Goal: Task Accomplishment & Management: Use online tool/utility

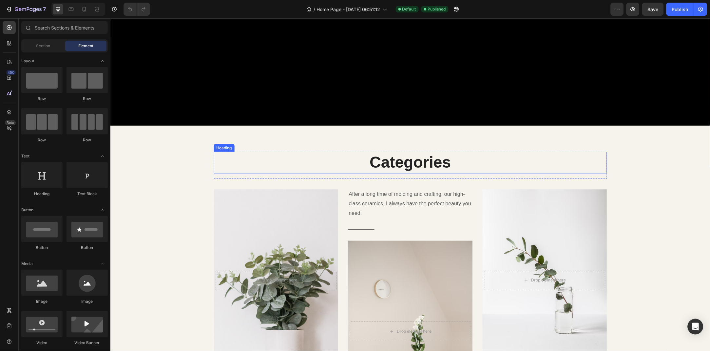
scroll to position [355, 0]
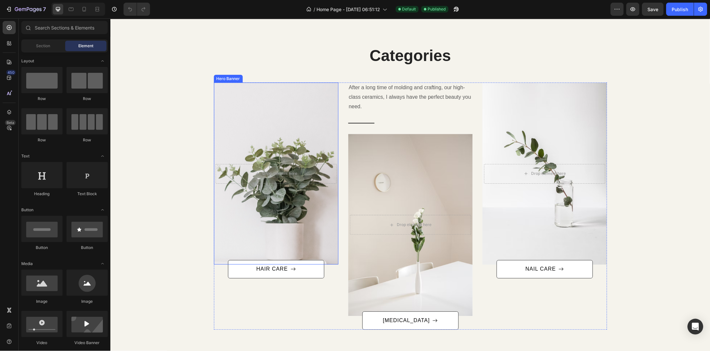
click at [279, 213] on div "Overlay" at bounding box center [276, 173] width 125 height 182
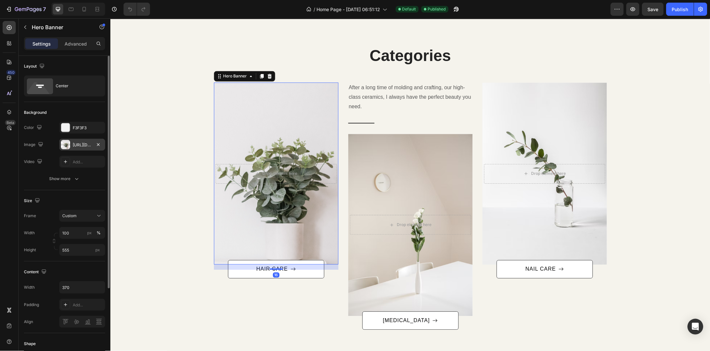
click at [75, 145] on div "[URL][DOMAIN_NAME]" at bounding box center [82, 145] width 19 height 6
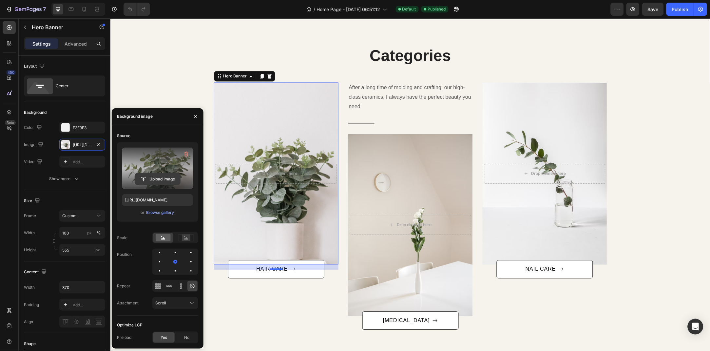
click at [171, 176] on input "file" at bounding box center [157, 178] width 45 height 11
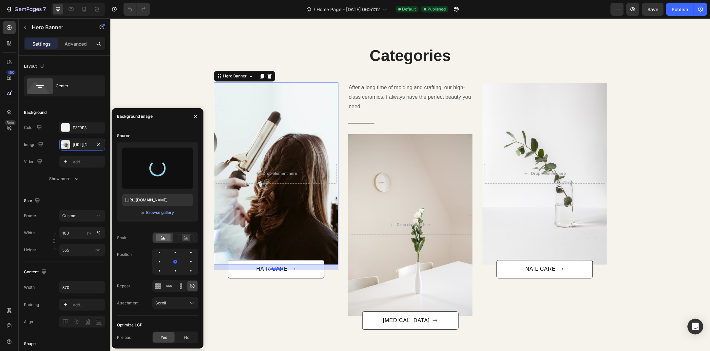
type input "[URL][DOMAIN_NAME]"
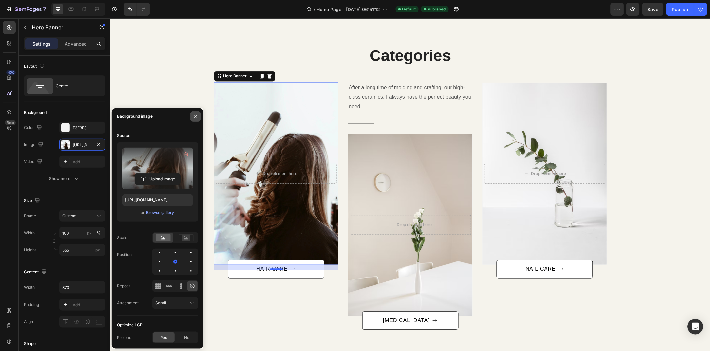
click at [194, 119] on button "button" at bounding box center [195, 116] width 10 height 10
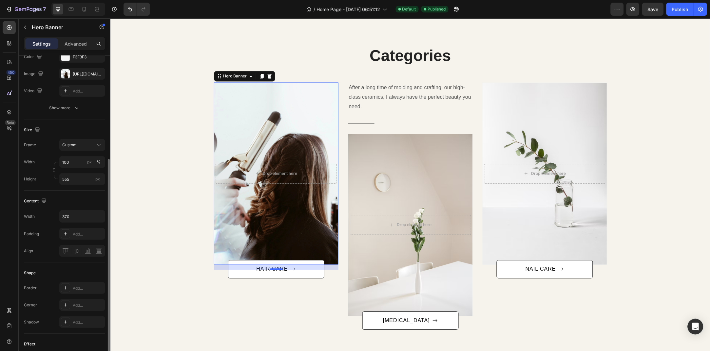
scroll to position [107, 0]
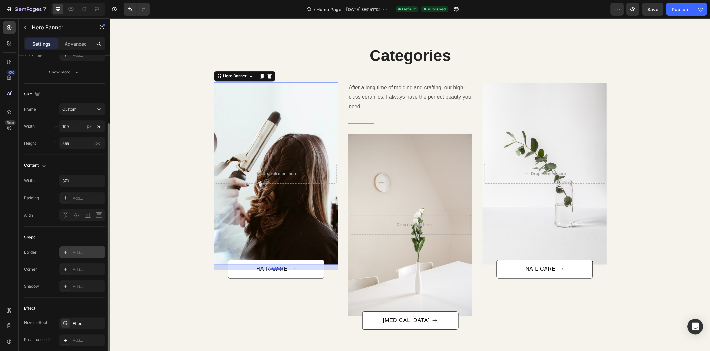
click at [79, 255] on div "Add..." at bounding box center [82, 252] width 46 height 12
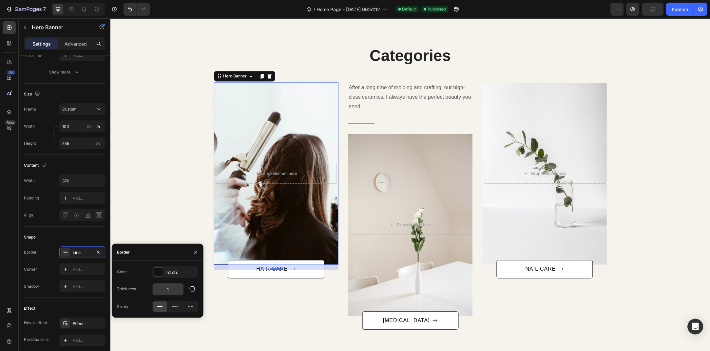
click at [175, 288] on input "1" at bounding box center [168, 289] width 31 height 12
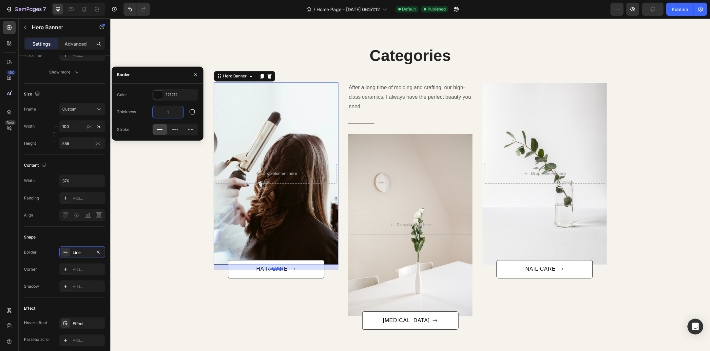
type input "5"
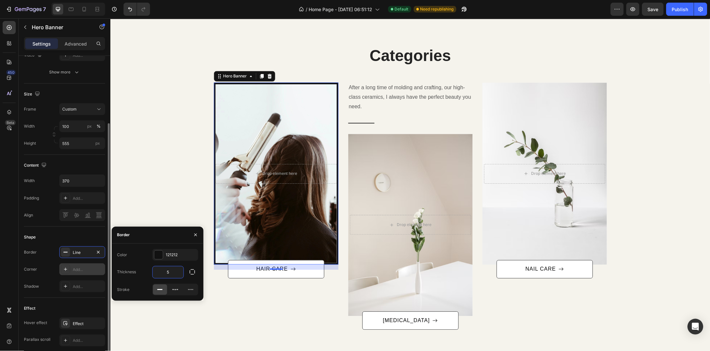
click at [81, 267] on div "Add..." at bounding box center [88, 270] width 31 height 6
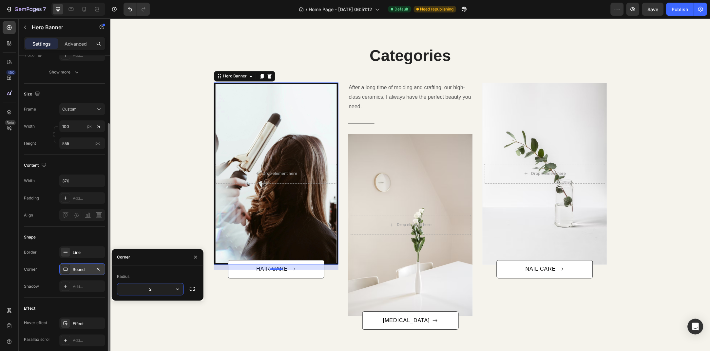
type input "25"
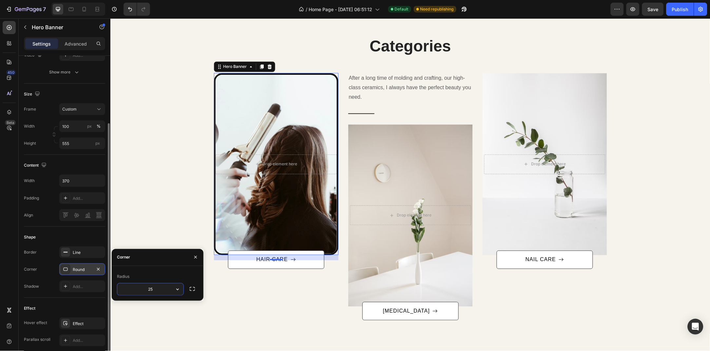
scroll to position [391, 0]
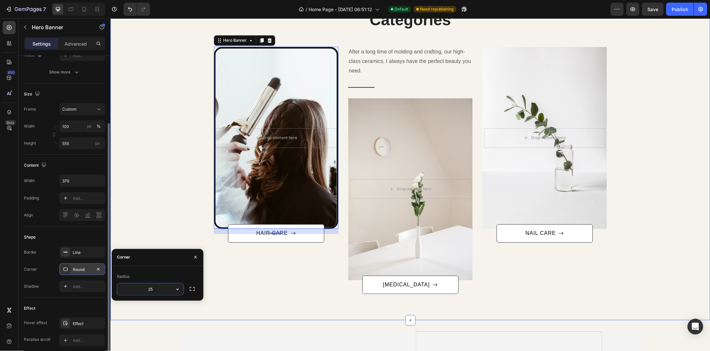
click at [189, 151] on div "Categories Heading Row After a long time of molding and crafting, our high-clas…" at bounding box center [410, 151] width 590 height 285
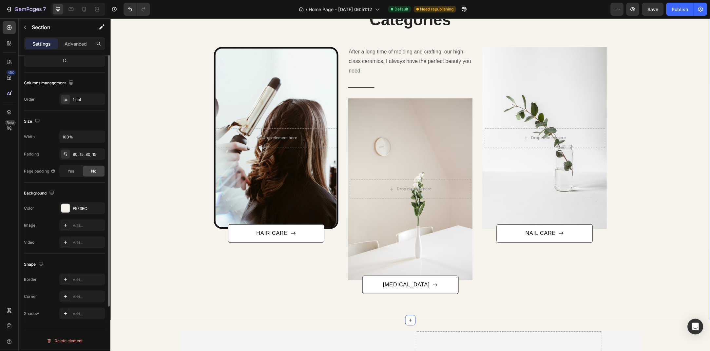
scroll to position [0, 0]
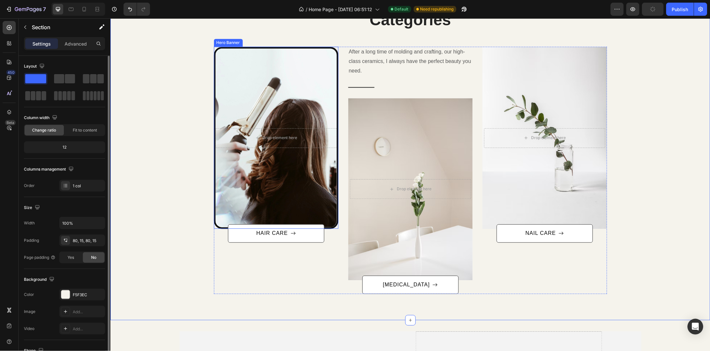
click at [245, 95] on div "Overlay" at bounding box center [275, 137] width 121 height 179
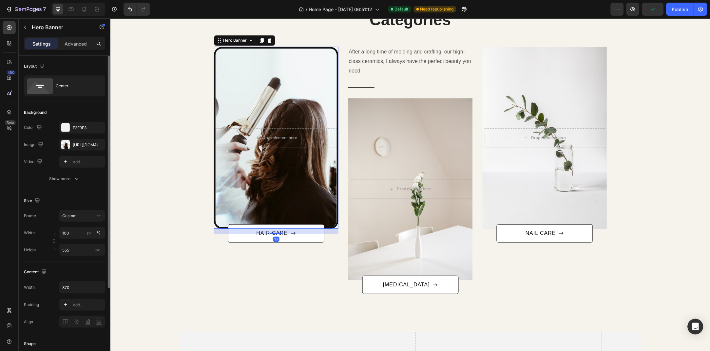
click at [283, 92] on div "Overlay" at bounding box center [275, 137] width 121 height 179
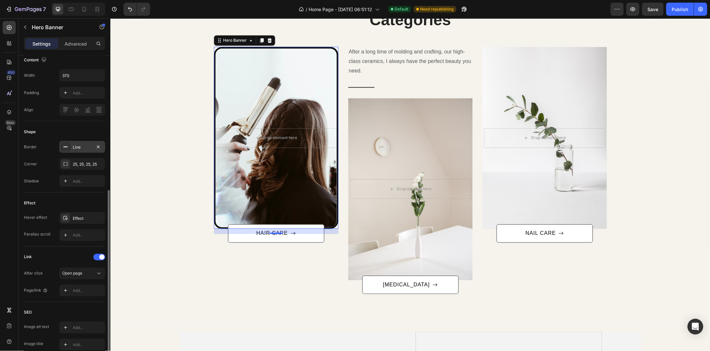
click at [83, 142] on div "Line" at bounding box center [82, 147] width 46 height 12
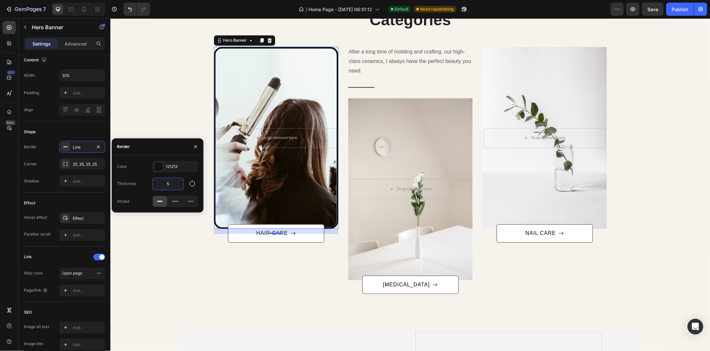
click at [176, 187] on input "5" at bounding box center [168, 184] width 31 height 12
type input "3"
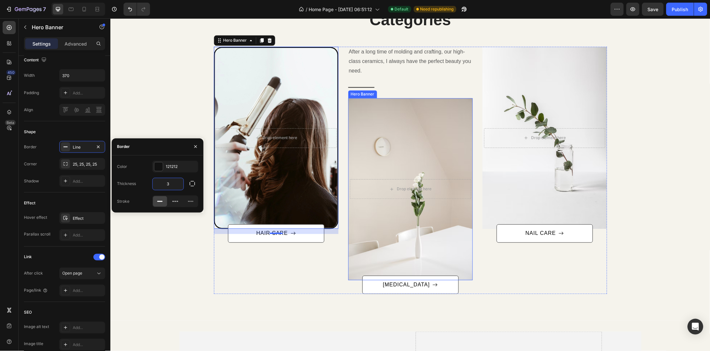
click at [377, 156] on div "Overlay" at bounding box center [410, 189] width 125 height 182
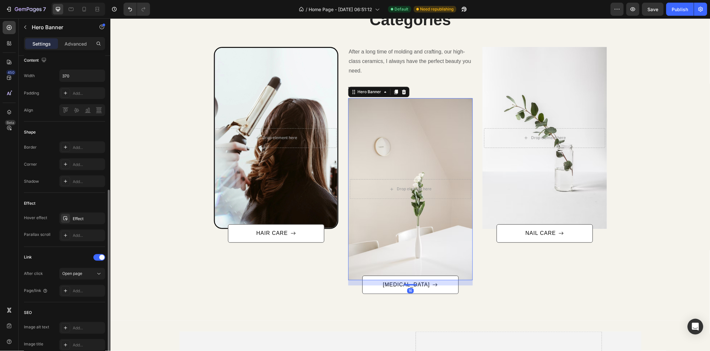
scroll to position [0, 0]
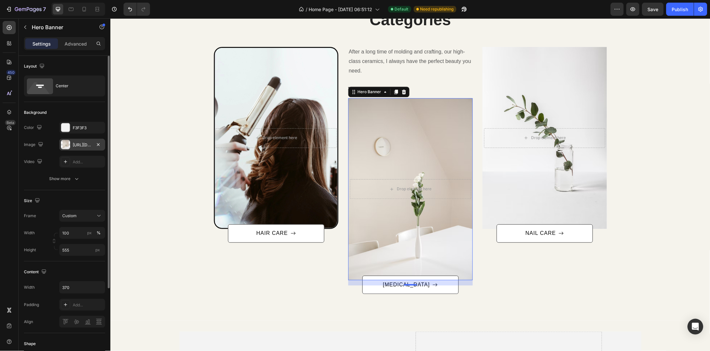
click at [74, 141] on div "[URL][DOMAIN_NAME]" at bounding box center [82, 145] width 46 height 12
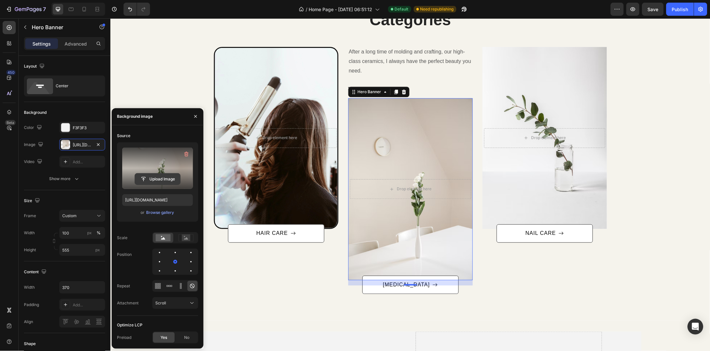
click at [159, 177] on input "file" at bounding box center [157, 178] width 45 height 11
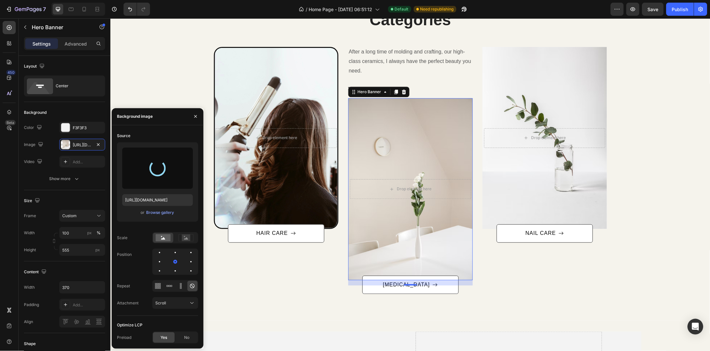
type input "[URL][DOMAIN_NAME]"
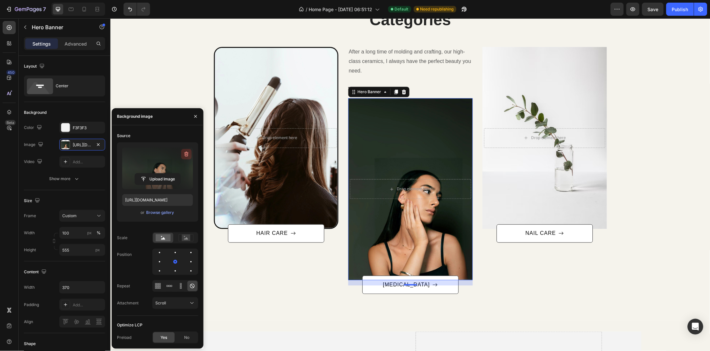
click at [185, 155] on icon "button" at bounding box center [186, 154] width 7 height 7
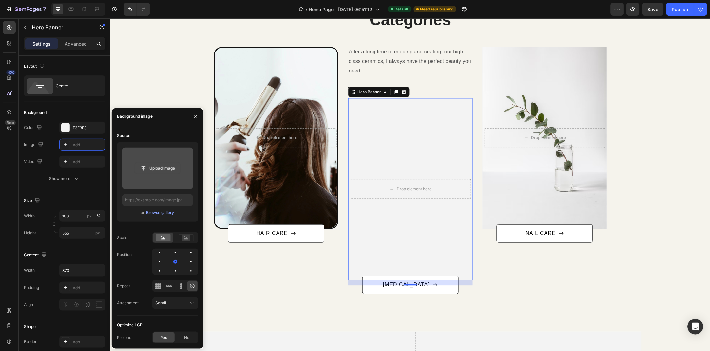
click at [165, 163] on input "file" at bounding box center [157, 168] width 45 height 11
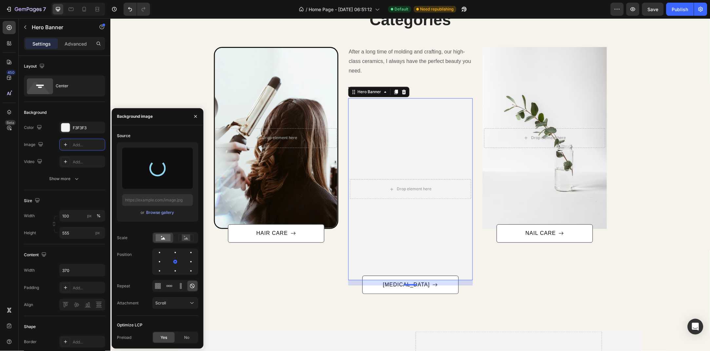
type input "[URL][DOMAIN_NAME]"
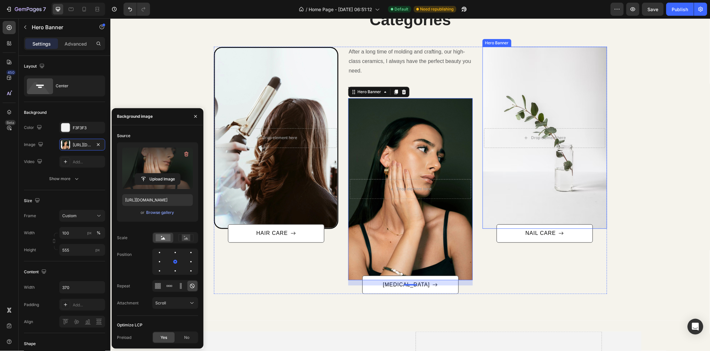
click at [569, 182] on div "Overlay" at bounding box center [545, 138] width 125 height 182
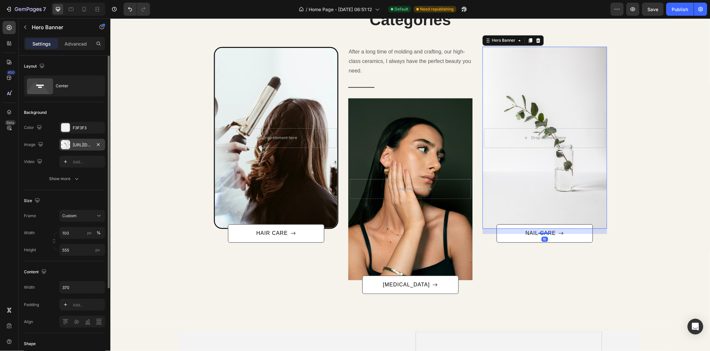
click at [87, 144] on div "[URL][DOMAIN_NAME]" at bounding box center [82, 145] width 19 height 6
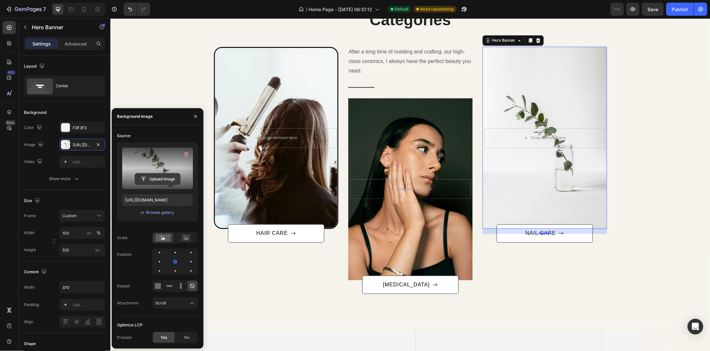
click at [148, 181] on input "file" at bounding box center [157, 178] width 45 height 11
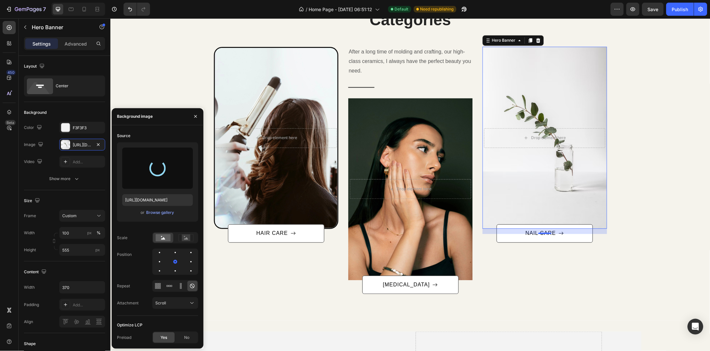
type input "[URL][DOMAIN_NAME]"
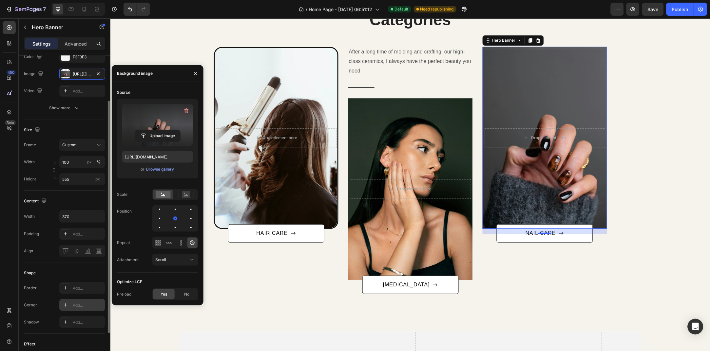
scroll to position [107, 0]
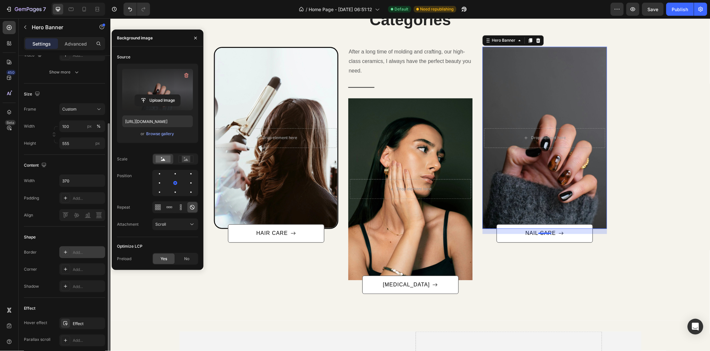
click at [81, 257] on div "Add..." at bounding box center [82, 252] width 46 height 12
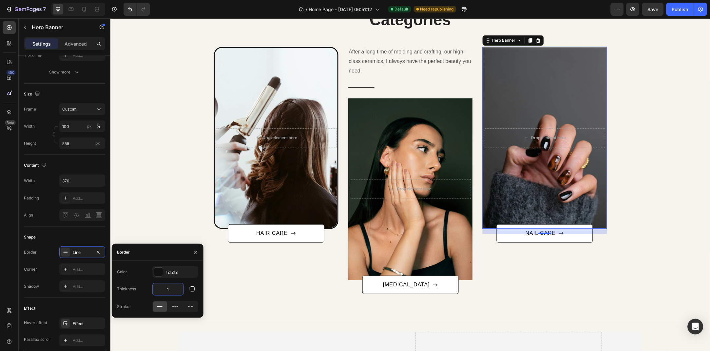
click at [163, 284] on input "1" at bounding box center [168, 289] width 31 height 12
type input "3"
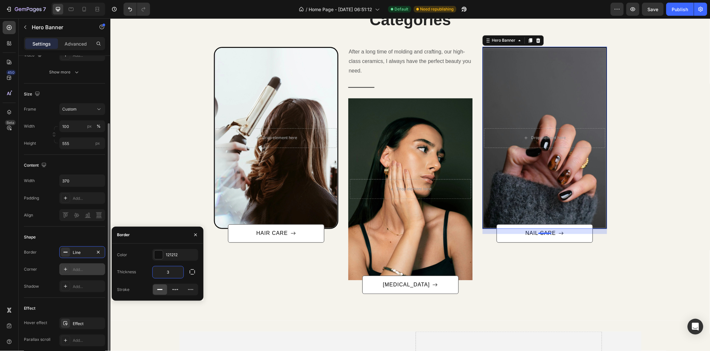
click at [79, 268] on div "Add..." at bounding box center [88, 270] width 31 height 6
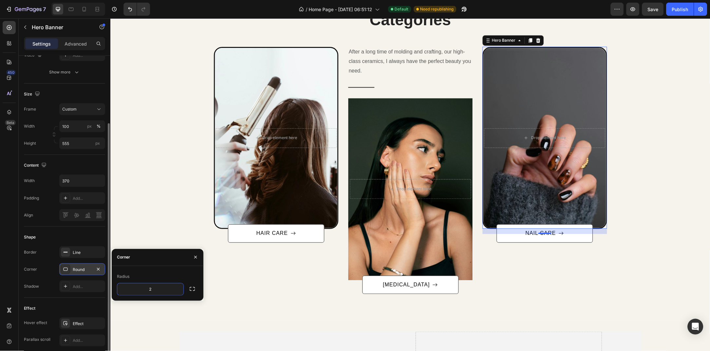
type input "25"
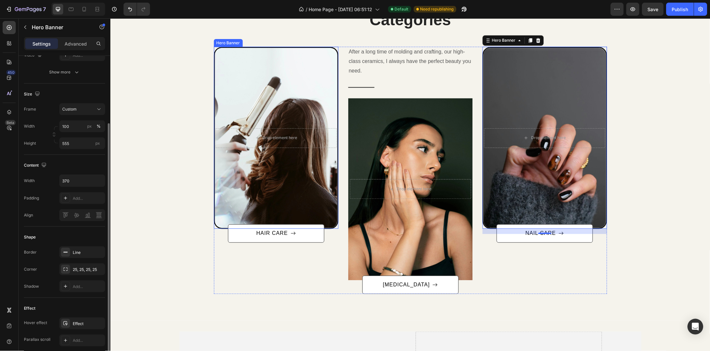
click at [253, 164] on div "Overlay" at bounding box center [276, 138] width 123 height 180
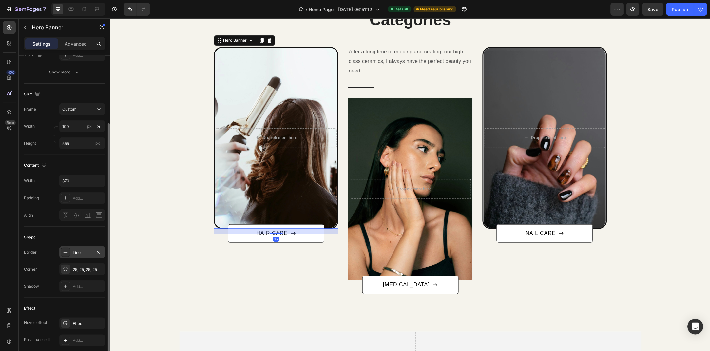
click at [78, 249] on div "Line" at bounding box center [82, 252] width 46 height 12
click at [78, 254] on div "Line" at bounding box center [82, 252] width 19 height 6
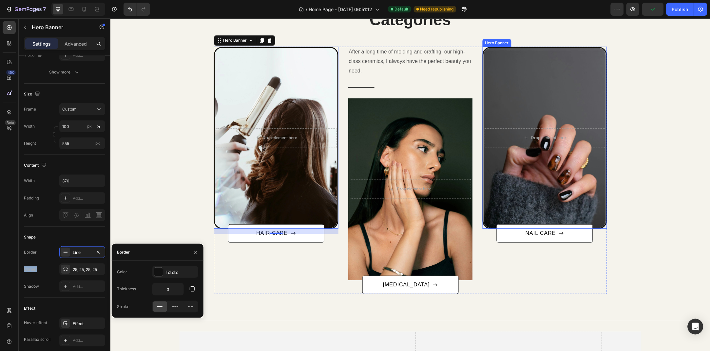
click at [545, 106] on div "Overlay" at bounding box center [545, 138] width 123 height 180
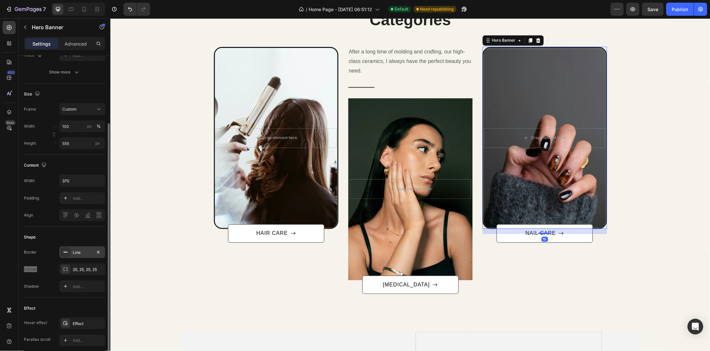
click at [80, 251] on div "Line" at bounding box center [82, 252] width 19 height 6
click at [80, 274] on div "25, 25, 25, 25" at bounding box center [82, 269] width 46 height 12
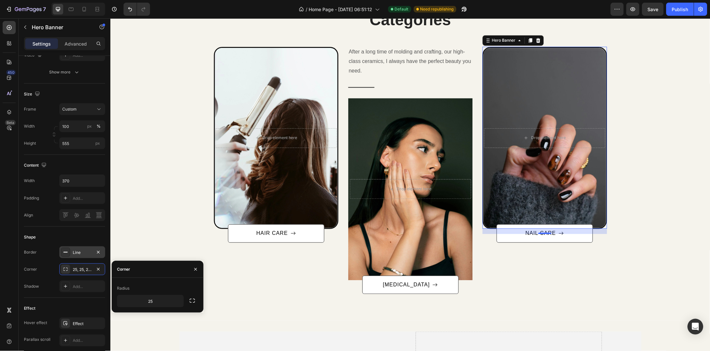
click at [81, 251] on div "Line" at bounding box center [82, 252] width 19 height 6
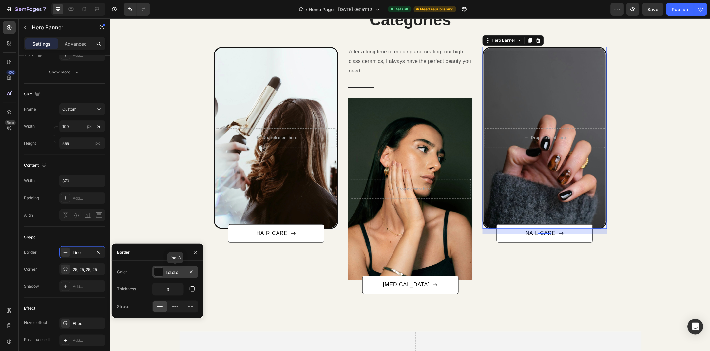
click at [159, 270] on div at bounding box center [158, 272] width 9 height 9
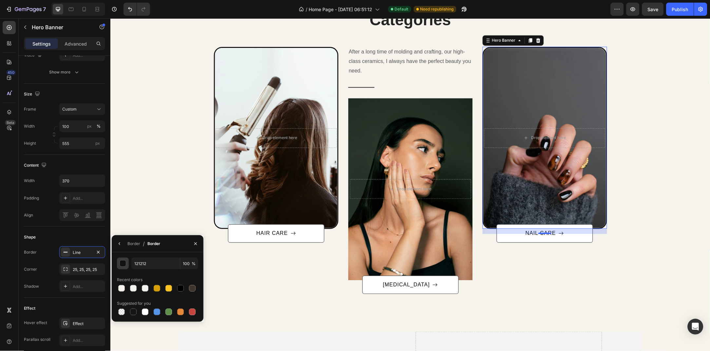
click at [125, 262] on div "121212 100 % Recent colors Suggested for you" at bounding box center [158, 286] width 92 height 69
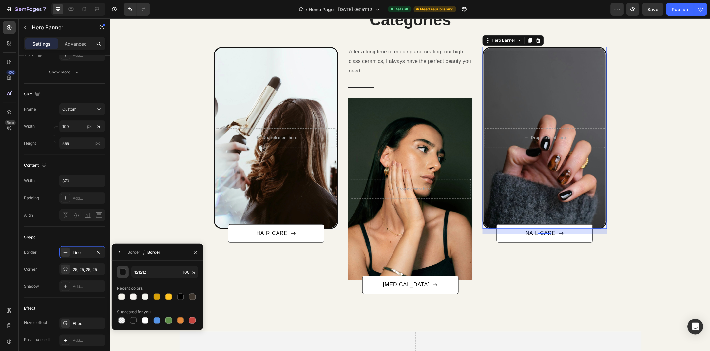
click at [125, 266] on button "button" at bounding box center [123, 272] width 12 height 12
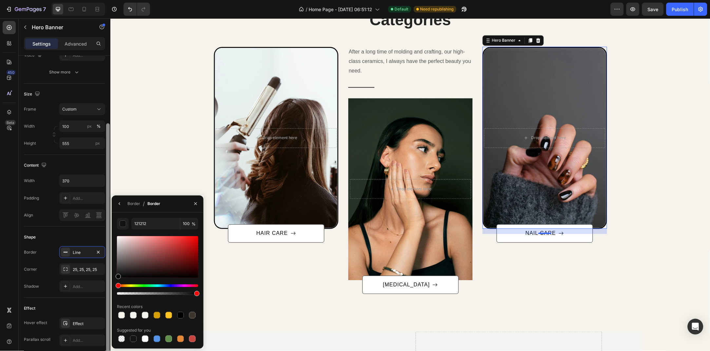
drag, startPoint x: 132, startPoint y: 254, endPoint x: 108, endPoint y: 288, distance: 41.6
click at [108, 288] on div "450 Beta Sections(18) Elements(83) Section Element Hero Section Product Detail …" at bounding box center [55, 184] width 110 height 332
click at [108, 288] on div at bounding box center [108, 239] width 4 height 232
type input "000000"
click at [197, 199] on button "button" at bounding box center [195, 203] width 10 height 10
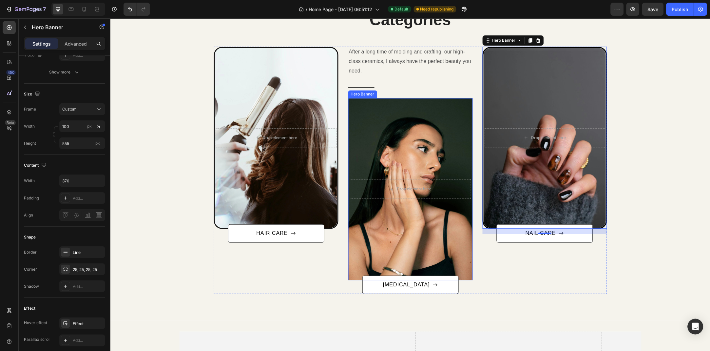
click at [374, 218] on div "Overlay" at bounding box center [410, 189] width 125 height 182
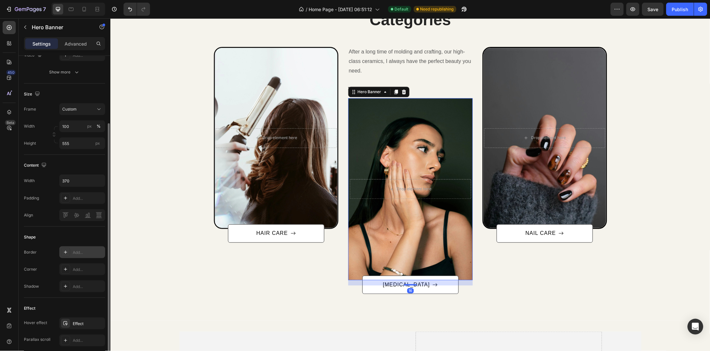
click at [76, 248] on div "Add..." at bounding box center [82, 252] width 46 height 12
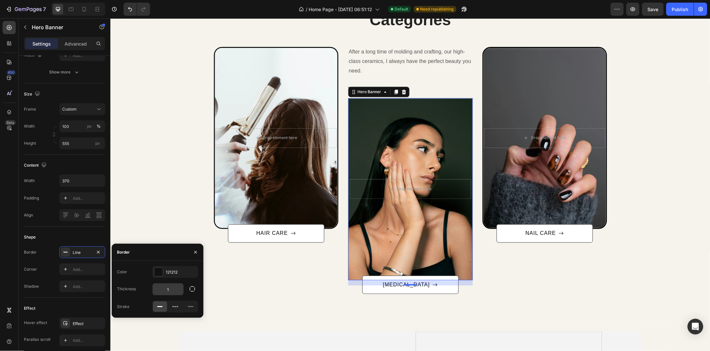
click at [171, 292] on input "1" at bounding box center [168, 289] width 31 height 12
type input "3"
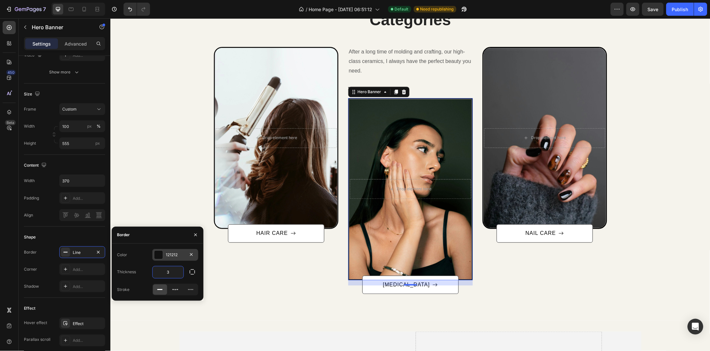
click at [172, 253] on div "121212" at bounding box center [175, 255] width 19 height 6
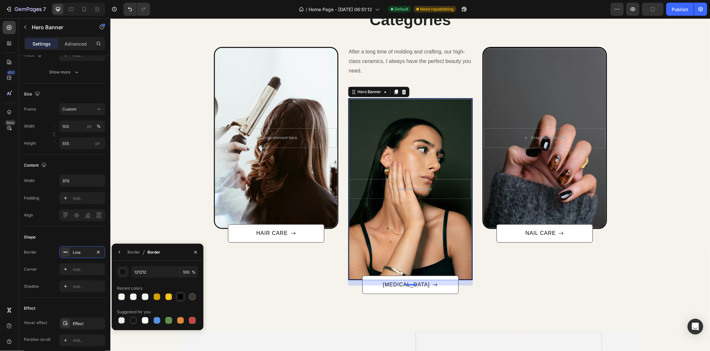
click at [178, 295] on div at bounding box center [180, 296] width 7 height 7
type input "000000"
click at [196, 254] on icon "button" at bounding box center [195, 251] width 5 height 5
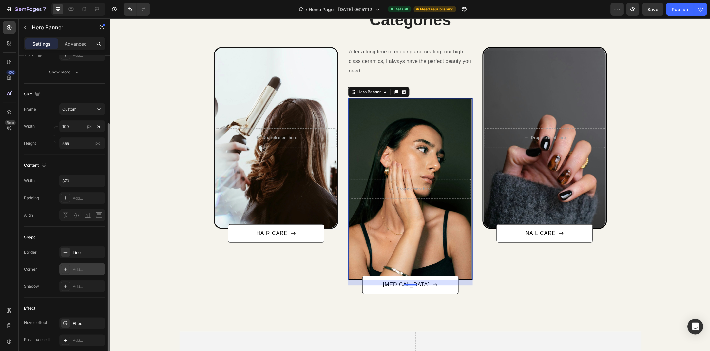
click at [84, 273] on div "Add..." at bounding box center [82, 269] width 46 height 12
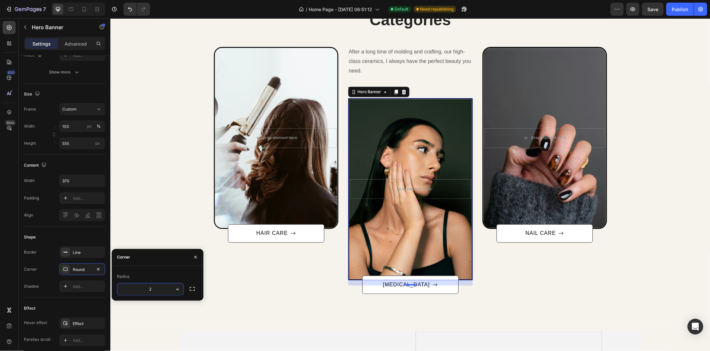
type input "25"
click at [154, 181] on div "Categories Heading Row After a long time of molding and crafting, our high-clas…" at bounding box center [410, 151] width 590 height 285
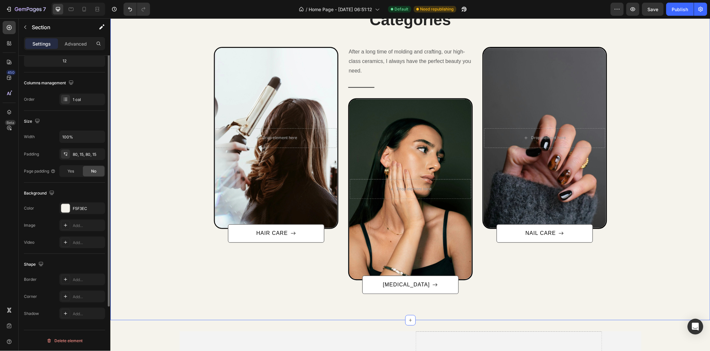
scroll to position [0, 0]
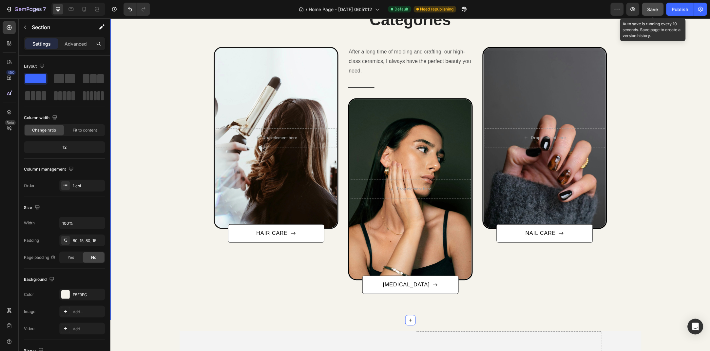
click at [650, 4] on button "Save" at bounding box center [654, 9] width 22 height 13
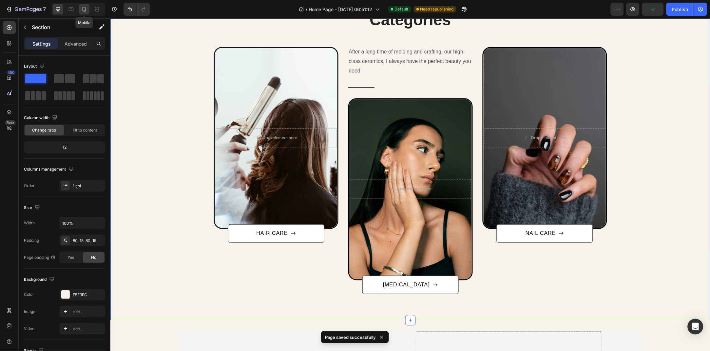
click at [83, 8] on icon at bounding box center [85, 9] width 4 height 5
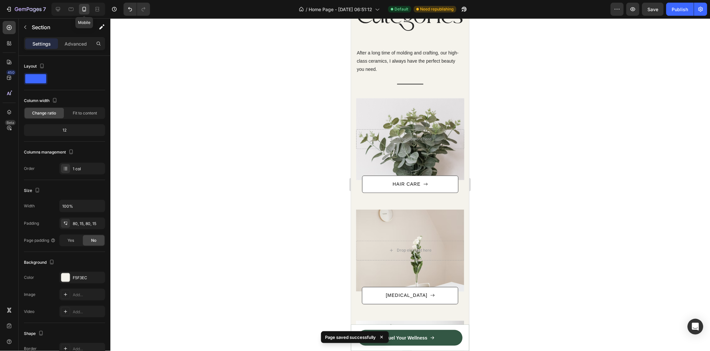
scroll to position [376, 0]
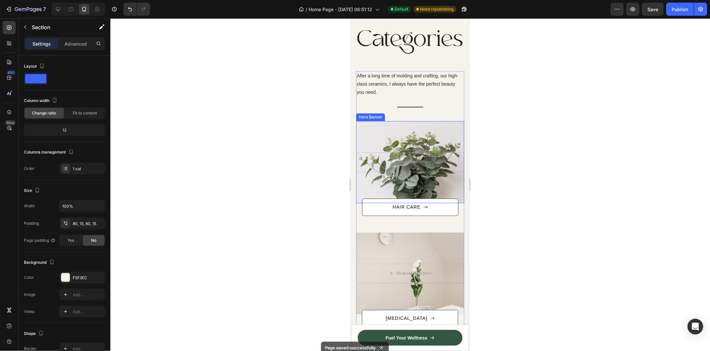
click at [407, 143] on div "Overlay" at bounding box center [410, 162] width 108 height 82
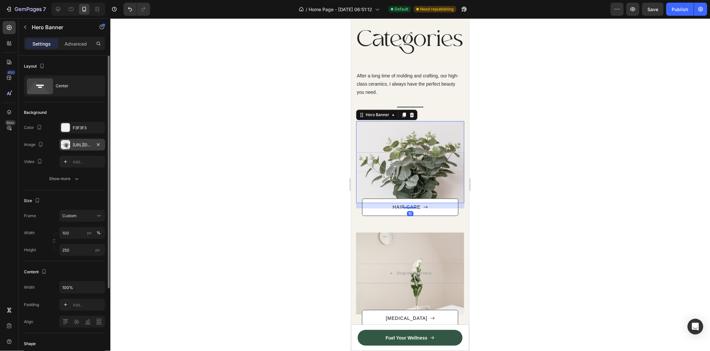
click at [78, 146] on div "[URL][DOMAIN_NAME]" at bounding box center [82, 145] width 19 height 6
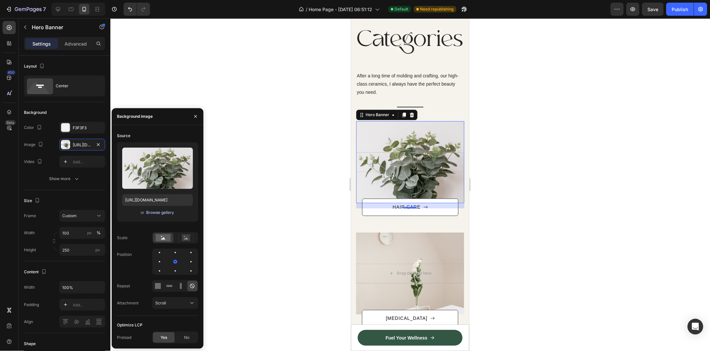
click at [150, 210] on div "Browse gallery" at bounding box center [160, 212] width 28 height 6
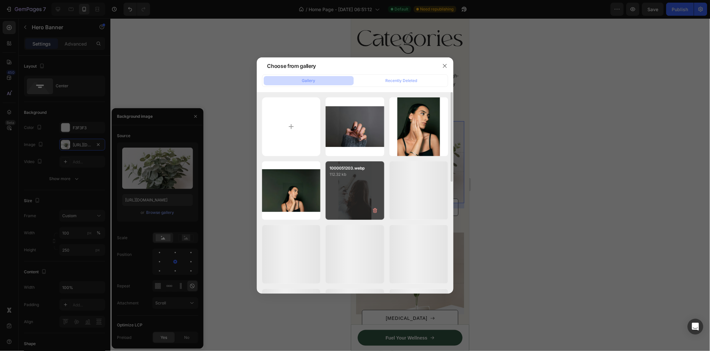
click at [349, 176] on p "112.32 kb" at bounding box center [355, 174] width 51 height 7
type input "[URL][DOMAIN_NAME]"
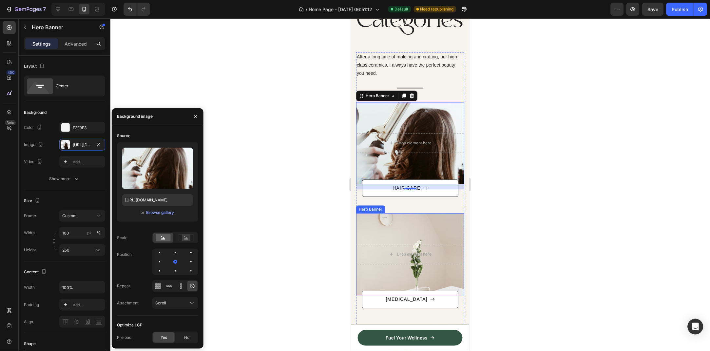
scroll to position [411, 0]
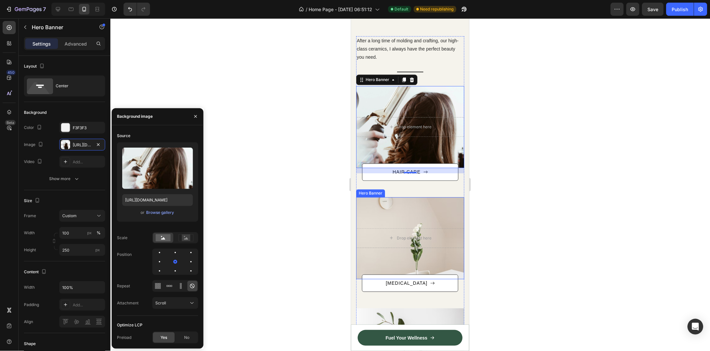
click at [412, 231] on div "Drop element here" at bounding box center [410, 238] width 108 height 20
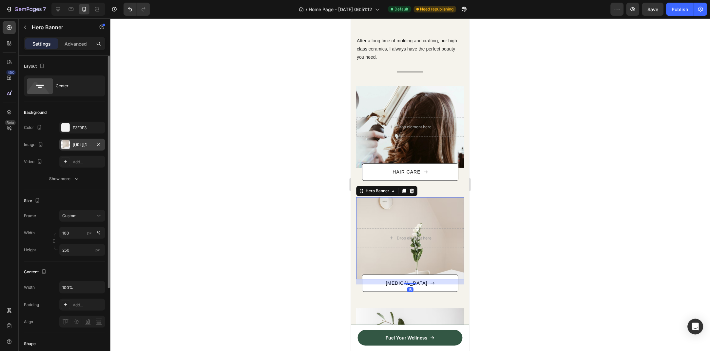
click at [78, 148] on div "[URL][DOMAIN_NAME]" at bounding box center [82, 145] width 46 height 12
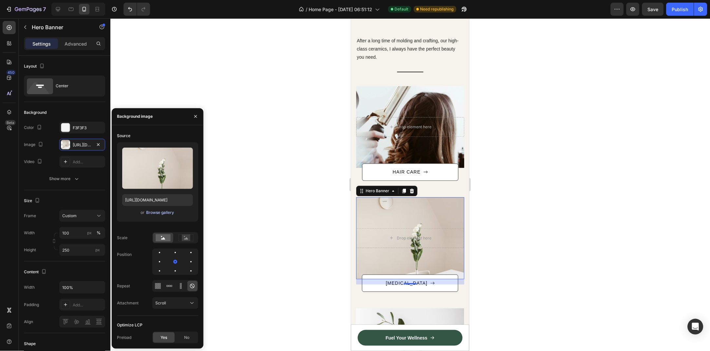
click at [152, 212] on div "Browse gallery" at bounding box center [160, 212] width 28 height 6
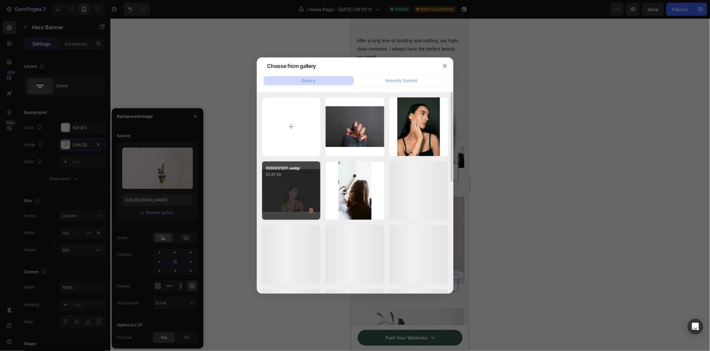
click at [305, 184] on div "1000051201.webp 62.87 kb" at bounding box center [291, 190] width 59 height 59
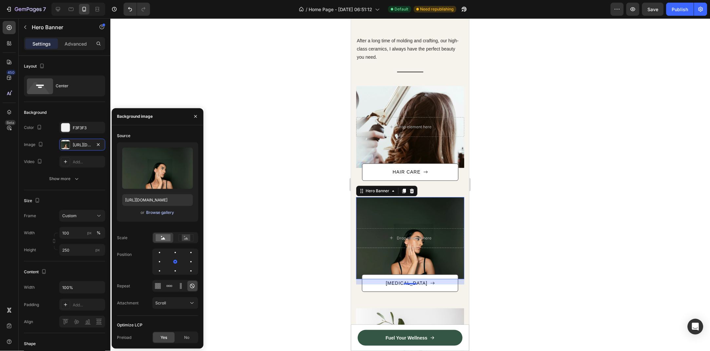
click at [169, 213] on div "Browse gallery" at bounding box center [160, 212] width 28 height 6
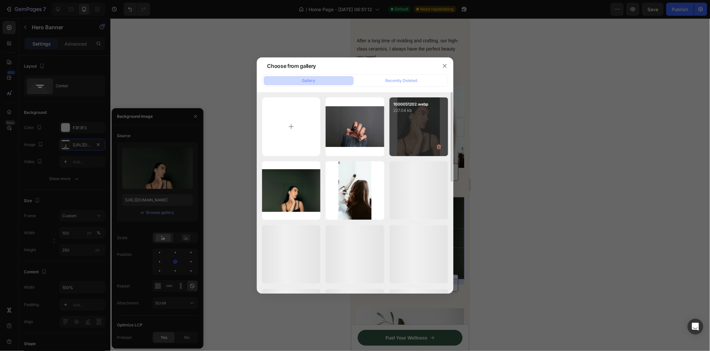
click at [421, 132] on div "1000051202.webp 227.04 kb" at bounding box center [419, 126] width 59 height 59
type input "[URL][DOMAIN_NAME]"
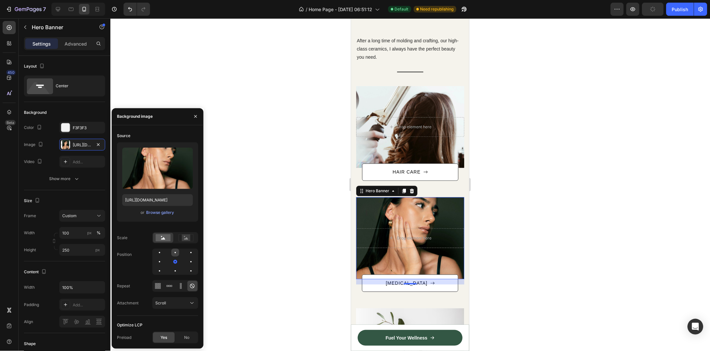
click at [187, 249] on div at bounding box center [191, 252] width 8 height 8
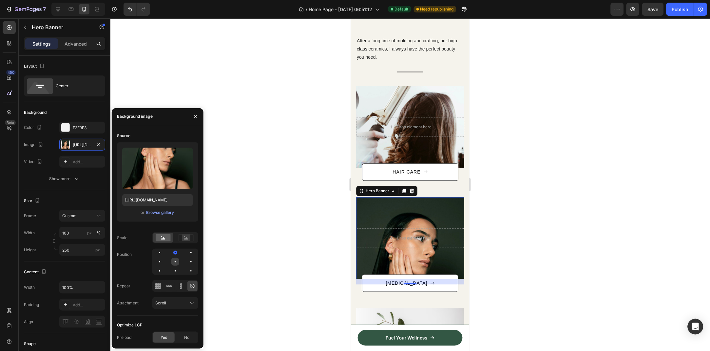
click at [187, 265] on div at bounding box center [191, 262] width 8 height 8
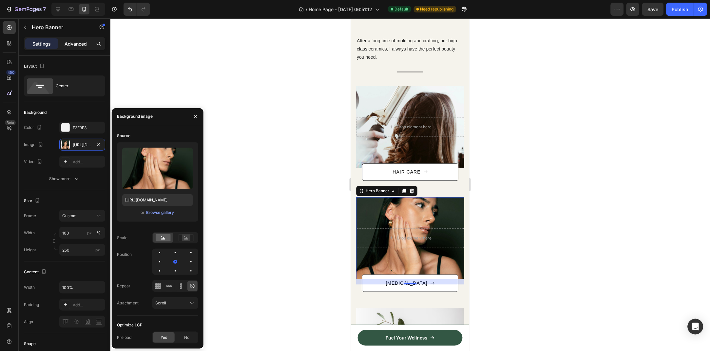
click at [75, 46] on p "Advanced" at bounding box center [76, 43] width 22 height 7
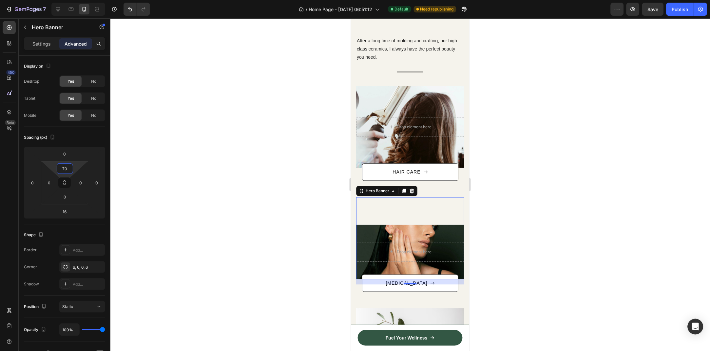
type input "0"
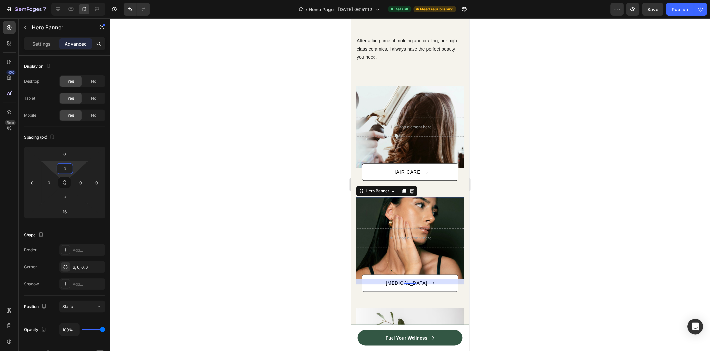
drag, startPoint x: 76, startPoint y: 169, endPoint x: 80, endPoint y: 196, distance: 27.8
click at [80, 0] on html "7 Version history / Home Page - [DATE] 06:51:12 Default Need republishing Previ…" at bounding box center [355, 0] width 710 height 0
drag, startPoint x: 73, startPoint y: 201, endPoint x: 78, endPoint y: 164, distance: 37.4
click at [77, 0] on html "7 Version history / Home Page - [DATE] 06:51:12 Default Need republishing Previ…" at bounding box center [355, 0] width 710 height 0
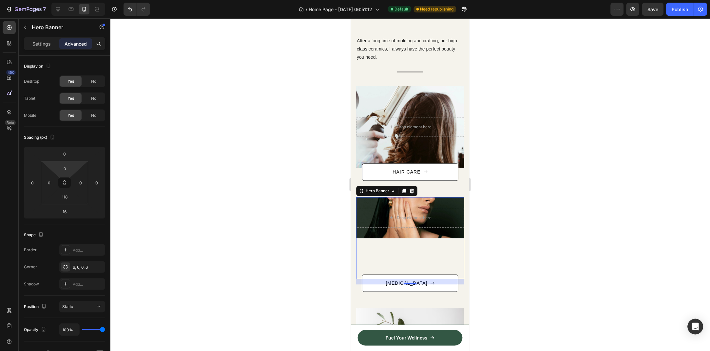
type input "124"
drag, startPoint x: 78, startPoint y: 164, endPoint x: 75, endPoint y: 209, distance: 45.7
click at [75, 0] on html "7 Version history / Home Page - [DATE] 06:51:12 Default Need republishing Previ…" at bounding box center [355, 0] width 710 height 0
click at [71, 195] on input "124" at bounding box center [64, 197] width 13 height 10
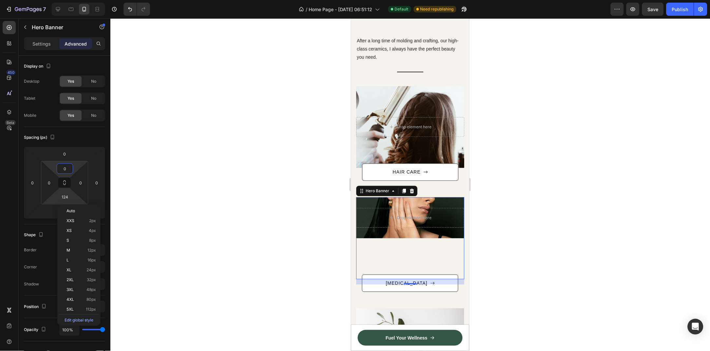
click at [167, 169] on div at bounding box center [410, 184] width 600 height 332
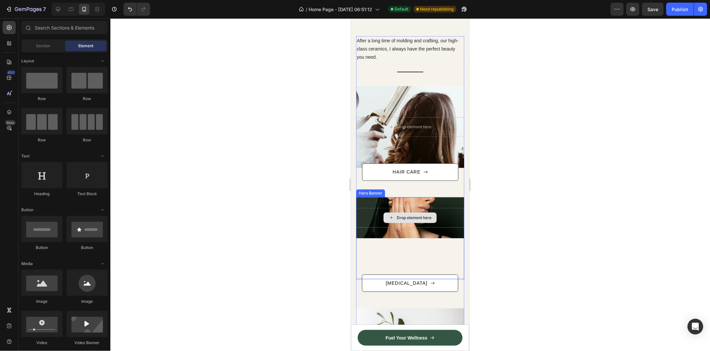
click at [441, 216] on div "Drop element here" at bounding box center [410, 218] width 108 height 20
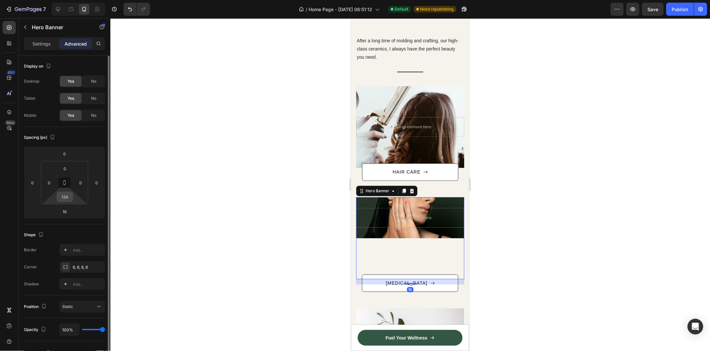
click at [68, 197] on input "124" at bounding box center [64, 197] width 13 height 10
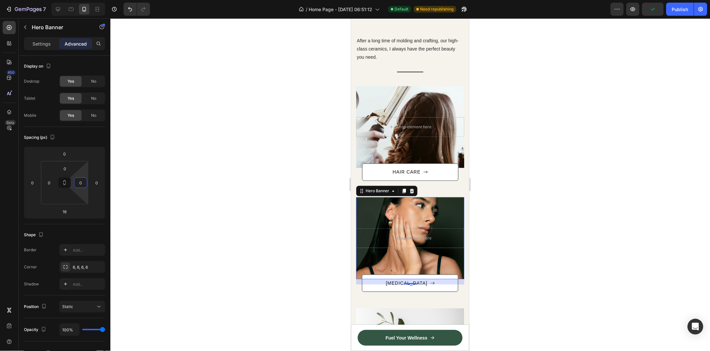
type input "0"
click at [47, 42] on p "Settings" at bounding box center [41, 43] width 18 height 7
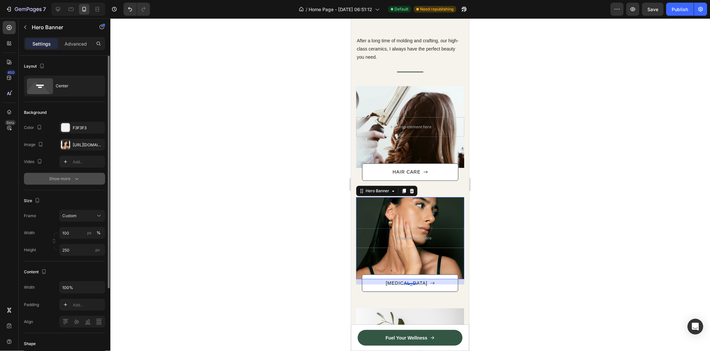
click at [72, 175] on div "Show more" at bounding box center [65, 178] width 30 height 7
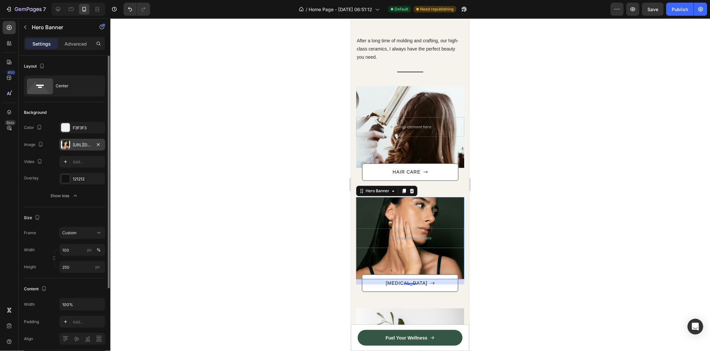
click at [77, 149] on div "[URL][DOMAIN_NAME]" at bounding box center [82, 145] width 46 height 12
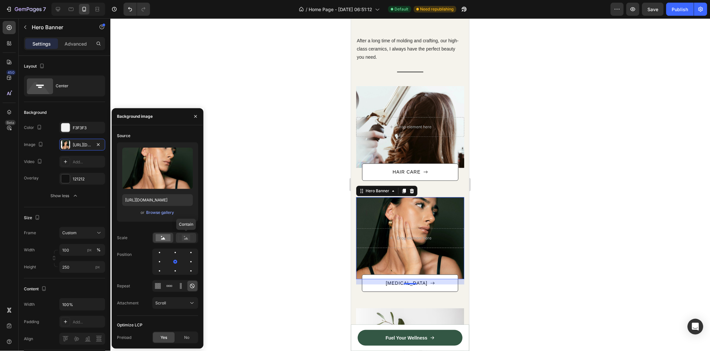
click at [179, 240] on icon at bounding box center [186, 237] width 15 height 7
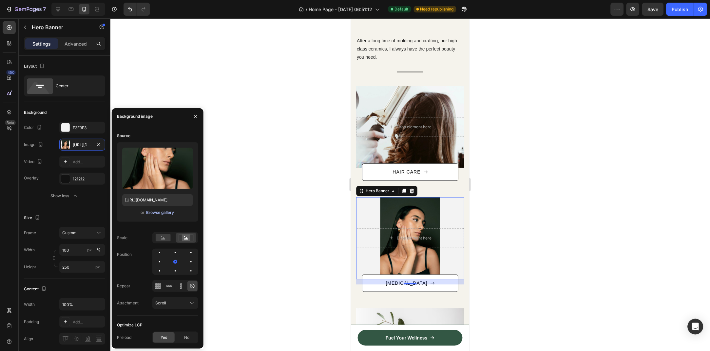
click at [158, 211] on div "Browse gallery" at bounding box center [160, 212] width 28 height 6
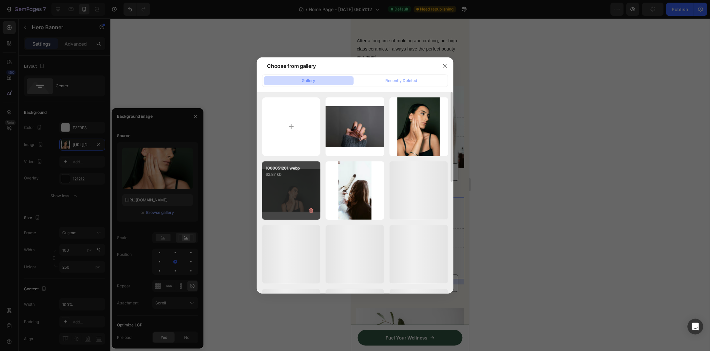
click at [286, 188] on div "1000051201.webp 62.87 kb" at bounding box center [291, 190] width 59 height 59
type input "[URL][DOMAIN_NAME]"
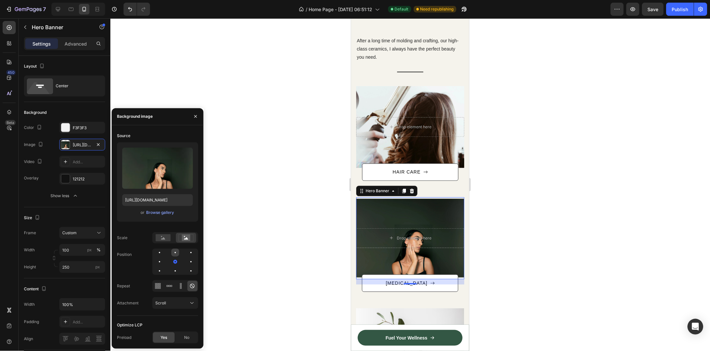
click at [175, 252] on div at bounding box center [175, 252] width 1 height 1
click at [187, 271] on div at bounding box center [191, 271] width 8 height 8
click at [187, 250] on div at bounding box center [191, 252] width 8 height 8
click at [187, 265] on div at bounding box center [191, 262] width 8 height 8
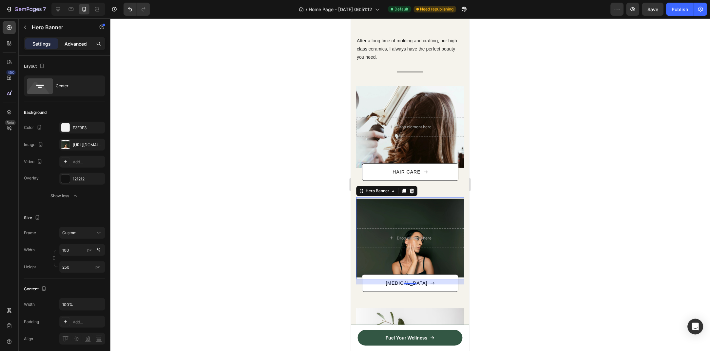
click at [77, 48] on div "Advanced" at bounding box center [75, 43] width 33 height 10
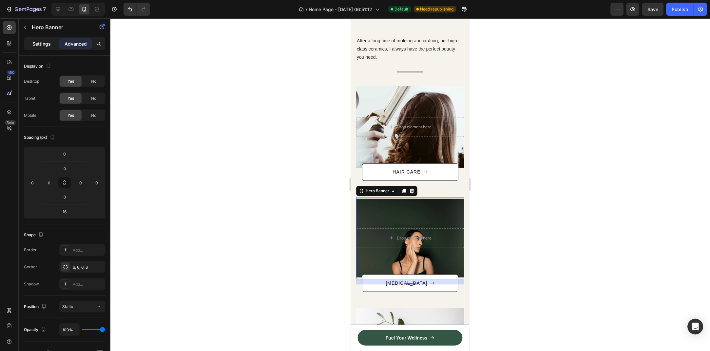
click at [40, 46] on p "Settings" at bounding box center [41, 43] width 18 height 7
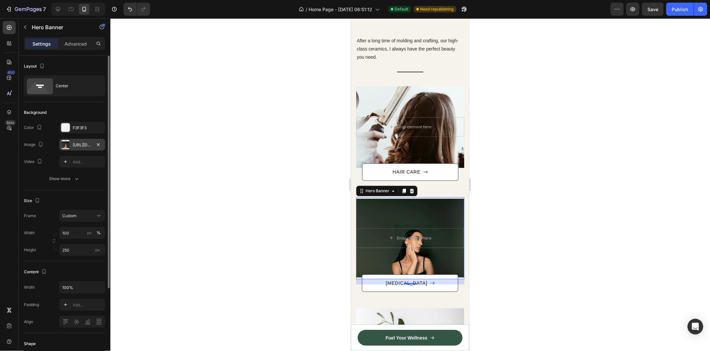
click at [78, 148] on div "[URL][DOMAIN_NAME]" at bounding box center [82, 145] width 46 height 12
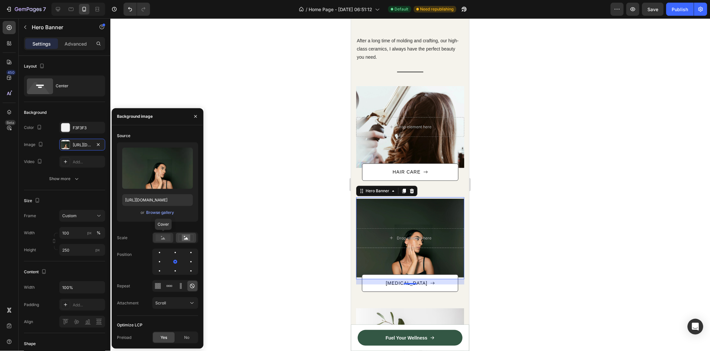
click at [167, 238] on rect at bounding box center [163, 237] width 15 height 7
click at [157, 212] on div "Browse gallery" at bounding box center [160, 212] width 28 height 6
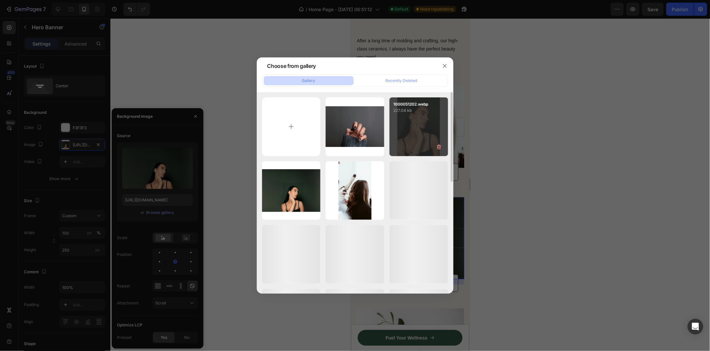
click at [412, 137] on div "1000051202.webp 227.04 kb" at bounding box center [419, 126] width 59 height 59
type input "[URL][DOMAIN_NAME]"
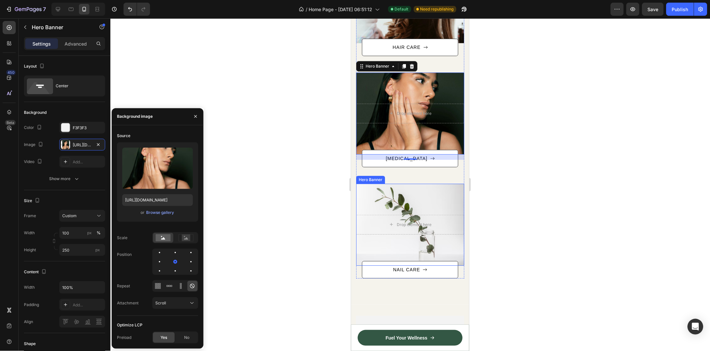
click at [414, 214] on div "Drop element here" at bounding box center [410, 224] width 108 height 20
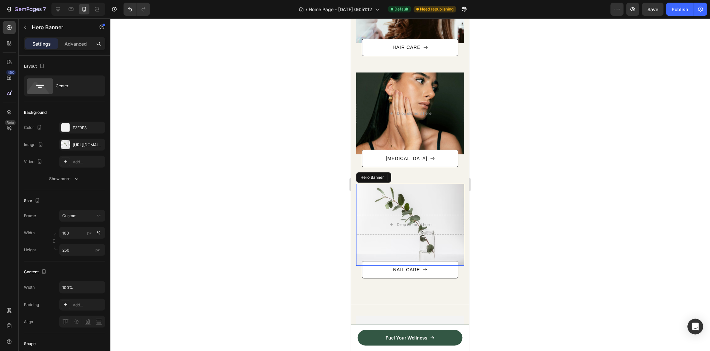
scroll to position [564, 0]
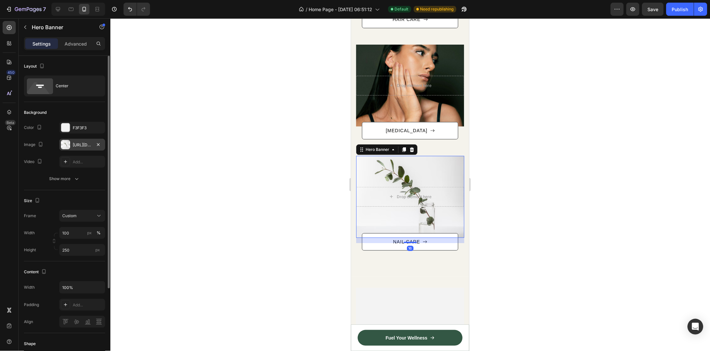
click at [79, 143] on div "[URL][DOMAIN_NAME]" at bounding box center [82, 145] width 19 height 6
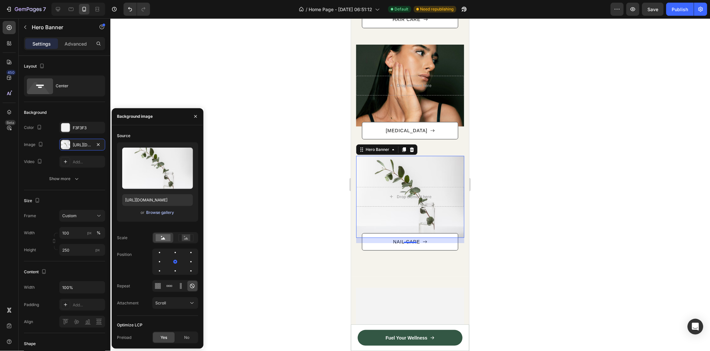
click at [165, 212] on div "Browse gallery" at bounding box center [160, 212] width 28 height 6
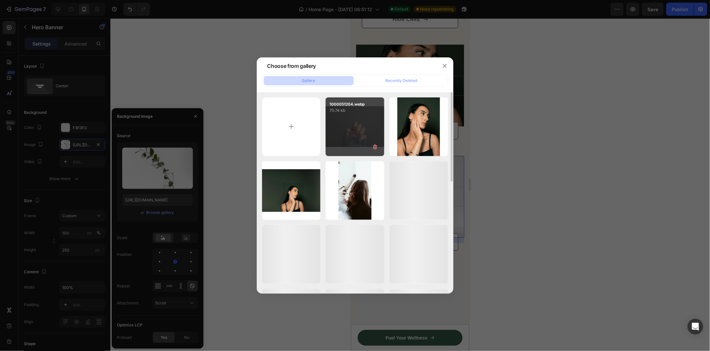
click at [370, 118] on div "1000051204.webp 75.74 kb" at bounding box center [355, 126] width 59 height 59
type input "[URL][DOMAIN_NAME]"
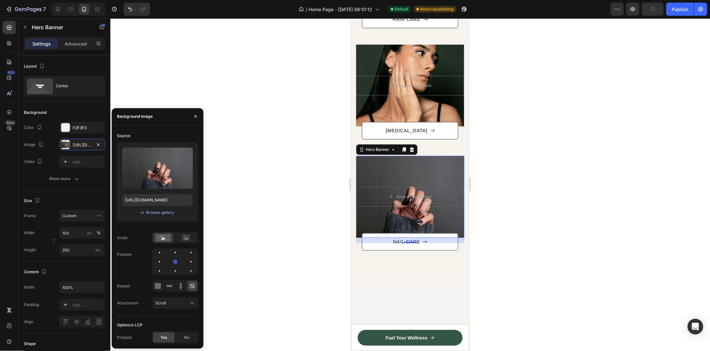
drag, startPoint x: 542, startPoint y: 177, endPoint x: 538, endPoint y: 177, distance: 3.6
click at [538, 177] on div at bounding box center [410, 184] width 600 height 332
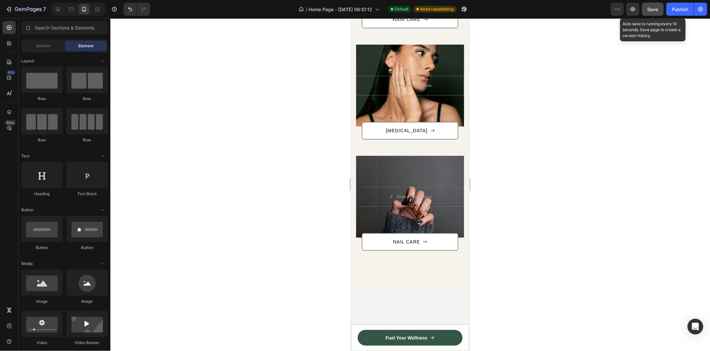
click at [655, 7] on span "Save" at bounding box center [653, 10] width 11 height 6
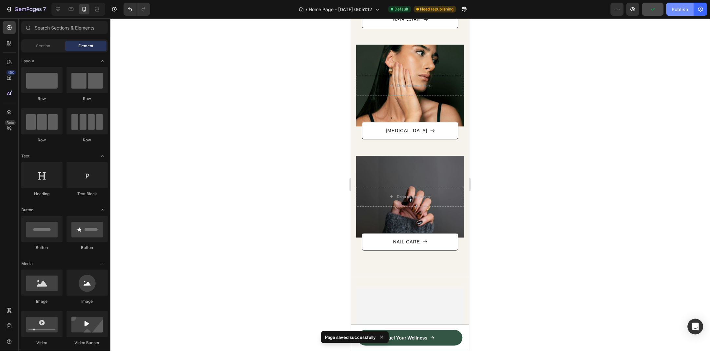
click at [680, 8] on div "Publish" at bounding box center [680, 9] width 16 height 7
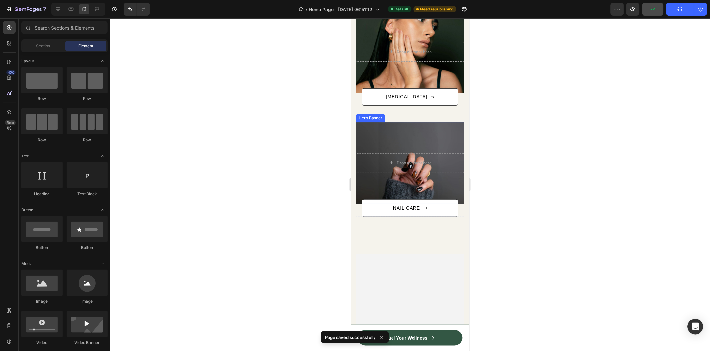
scroll to position [635, 0]
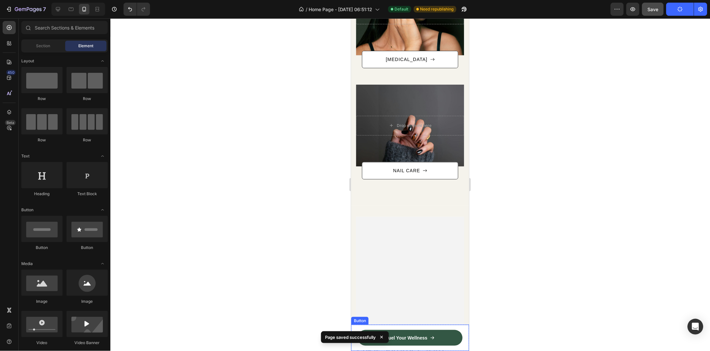
click at [460, 329] on div "Fuel Your Wellness Button" at bounding box center [410, 337] width 118 height 26
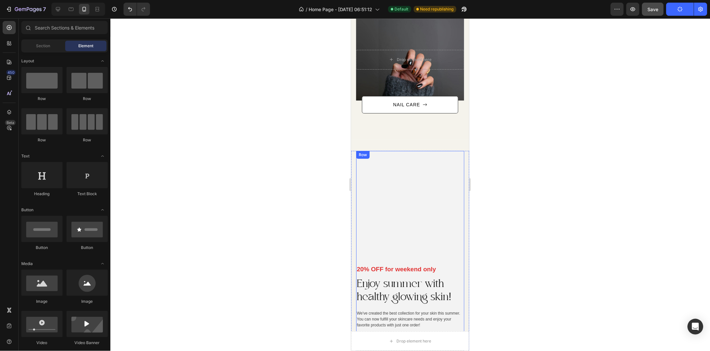
scroll to position [706, 0]
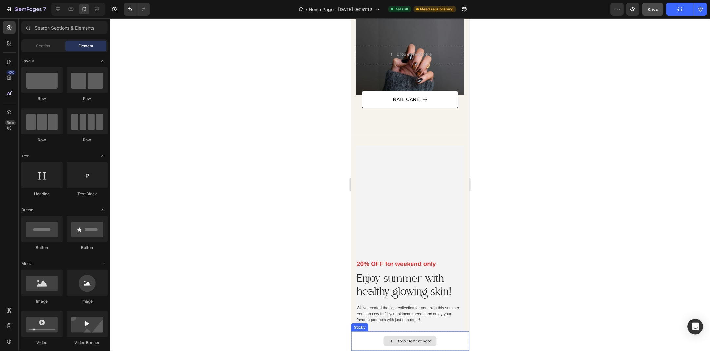
click at [378, 345] on div "Drop element here" at bounding box center [410, 341] width 118 height 20
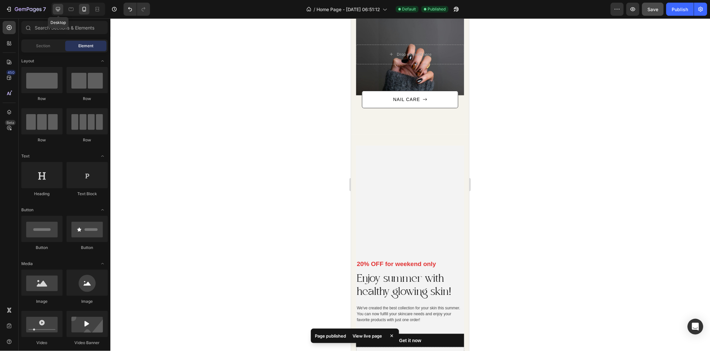
click at [62, 11] on div at bounding box center [58, 9] width 10 height 10
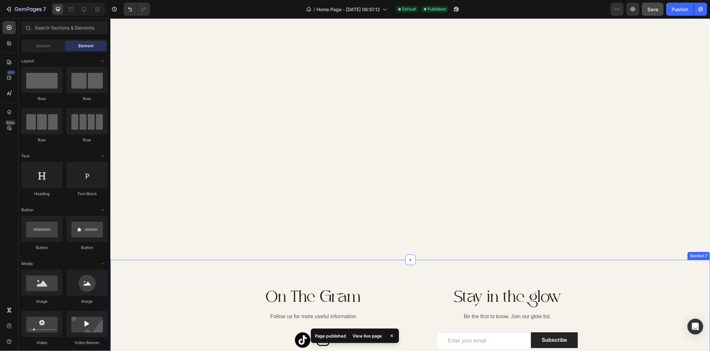
scroll to position [1522, 0]
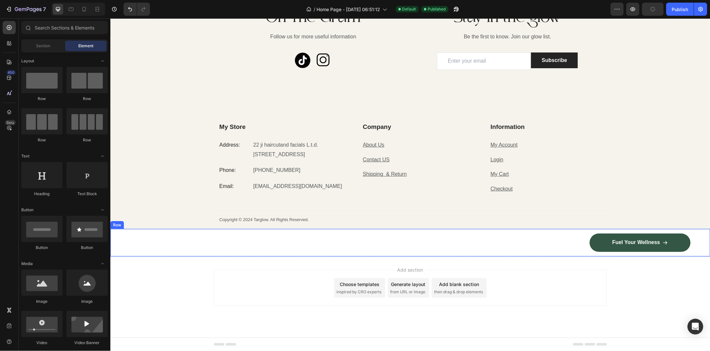
click at [414, 249] on div "Image Fuel Your Wellness Button Row Row" at bounding box center [410, 242] width 600 height 28
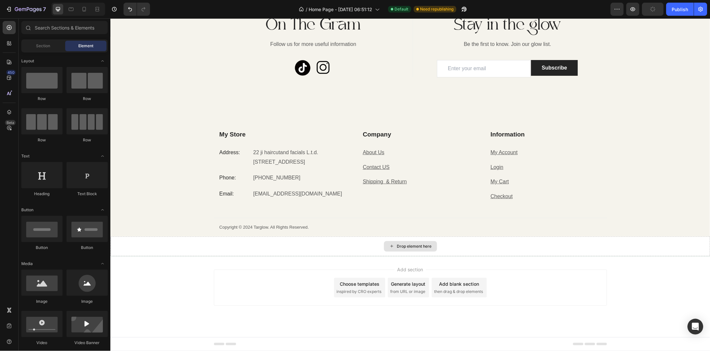
scroll to position [1514, 0]
click at [290, 245] on div "Drop element here" at bounding box center [410, 246] width 600 height 20
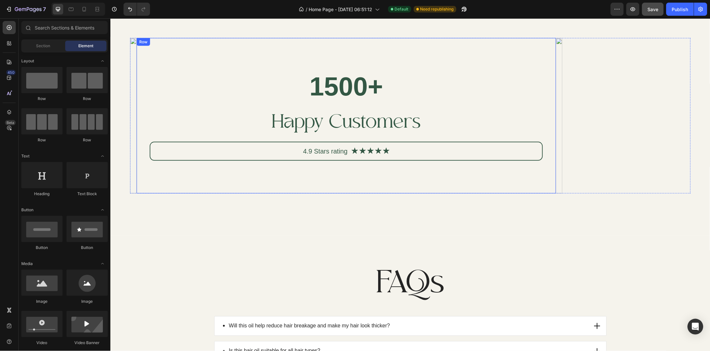
scroll to position [919, 0]
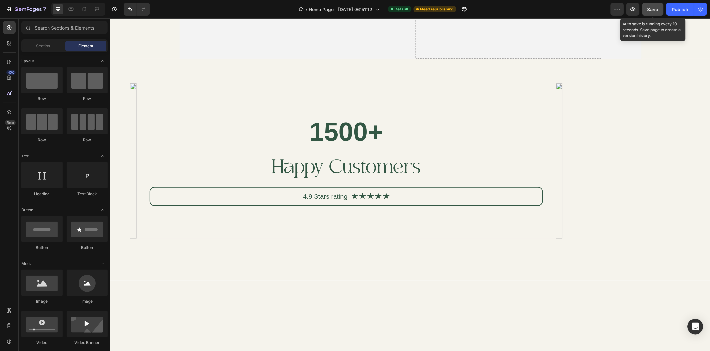
click at [648, 12] on div "Save" at bounding box center [653, 9] width 11 height 7
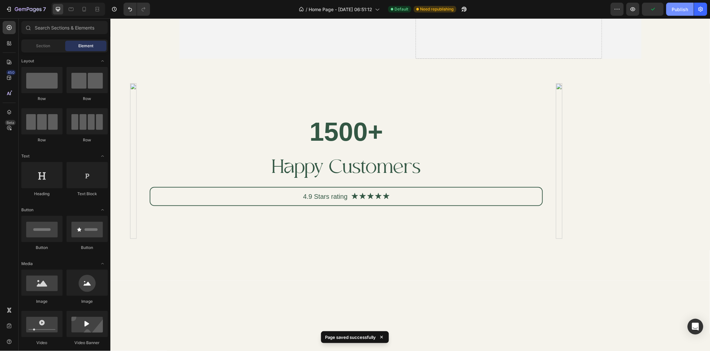
click at [679, 12] on div "Publish" at bounding box center [680, 9] width 16 height 7
click at [136, 135] on img at bounding box center [133, 160] width 7 height 155
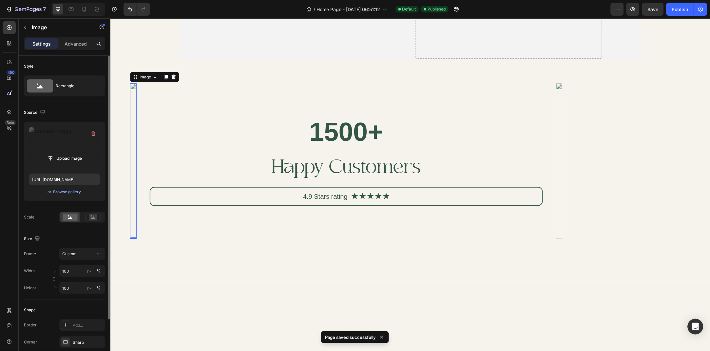
click at [56, 140] on label at bounding box center [64, 147] width 71 height 41
click at [56, 153] on input "file" at bounding box center [64, 158] width 45 height 11
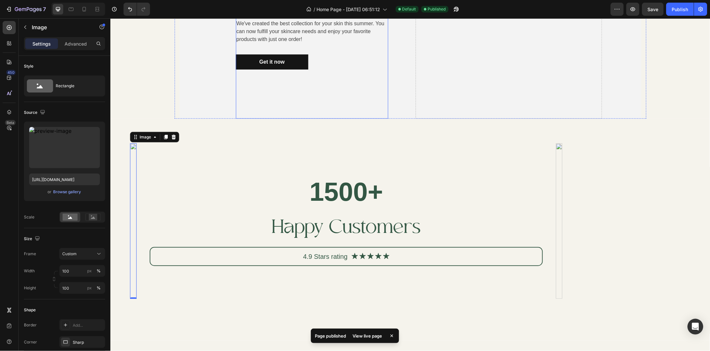
scroll to position [777, 0]
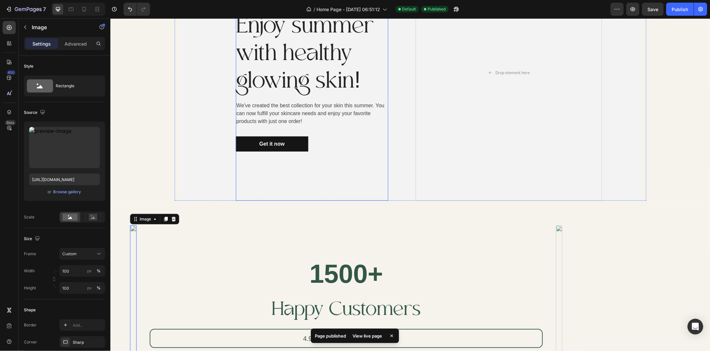
click at [382, 176] on div "20% OFF for weekend only Text block Enjoy summer with healthy glowing skin! Hea…" at bounding box center [312, 73] width 152 height 256
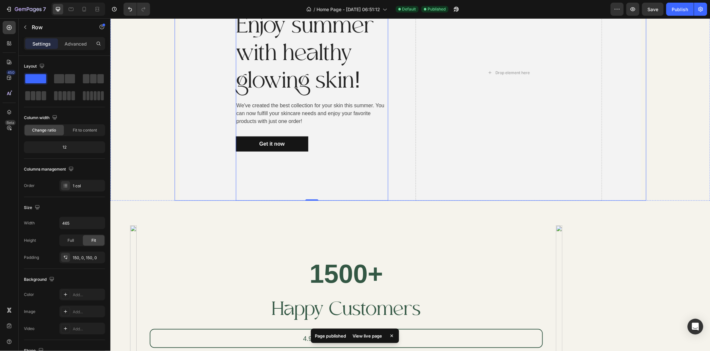
click at [203, 163] on div "Overlay" at bounding box center [410, 73] width 462 height 256
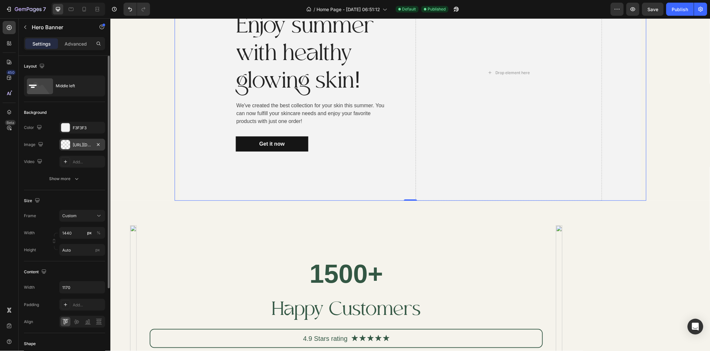
click at [76, 147] on div "[URL][DOMAIN_NAME]" at bounding box center [82, 145] width 19 height 6
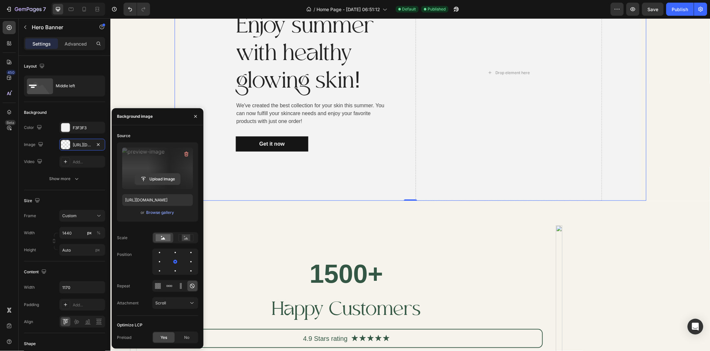
click at [160, 180] on input "file" at bounding box center [157, 178] width 45 height 11
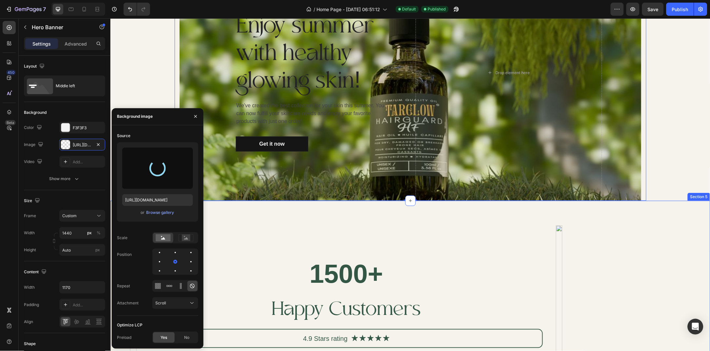
type input "[URL][DOMAIN_NAME]"
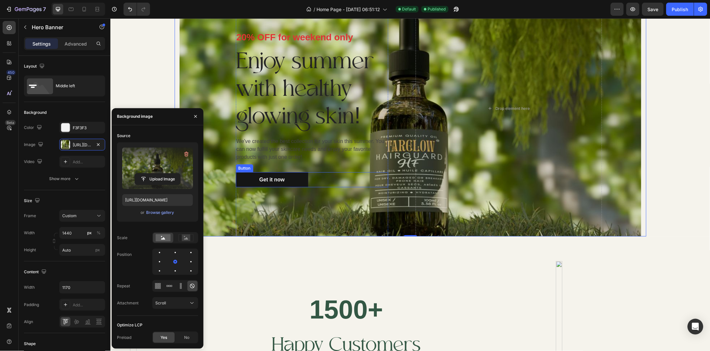
scroll to position [706, 0]
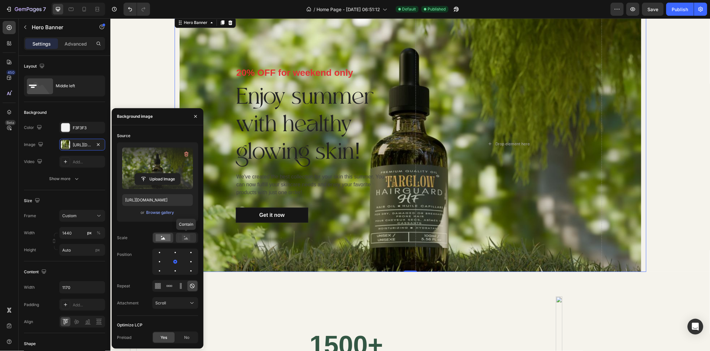
click at [177, 241] on div at bounding box center [186, 238] width 20 height 10
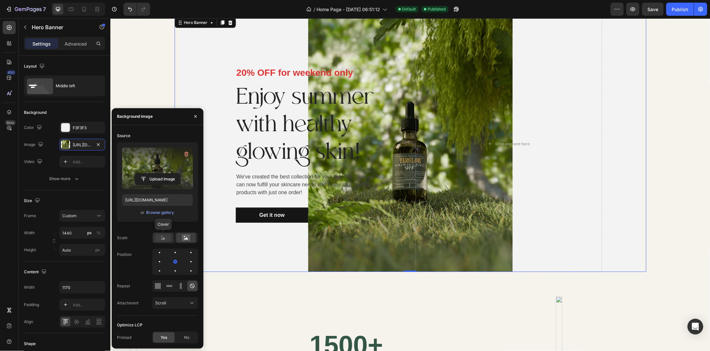
click at [159, 241] on rect at bounding box center [163, 237] width 15 height 7
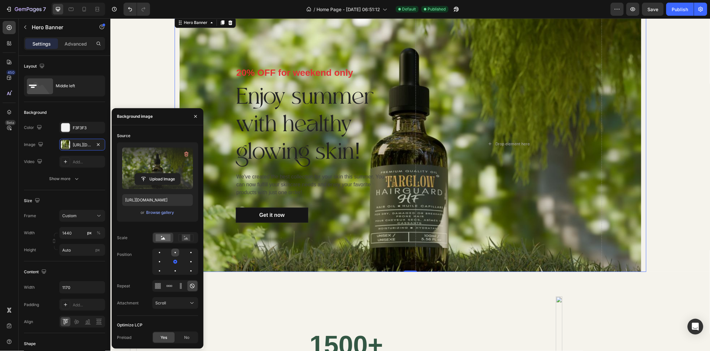
click at [187, 250] on div at bounding box center [191, 252] width 8 height 8
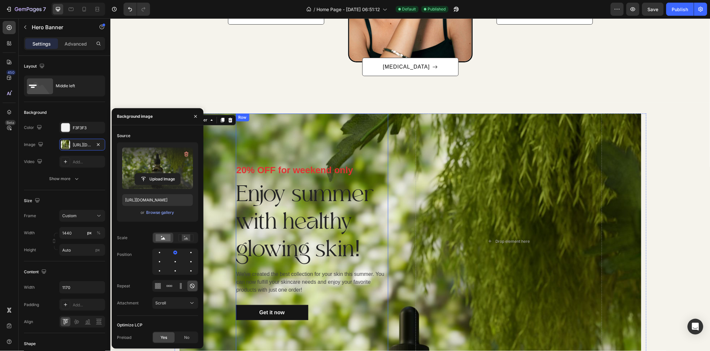
scroll to position [670, 0]
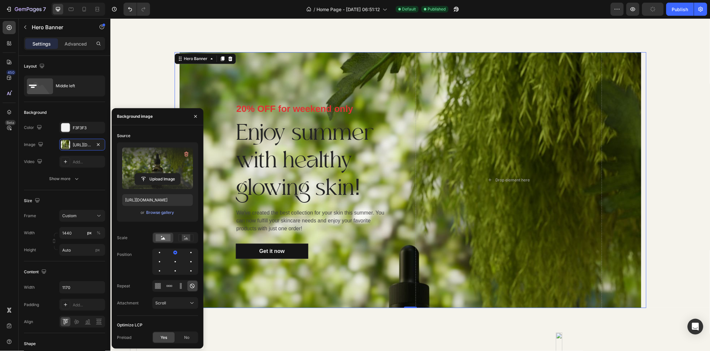
click at [175, 274] on div "Source Upload Image [URL][DOMAIN_NAME] or Browse gallery Scale Position Repeat …" at bounding box center [157, 222] width 81 height 185
click at [187, 269] on div at bounding box center [191, 271] width 8 height 8
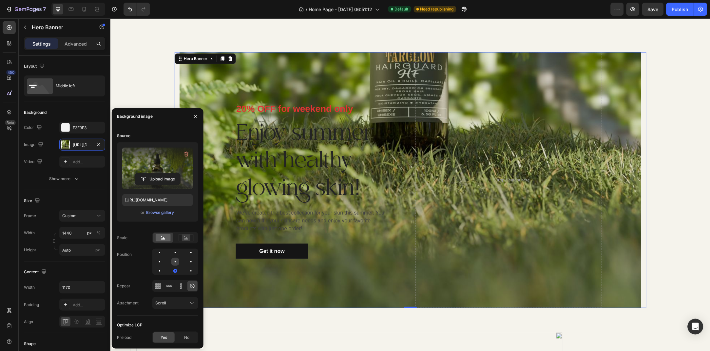
click at [187, 263] on div at bounding box center [191, 262] width 8 height 8
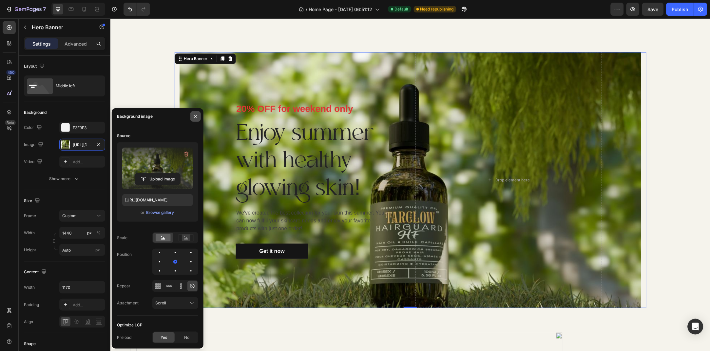
click at [193, 116] on icon "button" at bounding box center [195, 116] width 5 height 5
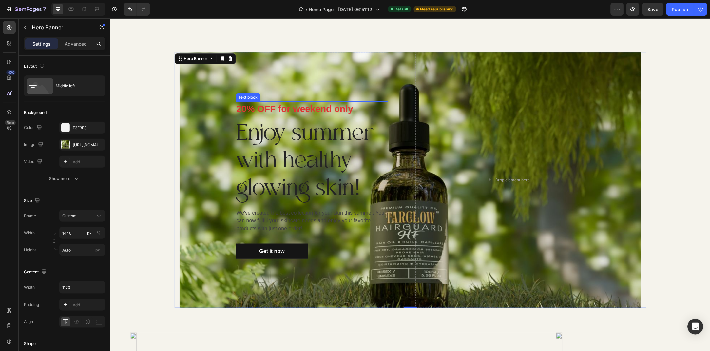
click at [286, 109] on p "20% OFF for weekend only" at bounding box center [311, 109] width 151 height 14
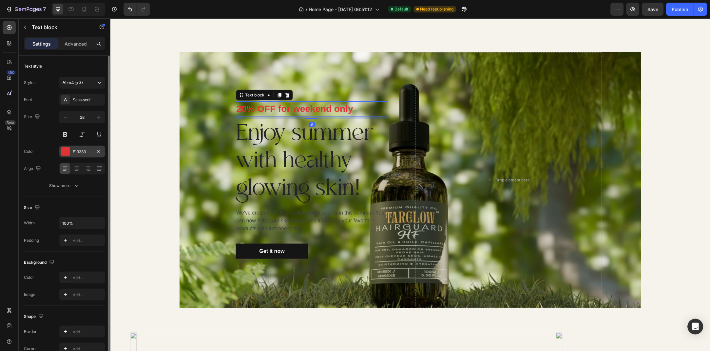
click at [87, 147] on div "E13333" at bounding box center [82, 152] width 46 height 12
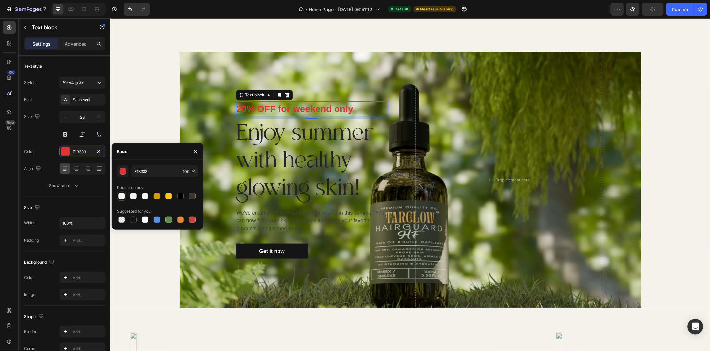
click at [122, 199] on div at bounding box center [121, 196] width 7 height 7
type input "F5F3EC"
click at [339, 148] on h2 "Enjoy summer with healthy glowing skin!" at bounding box center [312, 161] width 152 height 84
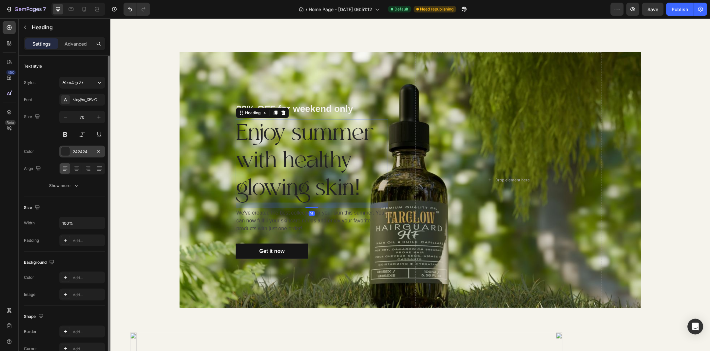
click at [75, 153] on div "242424" at bounding box center [82, 152] width 19 height 6
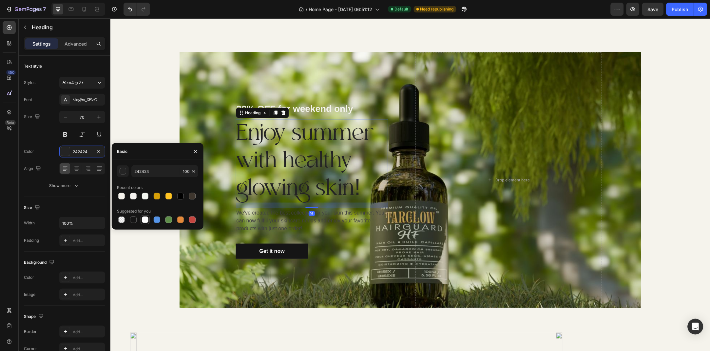
click at [147, 221] on div at bounding box center [145, 219] width 7 height 7
type input "FFFFFF"
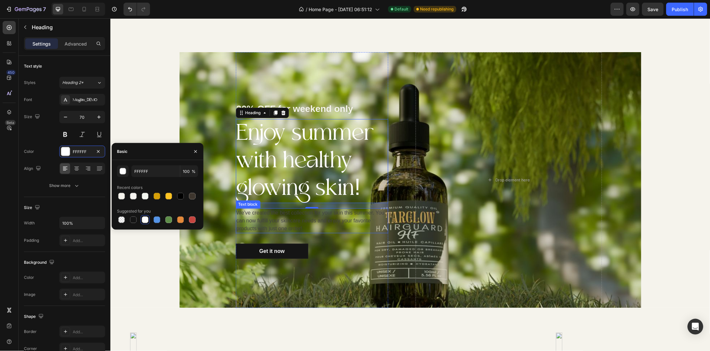
click at [272, 224] on p "We've created the best collection for your skin this summer. You can now fulfil…" at bounding box center [311, 220] width 151 height 24
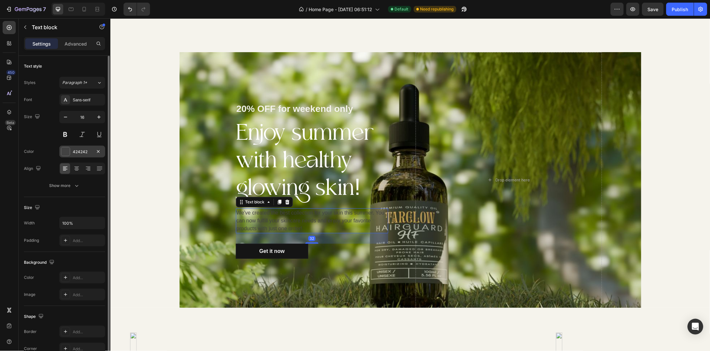
click at [80, 153] on div "424242" at bounding box center [82, 152] width 19 height 6
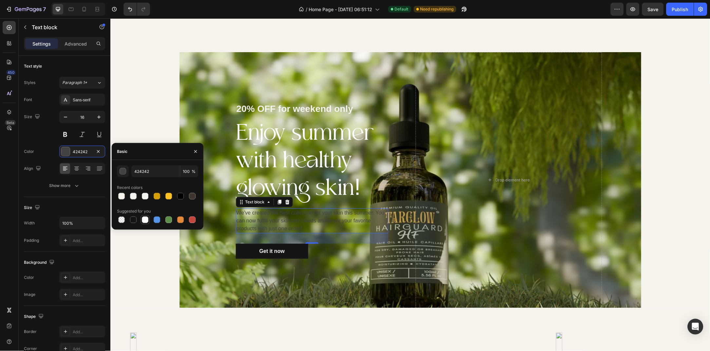
click at [143, 220] on div at bounding box center [145, 219] width 7 height 7
type input "FFFFFF"
click at [196, 154] on button "button" at bounding box center [195, 151] width 10 height 10
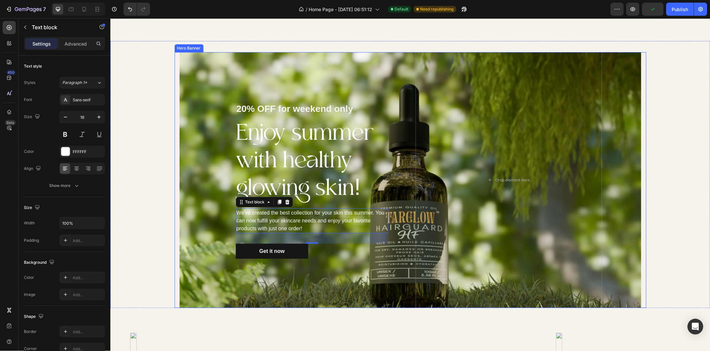
click at [220, 101] on div "20% OFF for weekend only Text block Enjoy summer with healthy glowing skin! Hea…" at bounding box center [312, 180] width 187 height 256
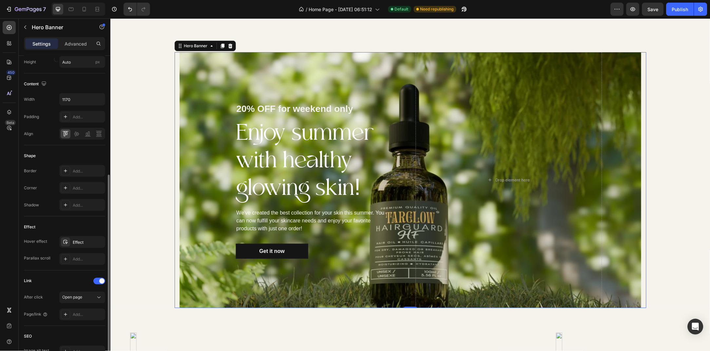
scroll to position [212, 0]
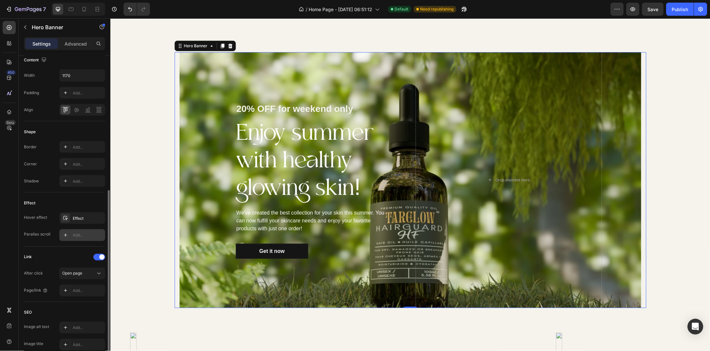
click at [67, 236] on icon at bounding box center [65, 234] width 5 height 5
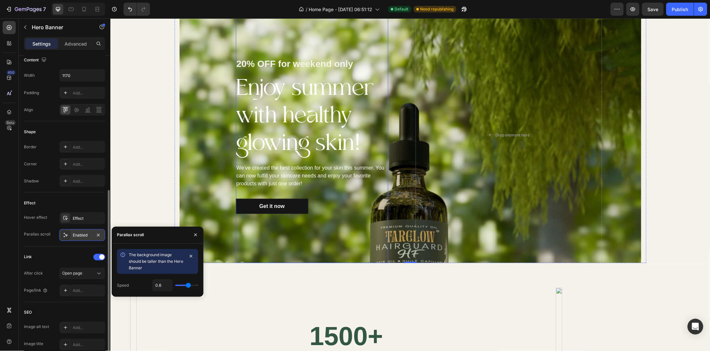
scroll to position [706, 0]
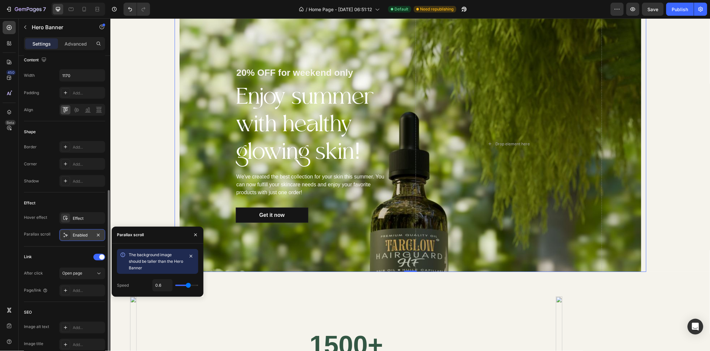
type input "0.5"
type input "0.4"
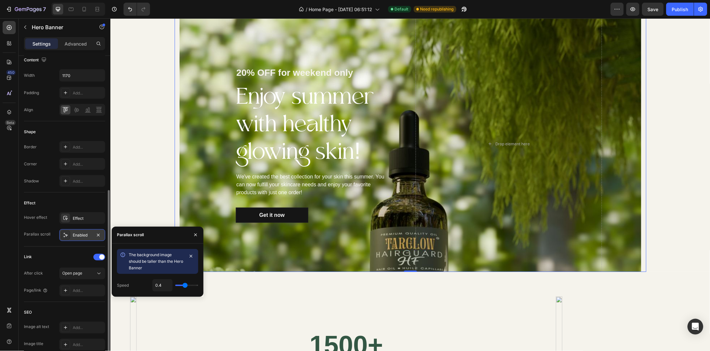
type input "0.3"
type input "0"
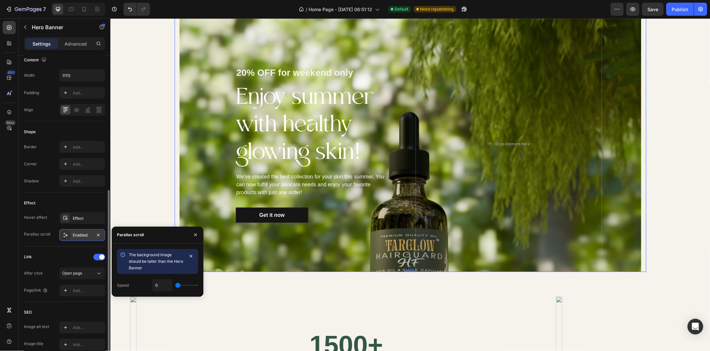
type input "1"
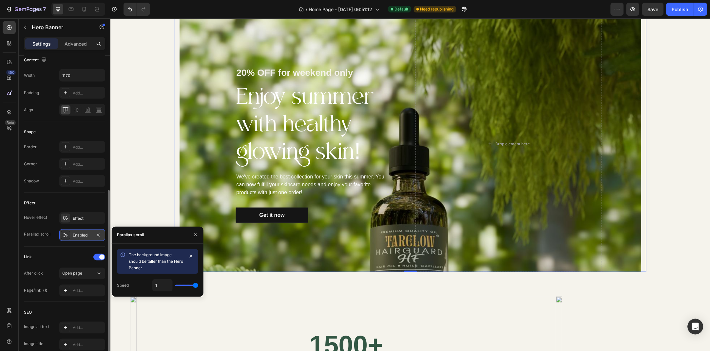
type input "0.9"
type input "0.8"
type input "0.7"
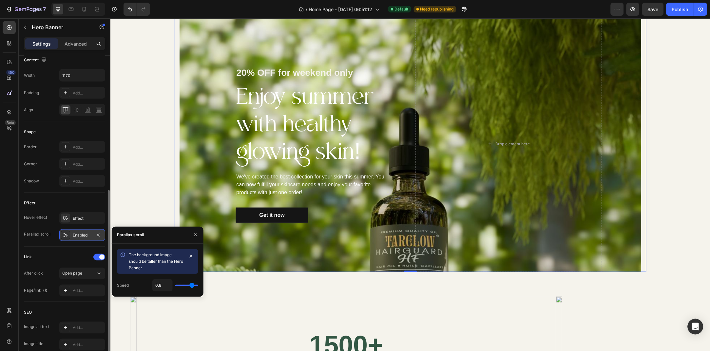
type input "0.7"
type input "0.6"
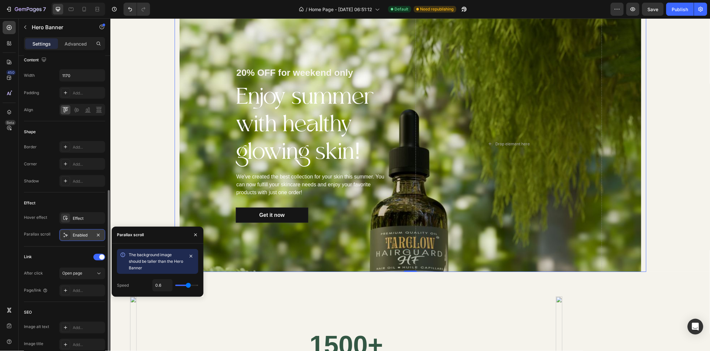
drag, startPoint x: 190, startPoint y: 285, endPoint x: 188, endPoint y: 288, distance: 4.0
click at [188, 286] on input "range" at bounding box center [186, 285] width 23 height 1
click at [194, 238] on button "button" at bounding box center [195, 234] width 10 height 10
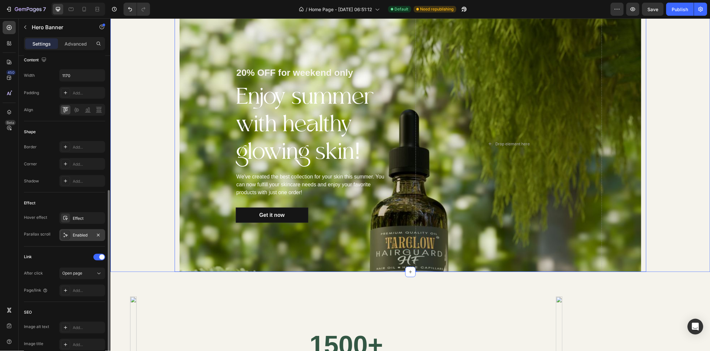
click at [150, 193] on div "20% OFF for weekend only Text block Enjoy summer with healthy glowing skin! Hea…" at bounding box center [410, 144] width 600 height 256
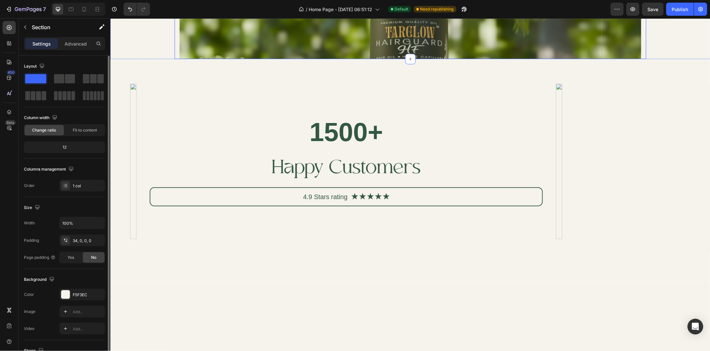
scroll to position [634, 0]
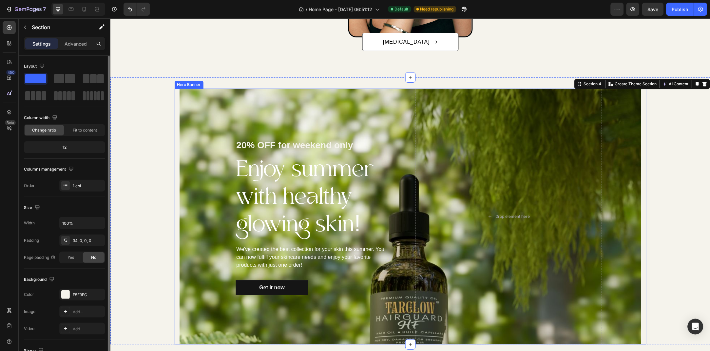
click at [206, 236] on div "Overlay" at bounding box center [410, 216] width 462 height 256
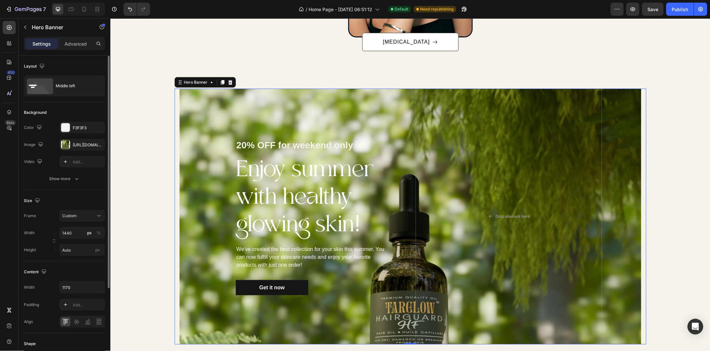
scroll to position [212, 0]
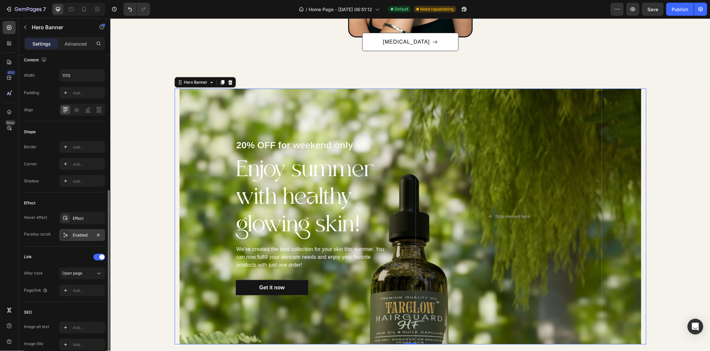
click at [77, 235] on div "Enabled" at bounding box center [82, 235] width 19 height 6
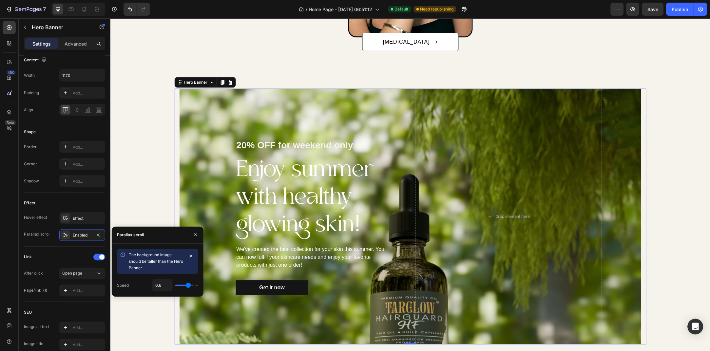
type input "0.5"
type input "1"
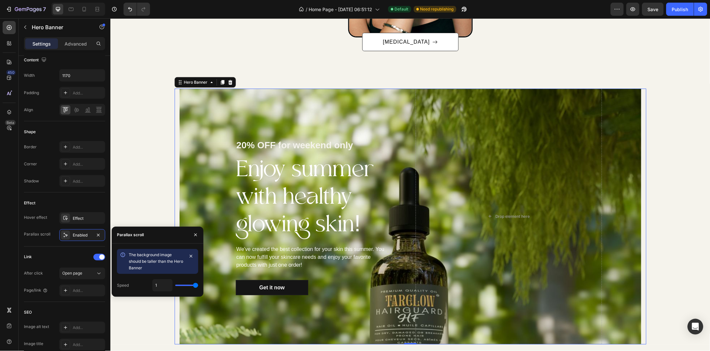
drag, startPoint x: 187, startPoint y: 284, endPoint x: 98, endPoint y: 240, distance: 99.1
type input "1"
click at [198, 285] on input "range" at bounding box center [186, 285] width 23 height 1
click at [191, 254] on icon "button" at bounding box center [191, 255] width 5 height 5
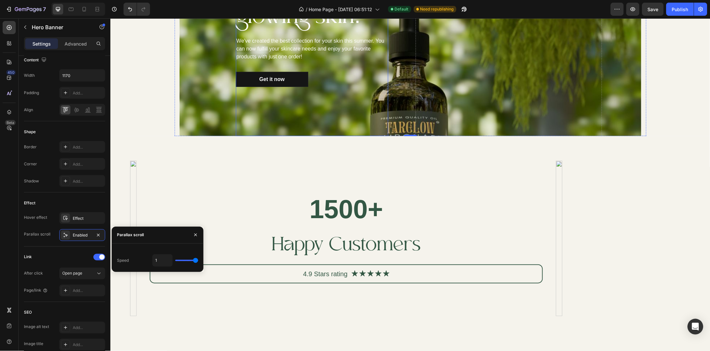
scroll to position [842, 0]
click at [199, 235] on button "button" at bounding box center [195, 234] width 10 height 10
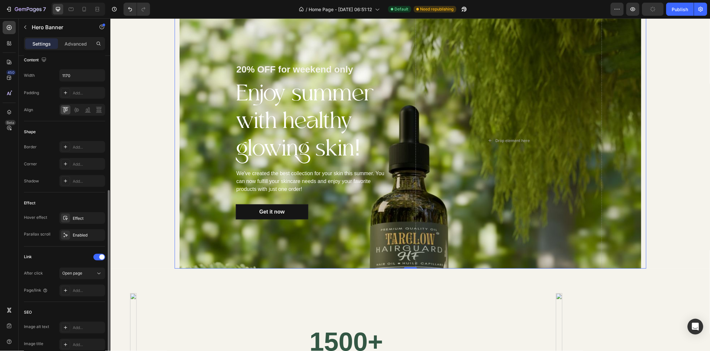
scroll to position [105, 0]
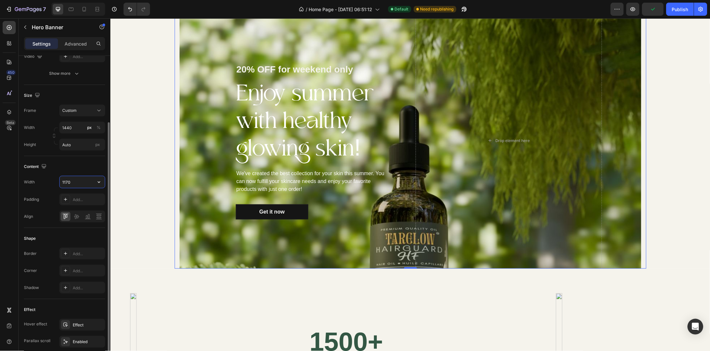
click at [81, 180] on input "1170" at bounding box center [82, 182] width 45 height 12
click at [103, 180] on button "button" at bounding box center [99, 182] width 12 height 12
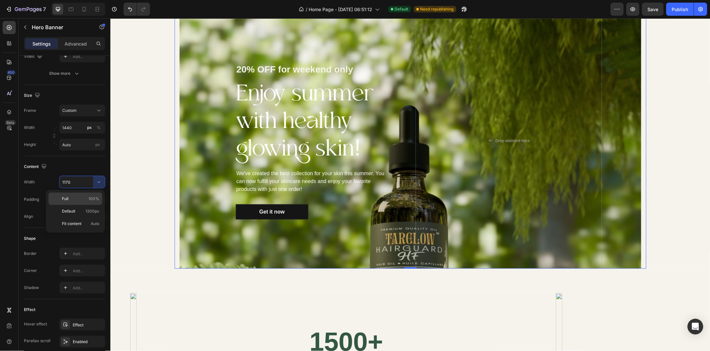
click at [78, 205] on div "Full 100%" at bounding box center [76, 211] width 54 height 12
type input "100%"
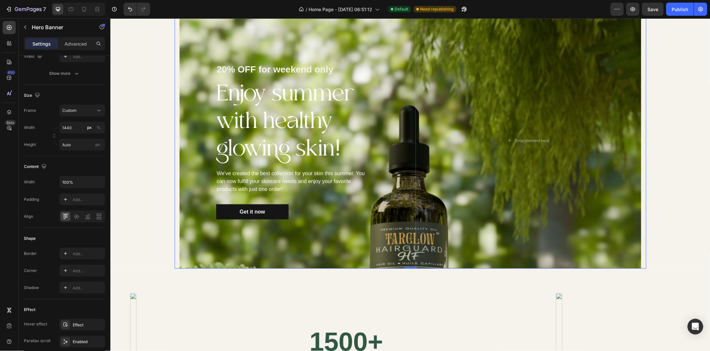
click at [176, 219] on div "20% OFF for weekend only Text block Enjoy summer with healthy glowing skin! Hea…" at bounding box center [410, 140] width 472 height 256
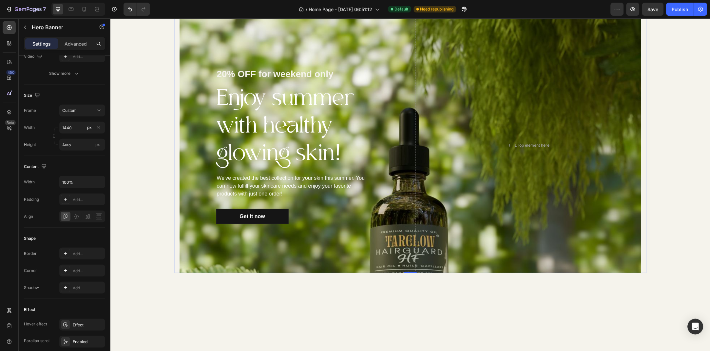
scroll to position [603, 0]
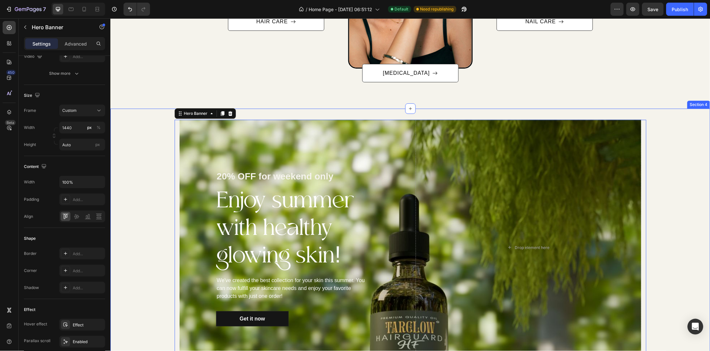
click at [166, 140] on div "20% OFF for weekend only Text block Enjoy summer with healthy glowing skin! Hea…" at bounding box center [410, 247] width 600 height 256
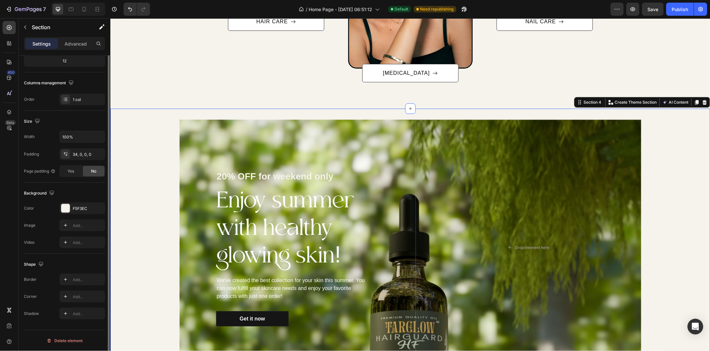
scroll to position [0, 0]
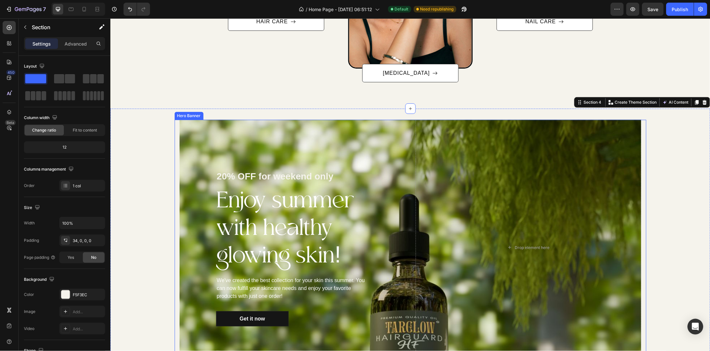
click at [192, 184] on div "20% OFF for weekend only Text block Enjoy summer with healthy glowing skin! Hea…" at bounding box center [292, 247] width 226 height 256
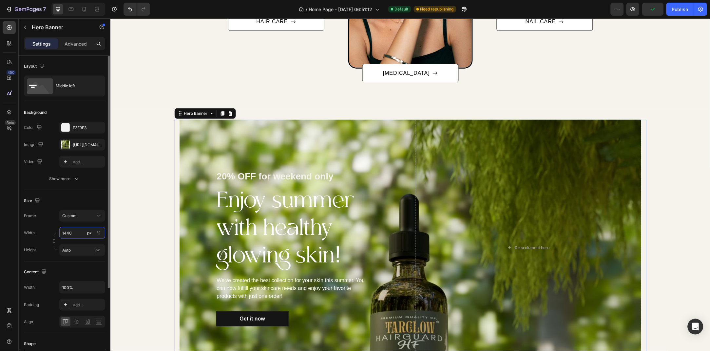
click at [73, 232] on input "1440" at bounding box center [82, 233] width 46 height 12
click at [79, 243] on div "Full 100%" at bounding box center [76, 249] width 54 height 12
type input "100"
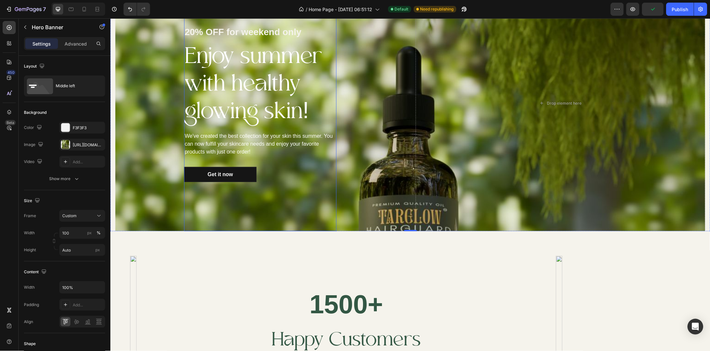
scroll to position [744, 0]
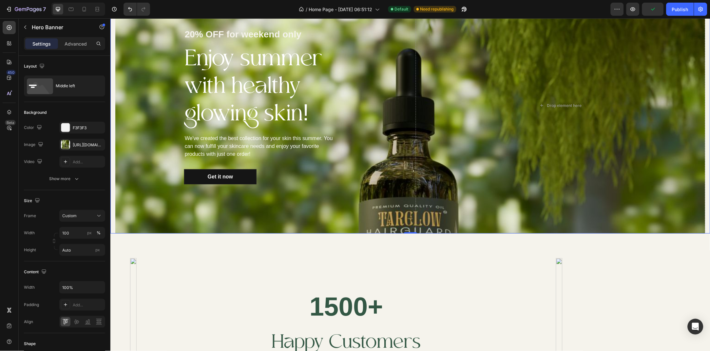
click at [156, 147] on div "20% OFF for weekend only Text block Enjoy summer with healthy glowing skin! Hea…" at bounding box center [260, 105] width 290 height 256
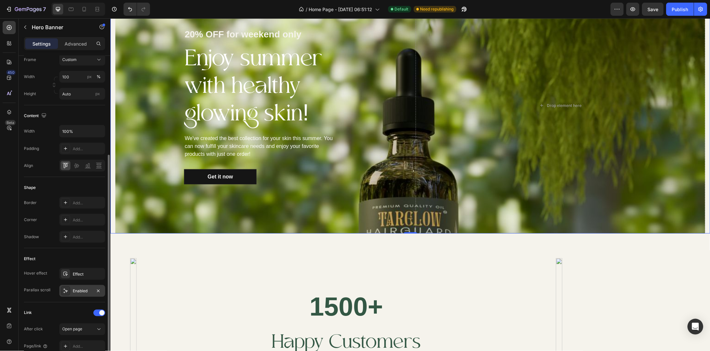
click at [73, 285] on div "Enabled" at bounding box center [82, 291] width 46 height 12
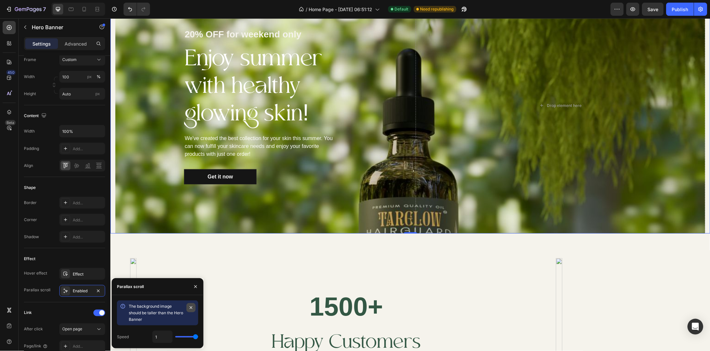
click at [193, 309] on icon "button" at bounding box center [191, 307] width 5 height 5
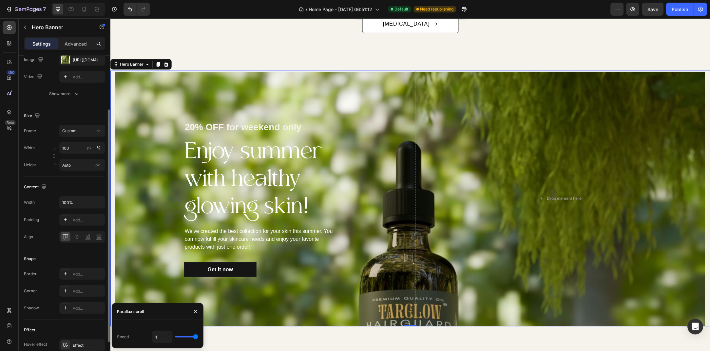
scroll to position [588, 0]
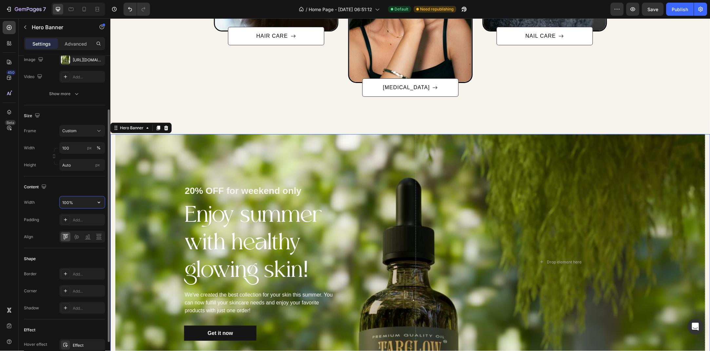
click at [85, 197] on input "100%" at bounding box center [82, 202] width 45 height 12
click at [94, 204] on button "button" at bounding box center [99, 202] width 12 height 12
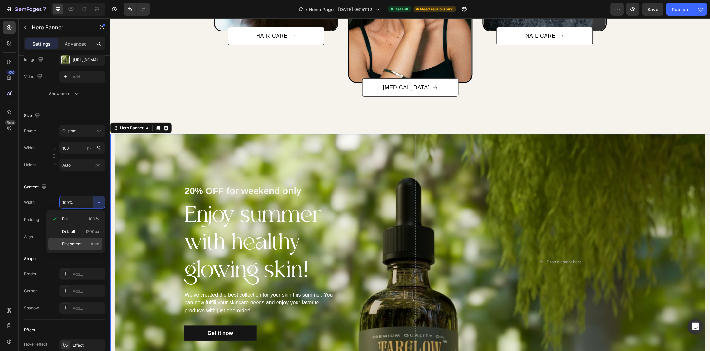
click at [79, 239] on div "Fit content Auto" at bounding box center [76, 244] width 54 height 12
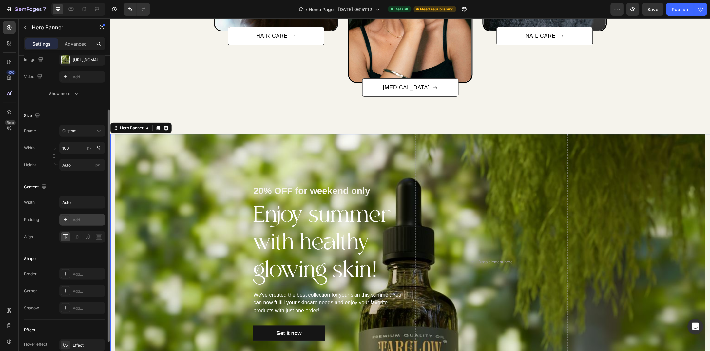
type input "100%"
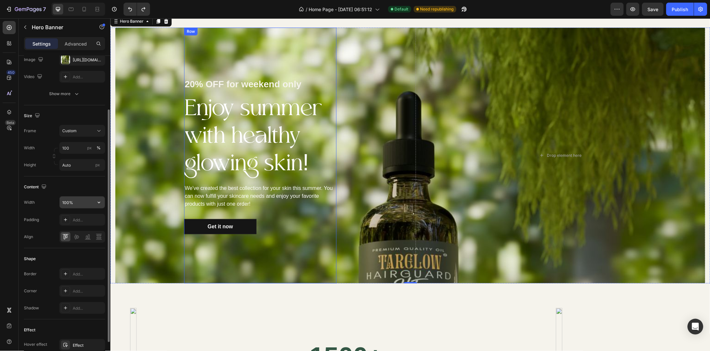
scroll to position [659, 0]
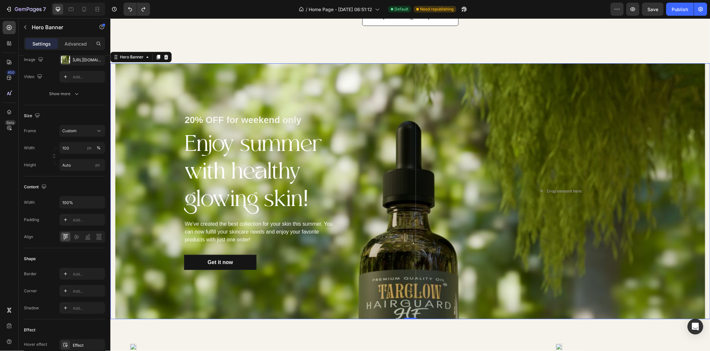
click at [113, 183] on div "20% OFF for weekend only Text block Enjoy summer with healthy glowing skin! Hea…" at bounding box center [410, 191] width 600 height 256
click at [148, 194] on div "20% OFF for weekend only Text block Enjoy summer with healthy glowing skin! Hea…" at bounding box center [260, 191] width 290 height 256
click at [169, 107] on div "20% OFF for weekend only Text block Enjoy summer with healthy glowing skin! Hea…" at bounding box center [260, 191] width 290 height 256
click at [115, 83] on div "20% OFF for weekend only Text block Enjoy summer with healthy glowing skin! Hea…" at bounding box center [260, 191] width 290 height 256
click at [115, 82] on div "20% OFF for weekend only Text block Enjoy summer with healthy glowing skin! Hea…" at bounding box center [260, 191] width 290 height 256
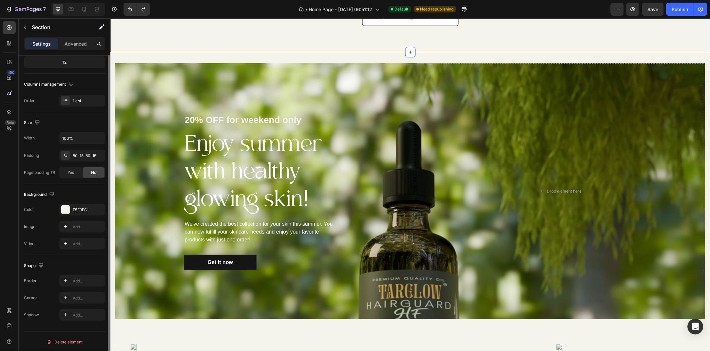
scroll to position [0, 0]
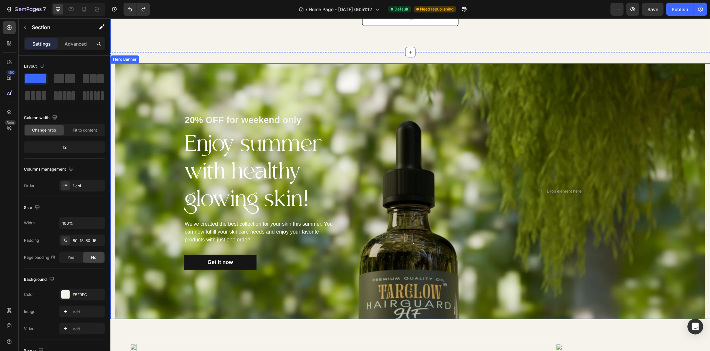
click at [118, 71] on div "20% OFF for weekend only Text block Enjoy summer with healthy glowing skin! Hea…" at bounding box center [260, 191] width 290 height 256
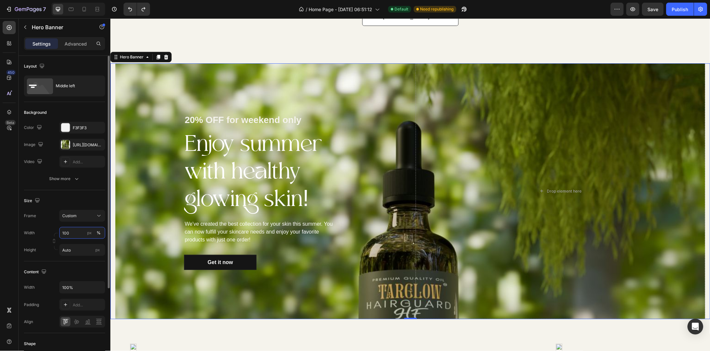
click at [82, 237] on input "100" at bounding box center [82, 233] width 46 height 12
click at [82, 258] on p "Default 1200px" at bounding box center [81, 260] width 38 height 6
type input "1200"
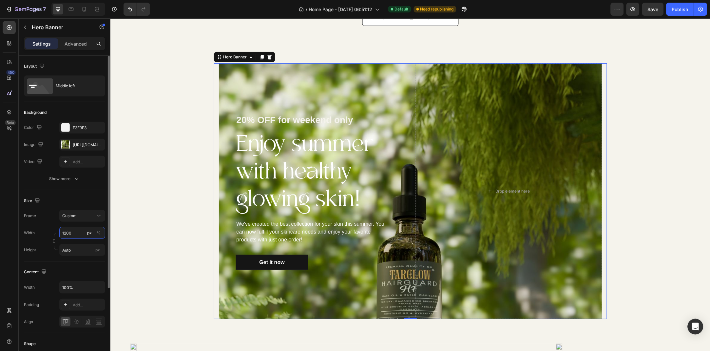
click at [77, 235] on input "1200" at bounding box center [82, 233] width 46 height 12
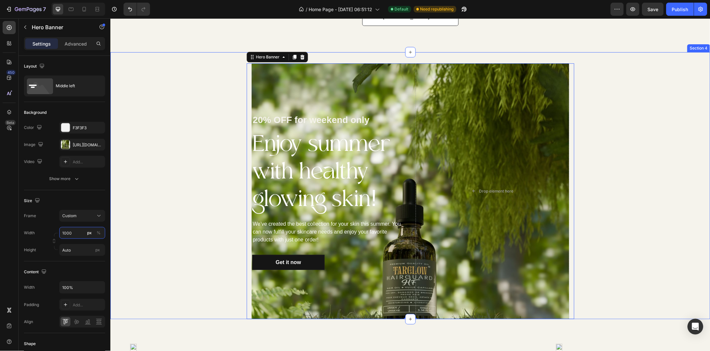
scroll to position [695, 0]
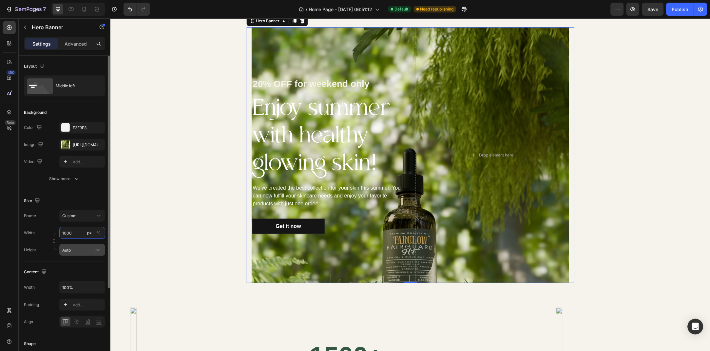
type input "1000"
click at [89, 249] on input "Auto" at bounding box center [82, 250] width 46 height 12
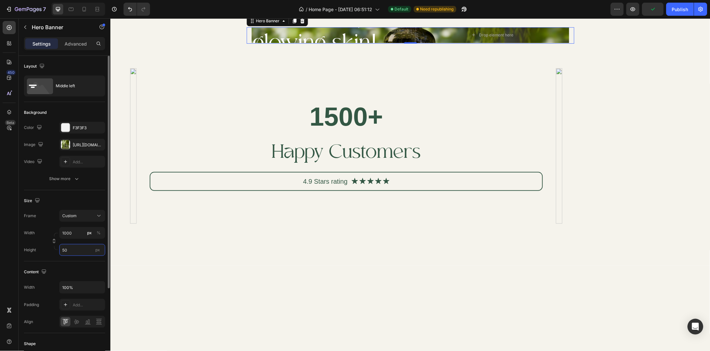
type input "500"
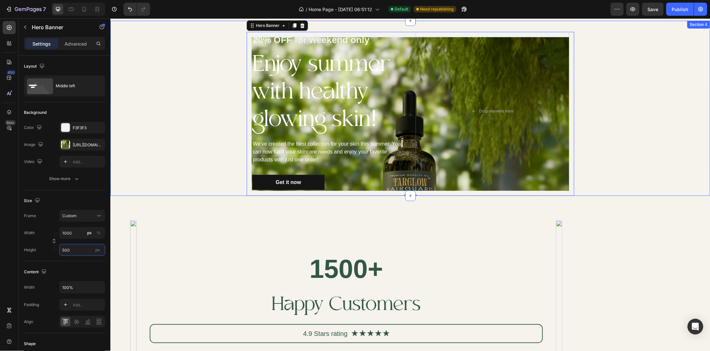
scroll to position [647, 0]
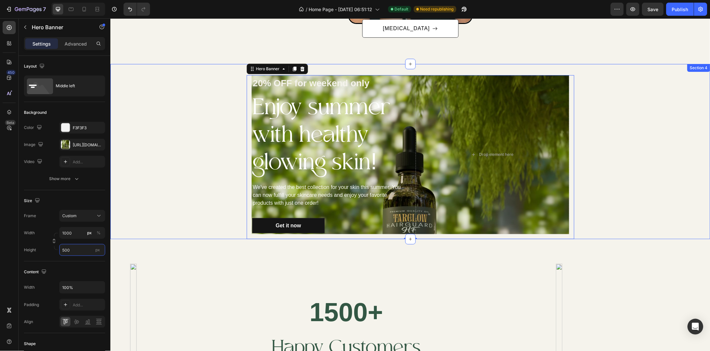
type input "1200"
type input "Auto"
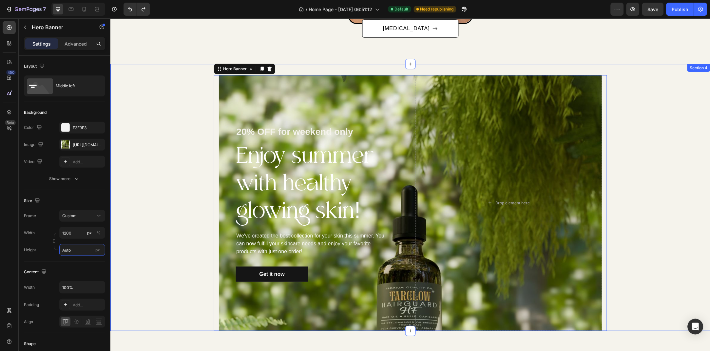
type input "100"
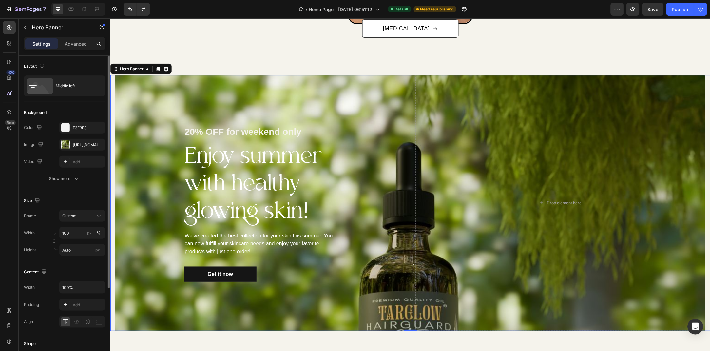
click at [88, 191] on div "Size Frame Custom Width 100 px % Height Auto px" at bounding box center [64, 225] width 81 height 71
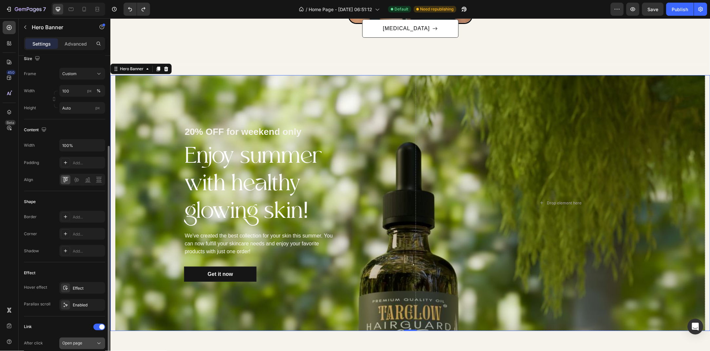
scroll to position [212, 0]
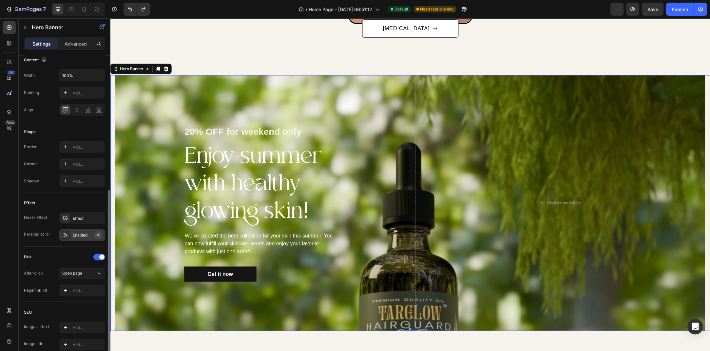
click at [97, 234] on icon "button" at bounding box center [98, 234] width 5 height 5
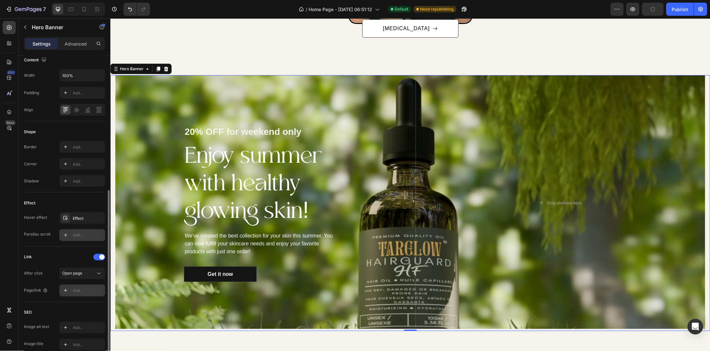
click at [87, 285] on div "Add..." at bounding box center [82, 291] width 46 height 12
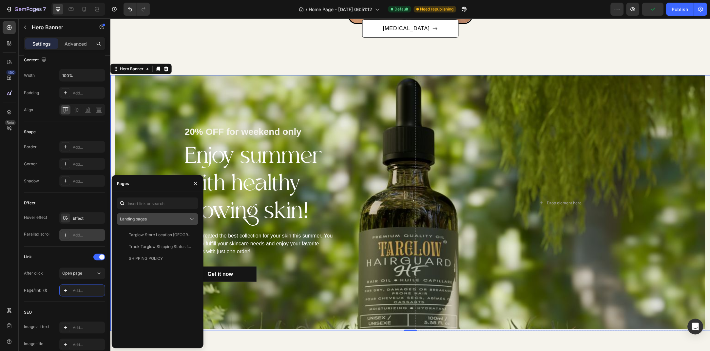
click at [165, 218] on div "Landing pages" at bounding box center [154, 219] width 69 height 6
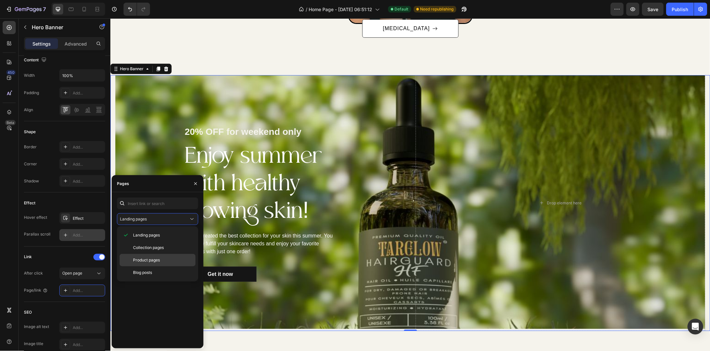
click at [167, 266] on div "Product pages" at bounding box center [158, 272] width 76 height 12
click at [168, 251] on div "Hairguard HF Hair Oil- 100ml View" at bounding box center [156, 247] width 79 height 12
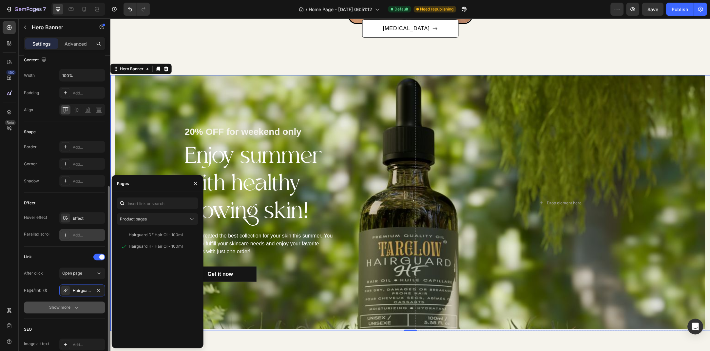
click at [61, 308] on div "Show more" at bounding box center [65, 307] width 30 height 7
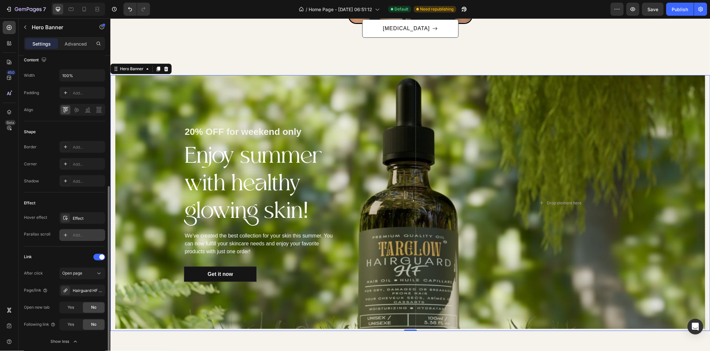
scroll to position [248, 0]
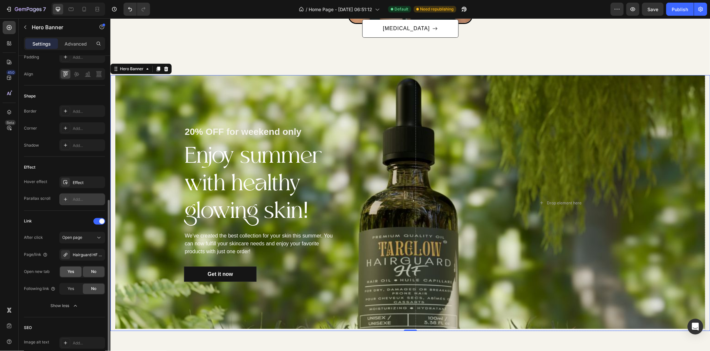
click at [66, 267] on div "Yes" at bounding box center [71, 272] width 22 height 10
click at [91, 269] on span "No" at bounding box center [93, 272] width 5 height 6
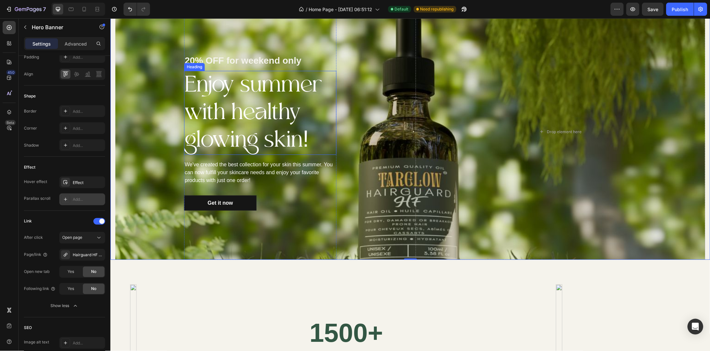
scroll to position [683, 0]
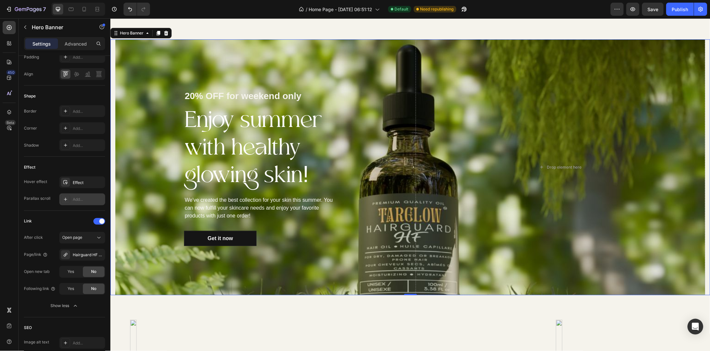
click at [126, 89] on div "20% OFF for weekend only Text block Enjoy summer with healthy glowing skin! Hea…" at bounding box center [260, 167] width 290 height 256
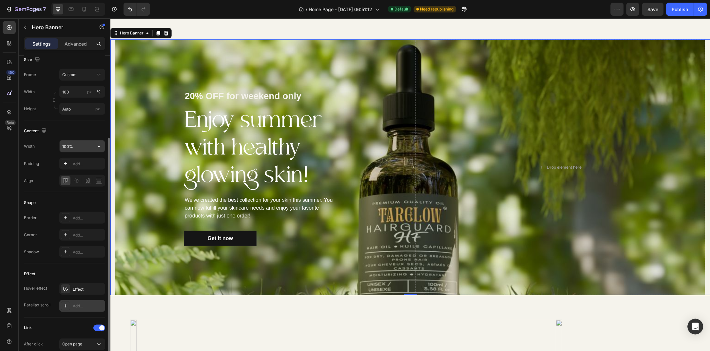
click at [74, 143] on input "100%" at bounding box center [82, 146] width 45 height 12
click at [99, 143] on icon "button" at bounding box center [99, 146] width 7 height 7
click at [82, 182] on div "Default 1200px" at bounding box center [76, 188] width 54 height 12
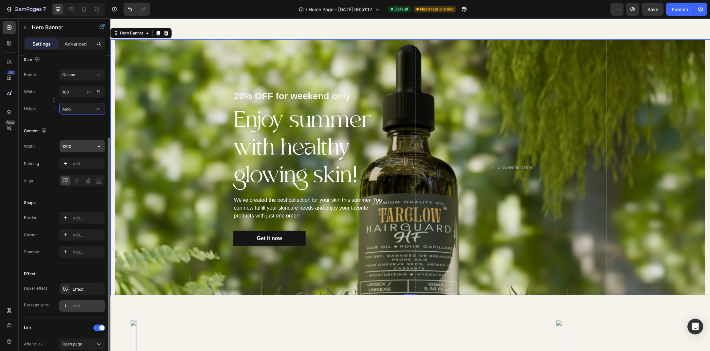
type input "100%"
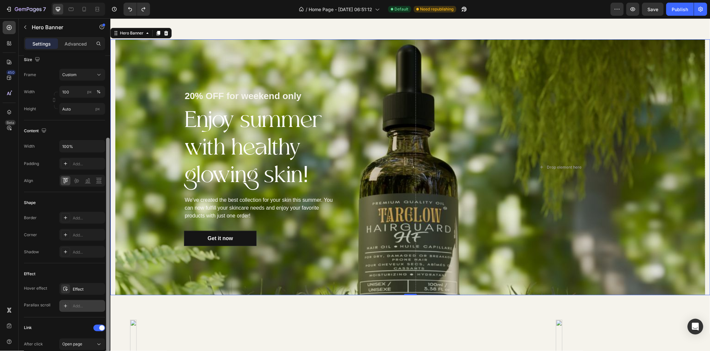
click at [110, 136] on div at bounding box center [108, 239] width 5 height 367
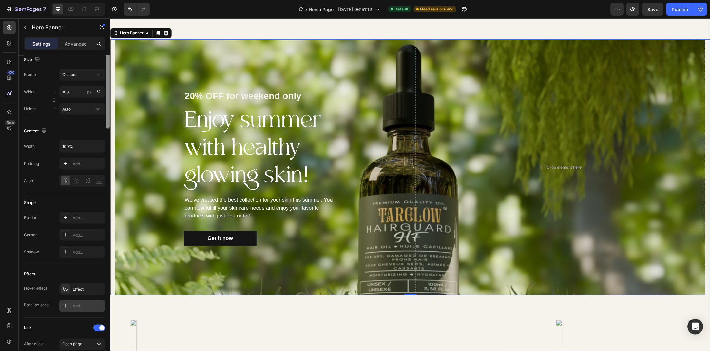
scroll to position [0, 0]
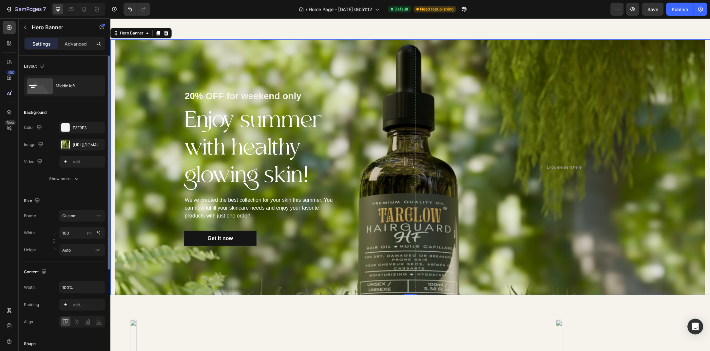
click at [114, 136] on div "20% OFF for weekend only Text block Enjoy summer with healthy glowing skin! Hea…" at bounding box center [410, 167] width 600 height 256
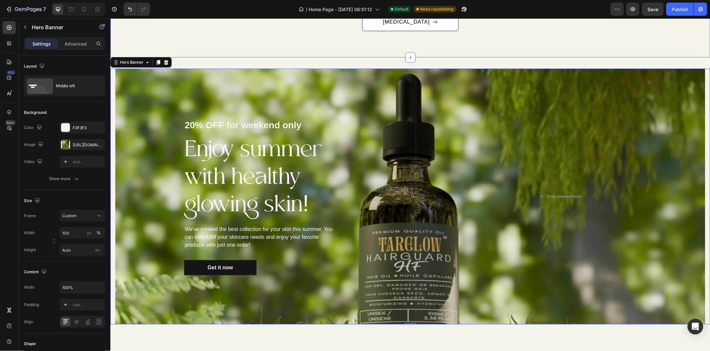
scroll to position [612, 0]
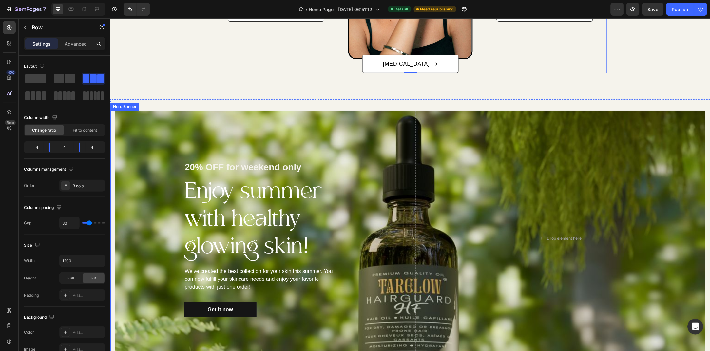
click at [117, 125] on div "20% OFF for weekend only Text block Enjoy summer with healthy glowing skin! Hea…" at bounding box center [260, 238] width 290 height 256
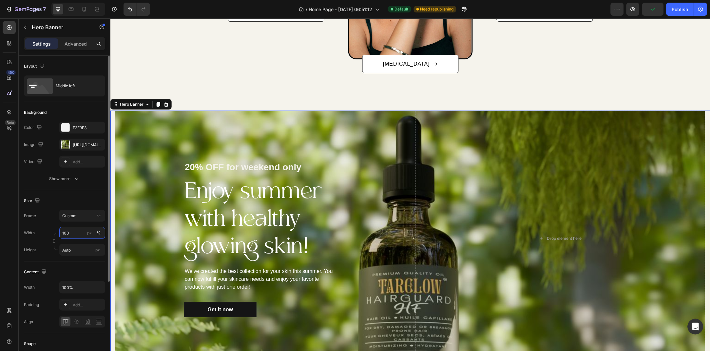
click at [72, 235] on input "100" at bounding box center [82, 233] width 46 height 12
click at [80, 257] on p "Default 1200px" at bounding box center [81, 260] width 38 height 6
type input "1200"
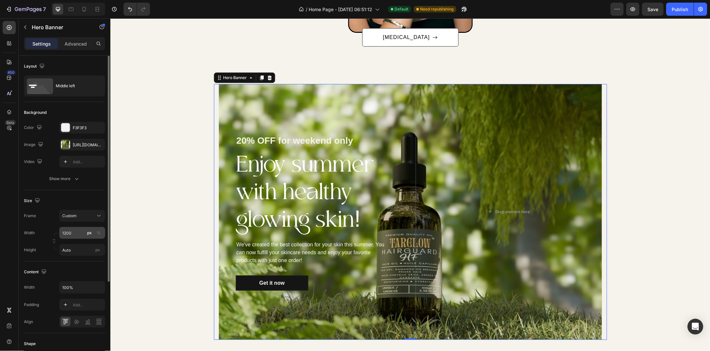
scroll to position [647, 0]
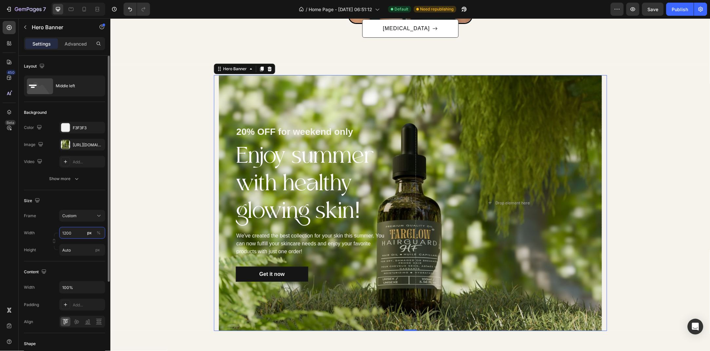
click at [70, 233] on input "1200" at bounding box center [82, 233] width 46 height 12
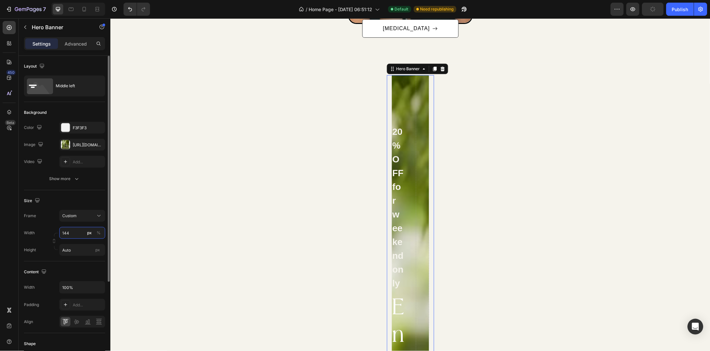
type input "1440"
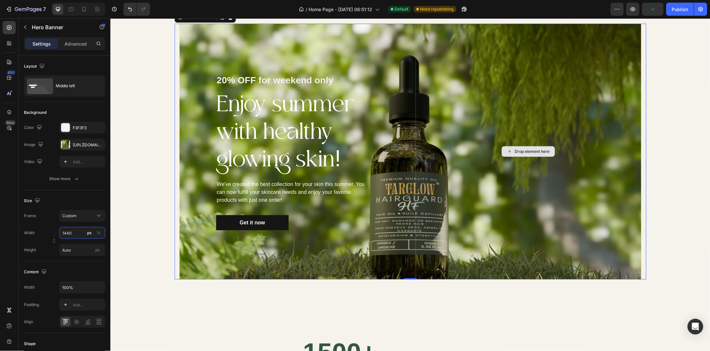
scroll to position [718, 0]
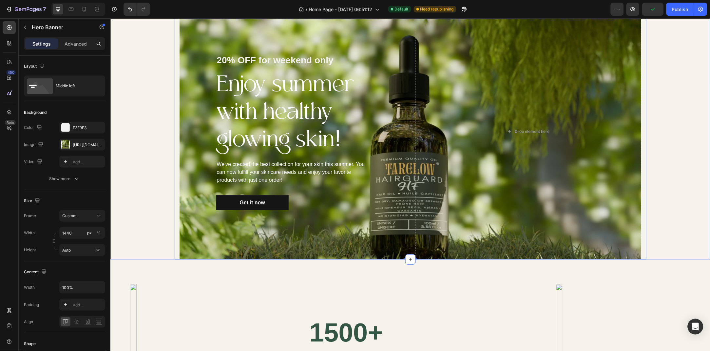
click at [647, 164] on div "20% OFF for weekend only Text block Enjoy summer with healthy glowing skin! Hea…" at bounding box center [410, 131] width 600 height 256
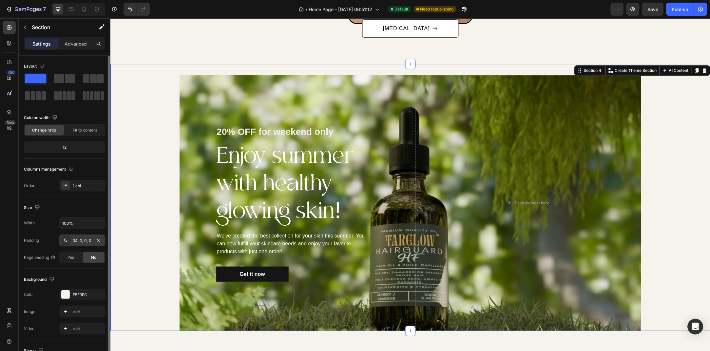
scroll to position [33, 0]
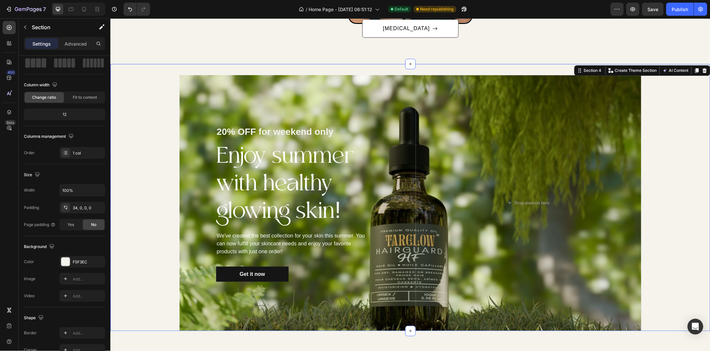
click at [169, 161] on div "20% OFF for weekend only Text block Enjoy summer with healthy glowing skin! Hea…" at bounding box center [410, 203] width 600 height 256
click at [194, 82] on div "20% OFF for weekend only Text block Enjoy summer with healthy glowing skin! Hea…" at bounding box center [292, 203] width 226 height 256
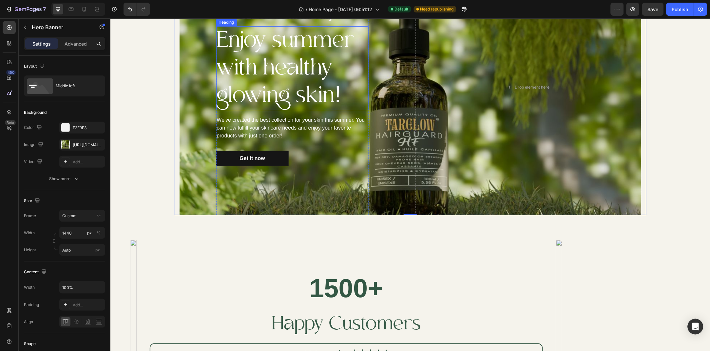
scroll to position [763, 0]
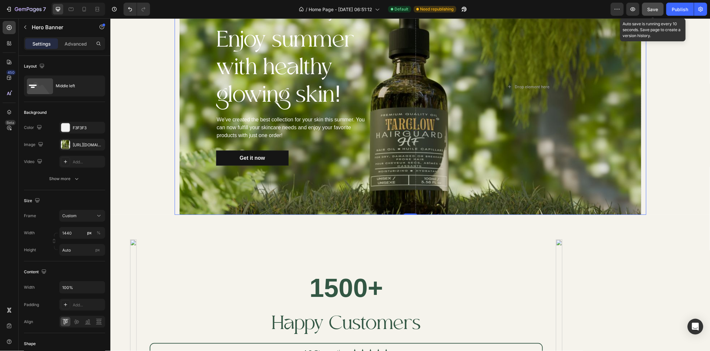
click at [658, 12] on div "Save" at bounding box center [653, 9] width 11 height 7
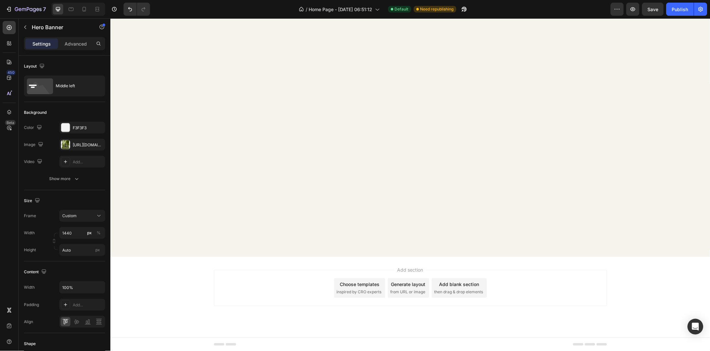
scroll to position [0, 0]
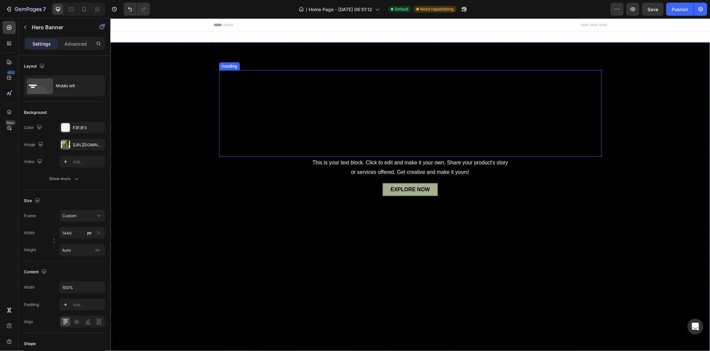
click at [394, 120] on p "Award winning, plant powered, natural skincare." at bounding box center [411, 112] width 382 height 85
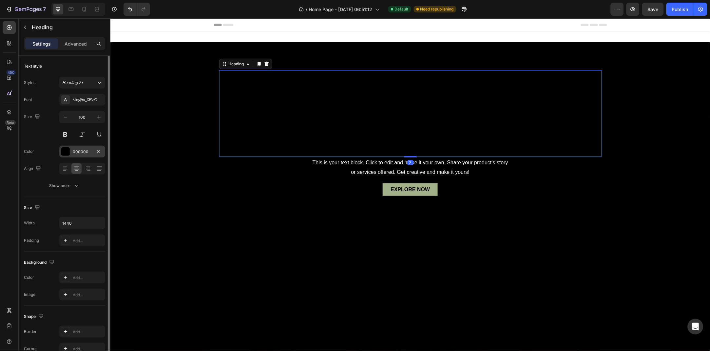
click at [78, 148] on div "000000" at bounding box center [82, 152] width 46 height 12
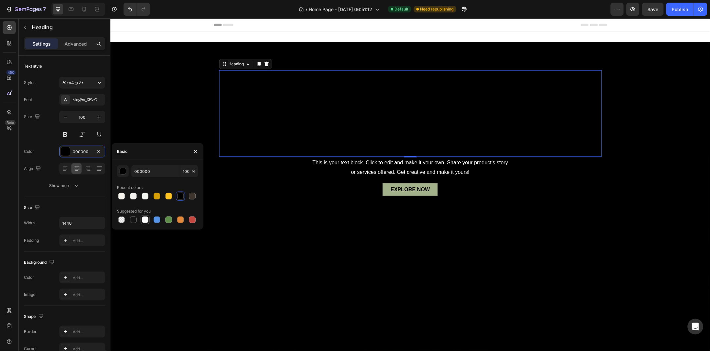
click at [141, 221] on div at bounding box center [145, 220] width 8 height 8
type input "FFFFFF"
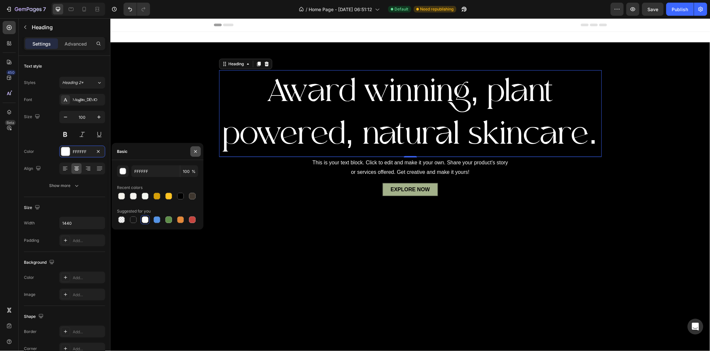
click at [197, 153] on icon "button" at bounding box center [195, 151] width 5 height 5
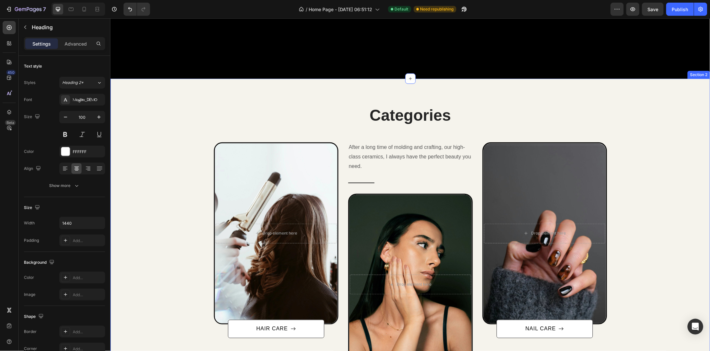
scroll to position [337, 0]
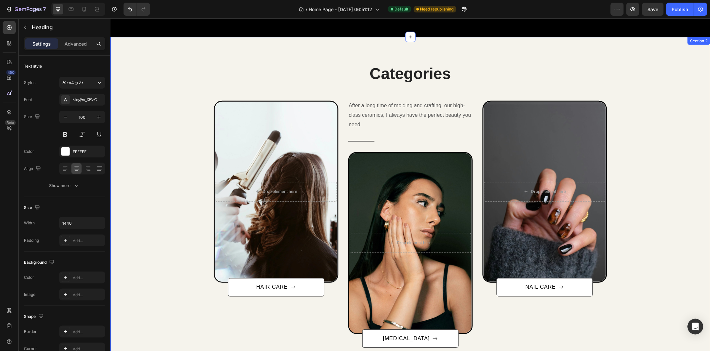
click at [181, 136] on div "Categories Heading Row After a long time of molding and crafting, our high-clas…" at bounding box center [410, 205] width 590 height 285
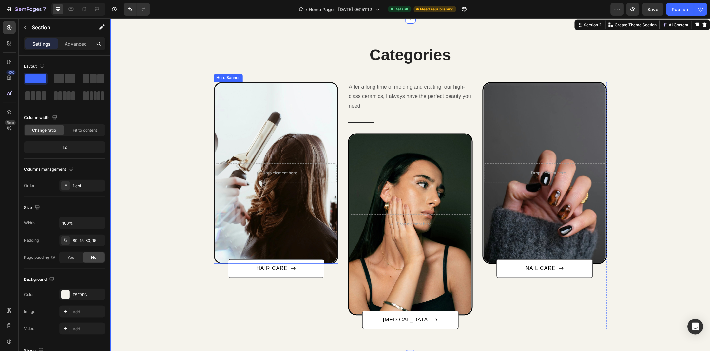
scroll to position [373, 0]
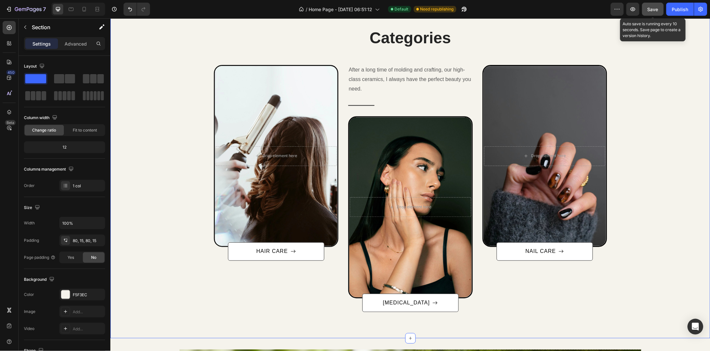
click at [656, 4] on button "Save" at bounding box center [654, 9] width 22 height 13
click at [86, 8] on icon at bounding box center [85, 9] width 4 height 5
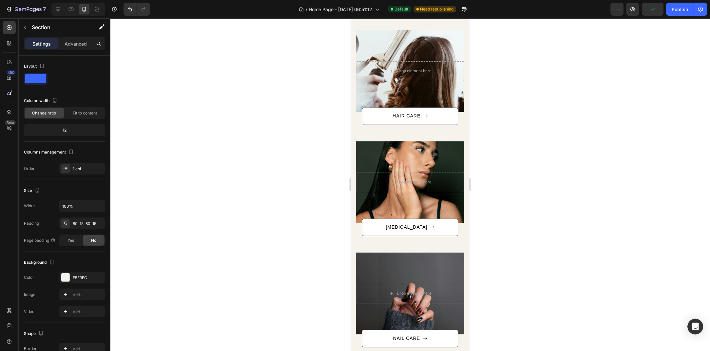
scroll to position [357, 0]
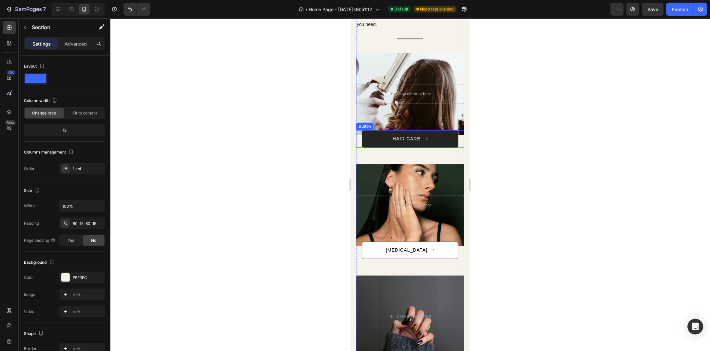
click at [388, 134] on button "HAIR CARE" at bounding box center [410, 138] width 96 height 17
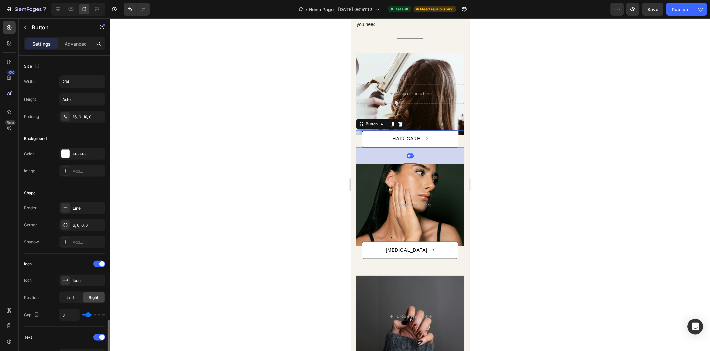
scroll to position [155, 0]
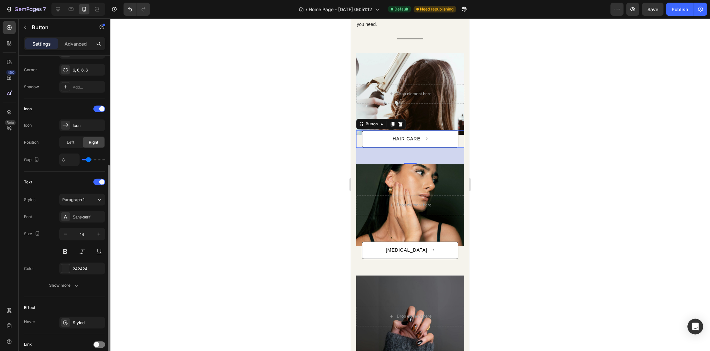
click at [97, 341] on div "Link" at bounding box center [64, 344] width 81 height 10
click at [100, 345] on div at bounding box center [99, 344] width 12 height 7
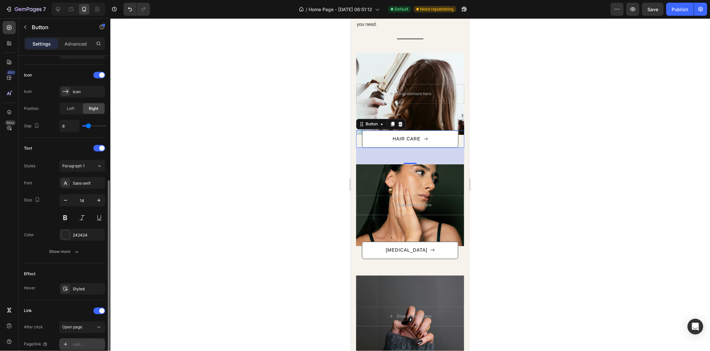
click at [85, 341] on div "Add..." at bounding box center [82, 344] width 46 height 12
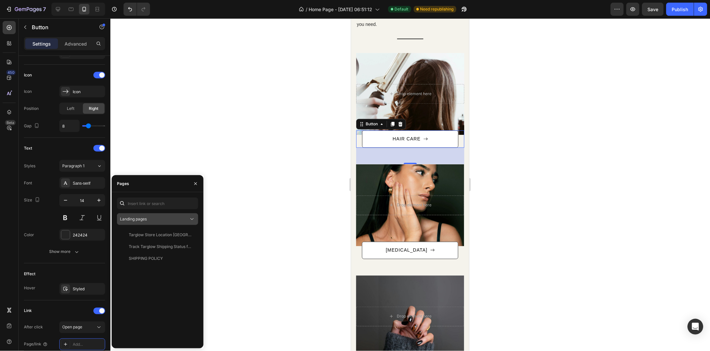
click at [155, 222] on div "Landing pages" at bounding box center [154, 219] width 69 height 6
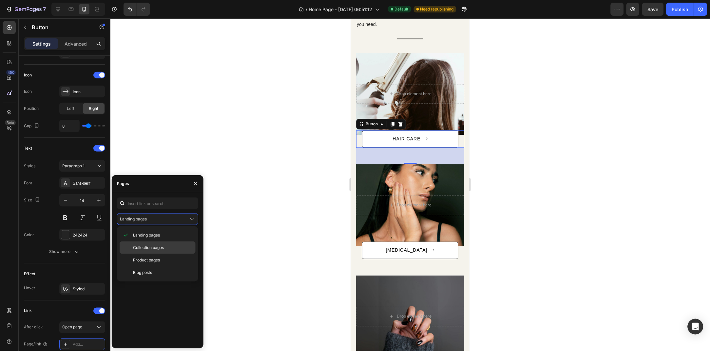
click at [155, 247] on span "Collection pages" at bounding box center [148, 248] width 31 height 6
click at [166, 249] on div "HAIR CARE" at bounding box center [156, 247] width 73 height 6
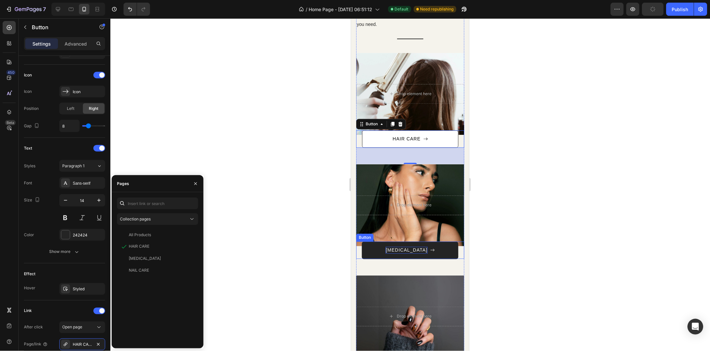
click at [402, 250] on p "[MEDICAL_DATA]" at bounding box center [407, 250] width 42 height 7
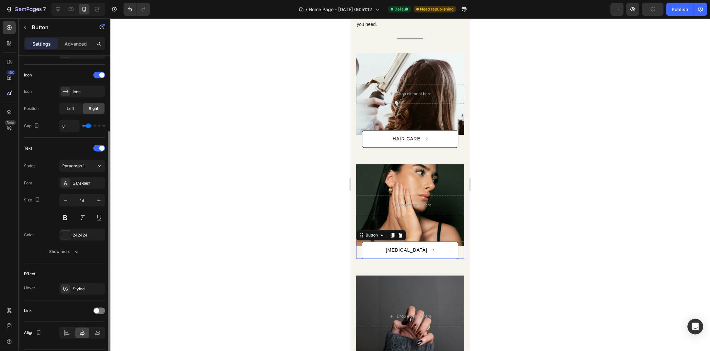
scroll to position [155, 0]
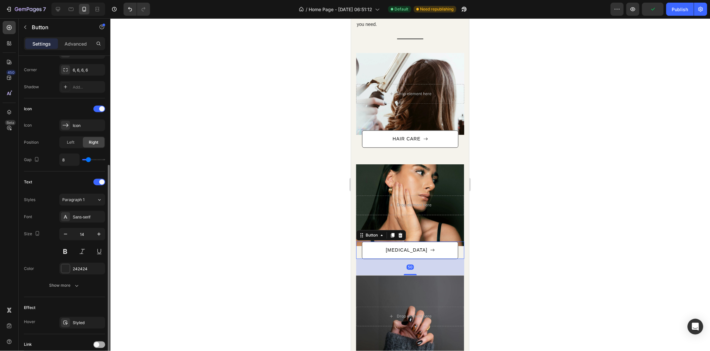
click at [102, 344] on div at bounding box center [99, 344] width 12 height 7
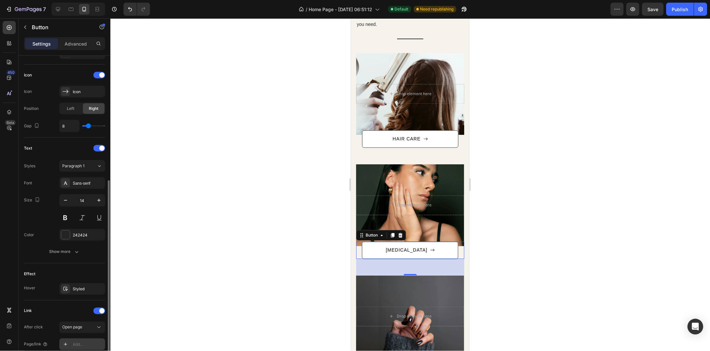
click at [89, 342] on div "Add..." at bounding box center [88, 345] width 31 height 6
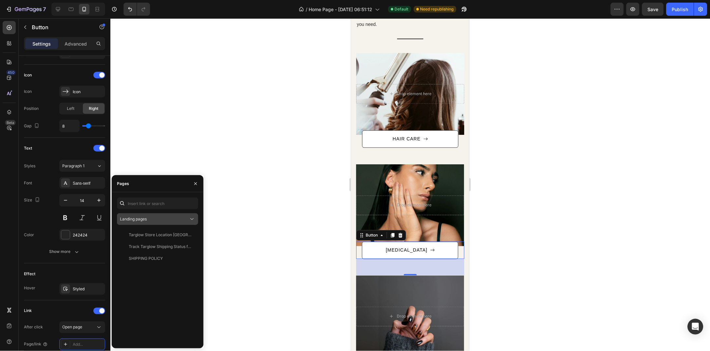
click at [158, 220] on div "Landing pages" at bounding box center [154, 219] width 69 height 6
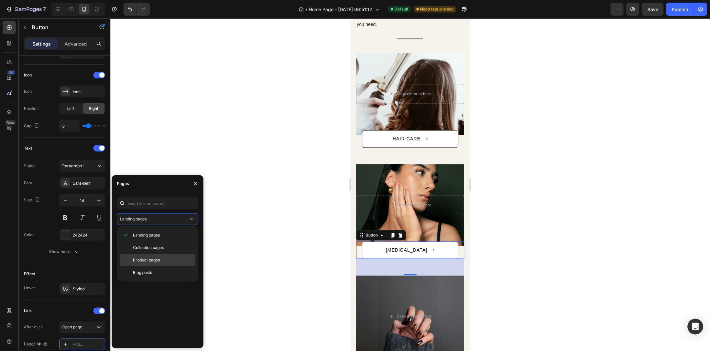
click at [155, 266] on div "Product pages" at bounding box center [158, 272] width 76 height 12
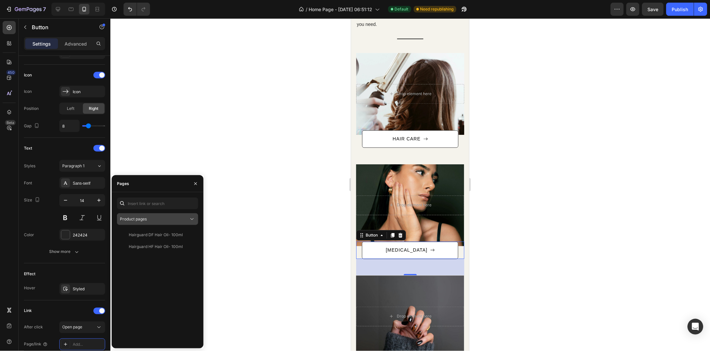
click at [148, 224] on button "Product pages" at bounding box center [157, 219] width 81 height 12
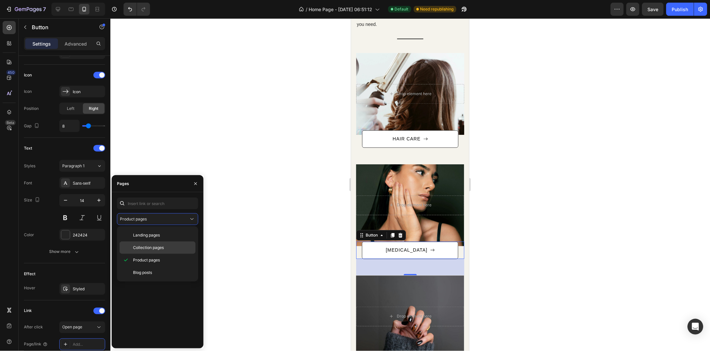
click at [152, 245] on span "Collection pages" at bounding box center [148, 248] width 31 height 6
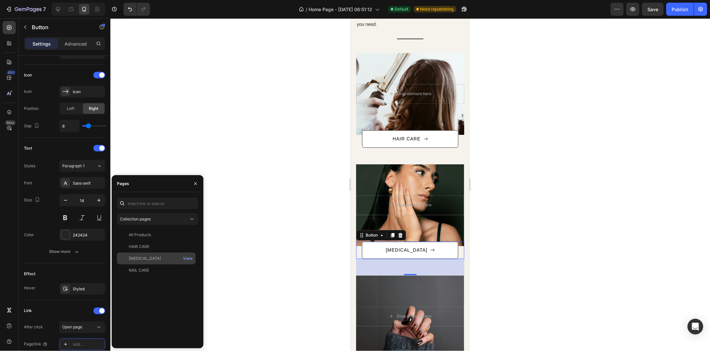
click at [152, 257] on div "[MEDICAL_DATA]" at bounding box center [156, 258] width 73 height 6
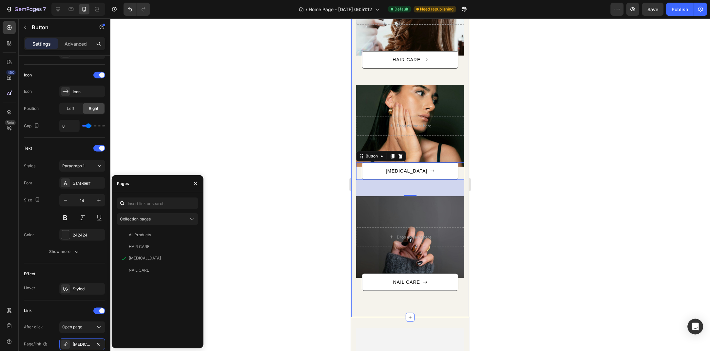
scroll to position [464, 0]
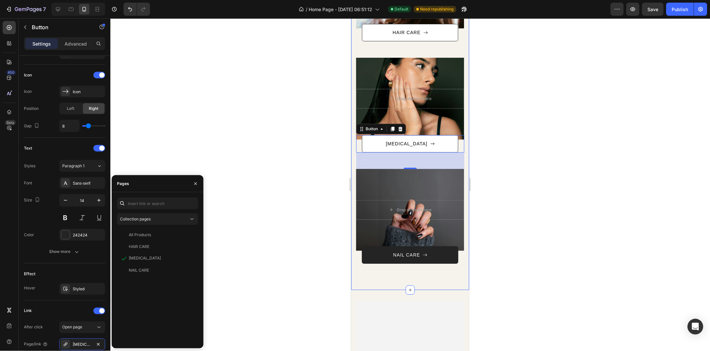
click at [382, 261] on button "NAIL CARE" at bounding box center [410, 254] width 96 height 17
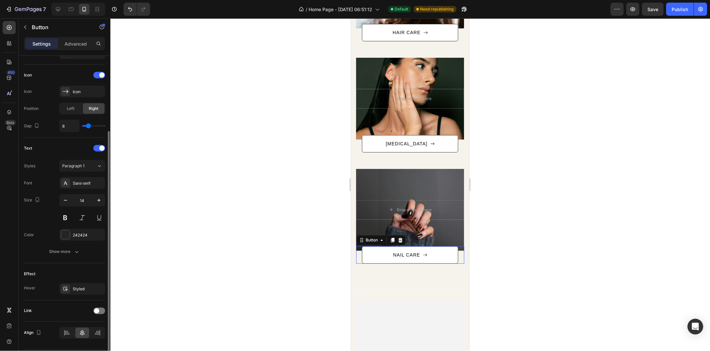
scroll to position [155, 0]
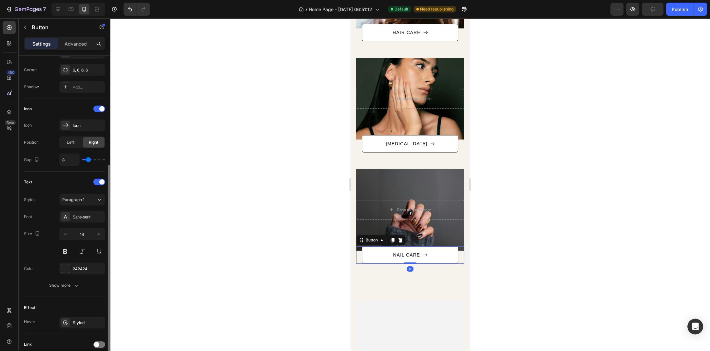
click at [99, 340] on div "Link" at bounding box center [64, 344] width 81 height 10
click at [99, 342] on div at bounding box center [99, 344] width 12 height 7
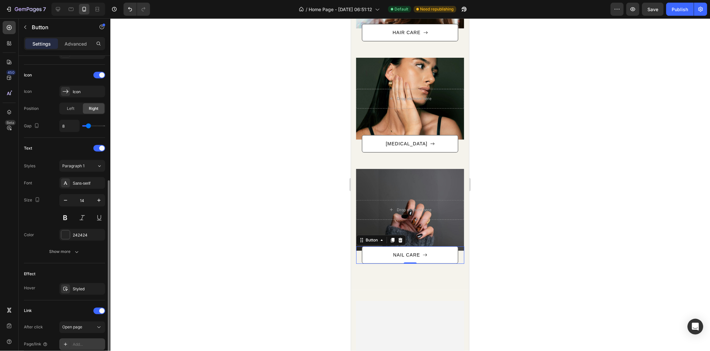
click at [95, 342] on div "Add..." at bounding box center [88, 345] width 31 height 6
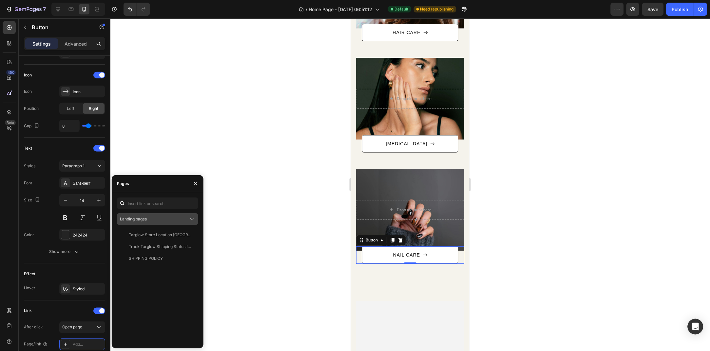
click at [152, 216] on div "Landing pages" at bounding box center [157, 219] width 75 height 7
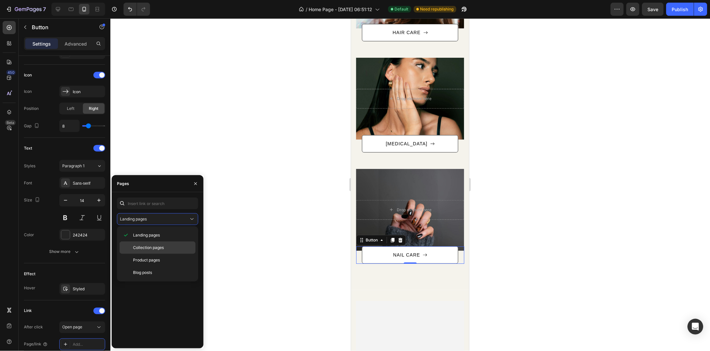
click at [160, 248] on span "Collection pages" at bounding box center [148, 248] width 31 height 6
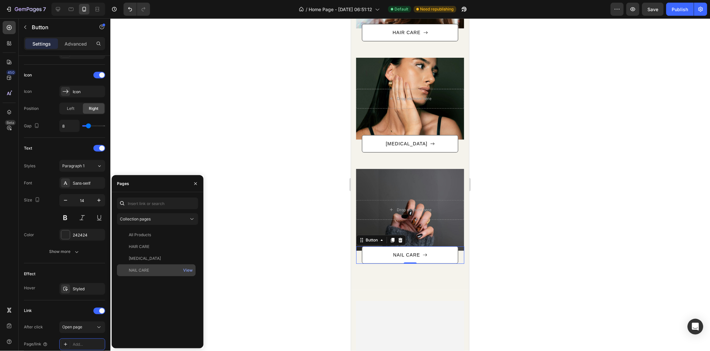
click at [156, 267] on div "NAIL CARE View" at bounding box center [156, 270] width 79 height 12
click at [196, 186] on icon "button" at bounding box center [195, 183] width 5 height 5
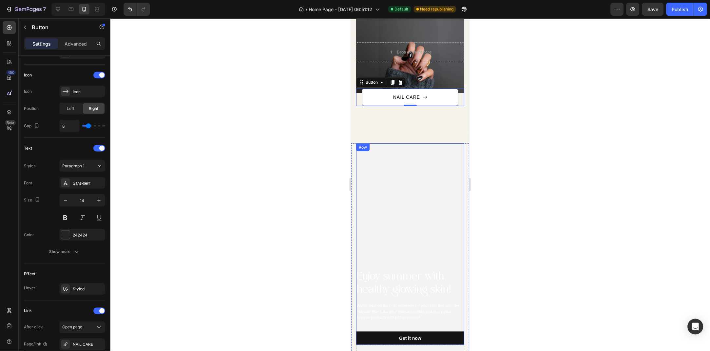
scroll to position [743, 0]
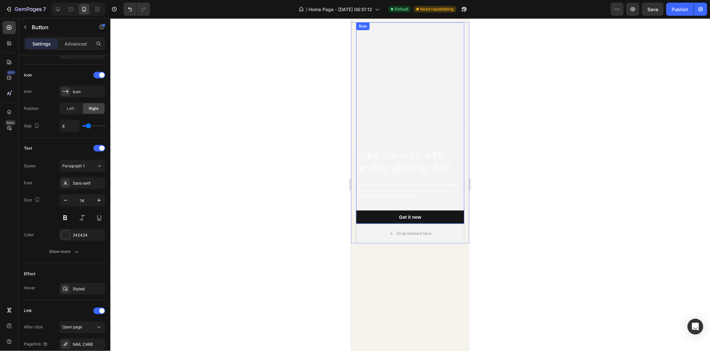
click at [401, 88] on div "20% OFF for weekend only Text block Enjoy summer with healthy glowing skin! Hea…" at bounding box center [410, 123] width 108 height 202
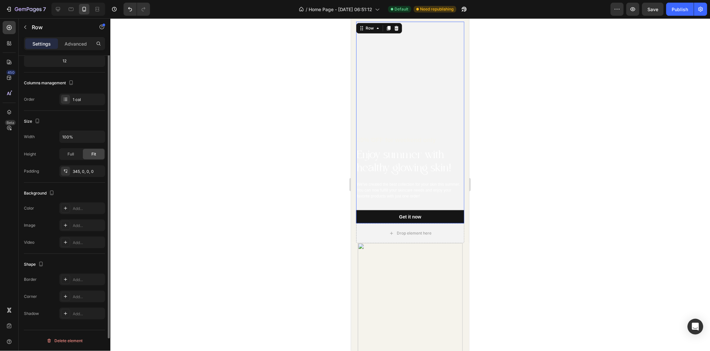
scroll to position [0, 0]
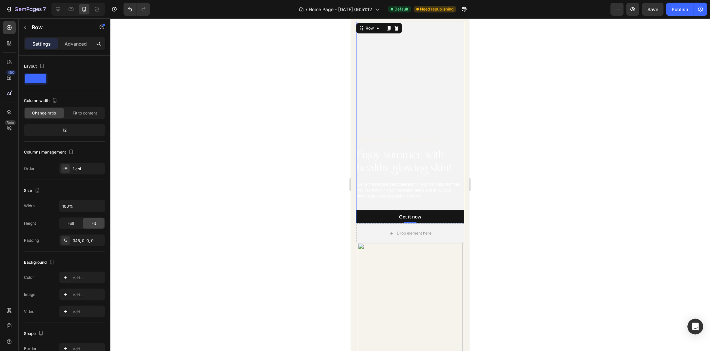
click at [356, 60] on div "20% OFF for weekend only Text block Enjoy summer with healthy glowing skin! Hea…" at bounding box center [410, 122] width 108 height 202
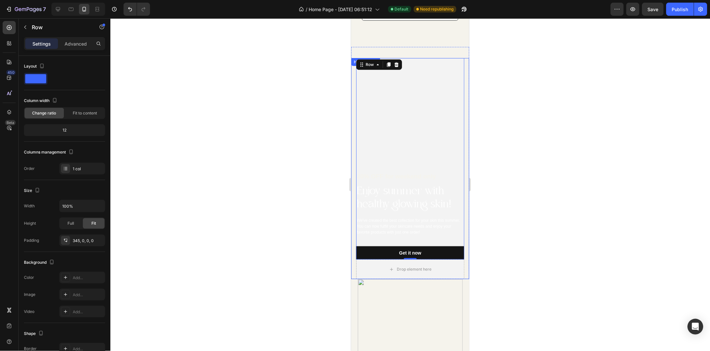
click at [353, 72] on div "20% OFF for weekend only Text block Enjoy summer with healthy glowing skin! Hea…" at bounding box center [410, 168] width 118 height 221
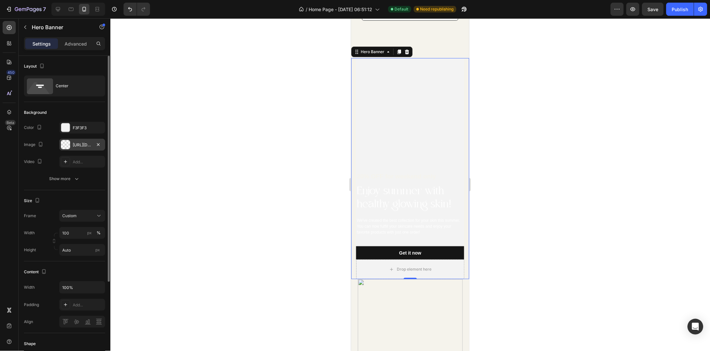
click at [79, 145] on div "[URL][DOMAIN_NAME]" at bounding box center [82, 145] width 19 height 6
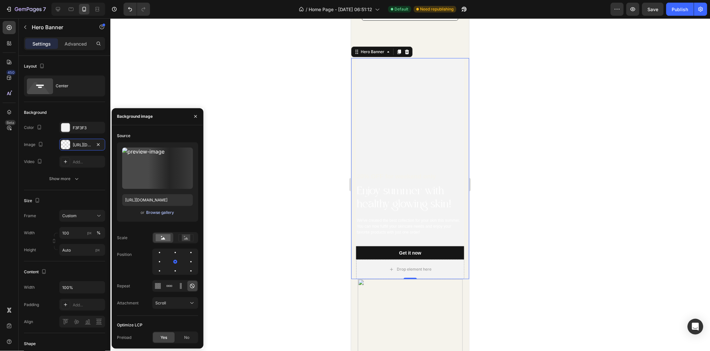
click at [164, 212] on div "Browse gallery" at bounding box center [160, 212] width 28 height 6
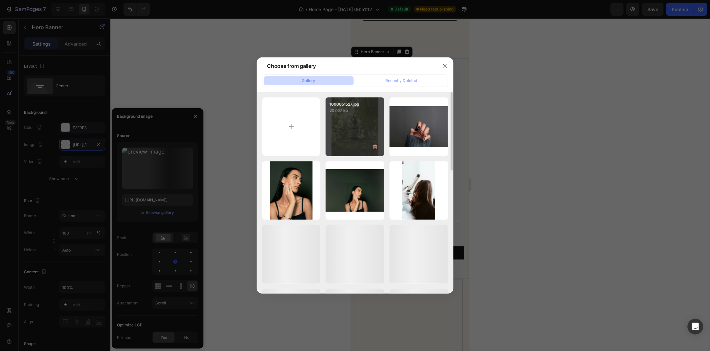
click at [366, 126] on div "1000051527.jpg 207.07 kb" at bounding box center [355, 126] width 59 height 59
type input "[URL][DOMAIN_NAME]"
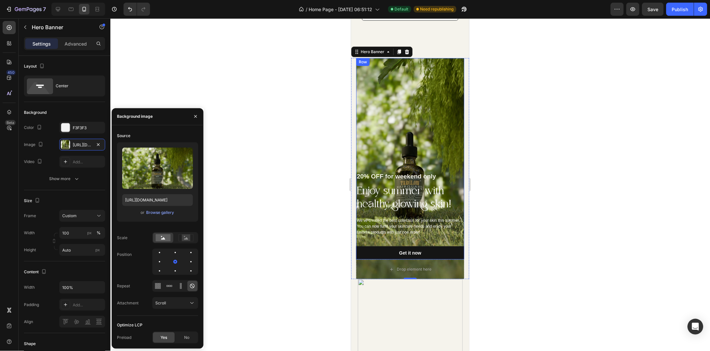
click at [401, 123] on div "20% OFF for weekend only Text block Enjoy summer with healthy glowing skin! Hea…" at bounding box center [410, 159] width 108 height 202
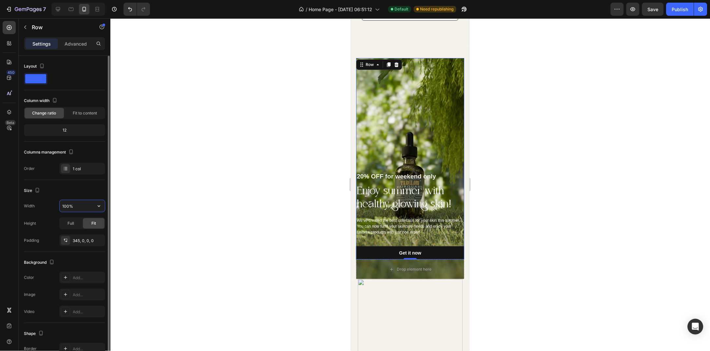
click at [78, 202] on input "100%" at bounding box center [82, 206] width 45 height 12
click at [66, 204] on input "100%" at bounding box center [82, 206] width 45 height 12
click at [68, 204] on input "100%" at bounding box center [82, 206] width 45 height 12
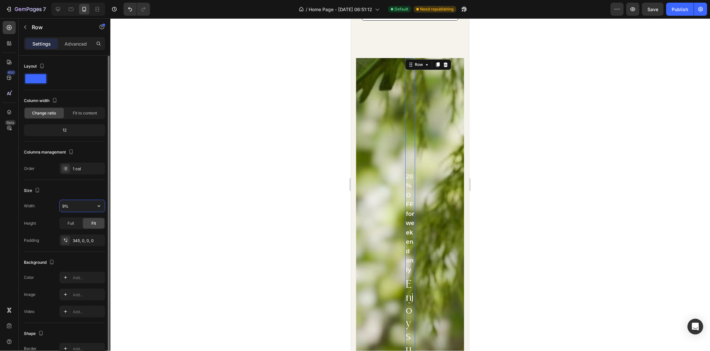
type input "95%"
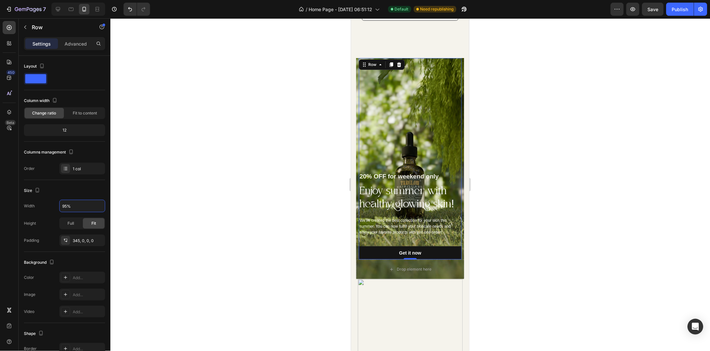
click at [241, 151] on div at bounding box center [410, 184] width 600 height 332
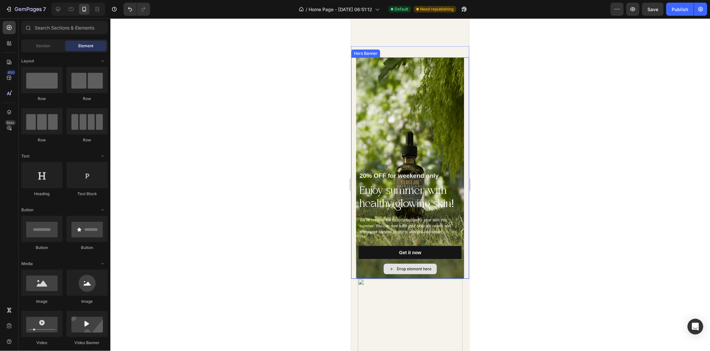
scroll to position [743, 0]
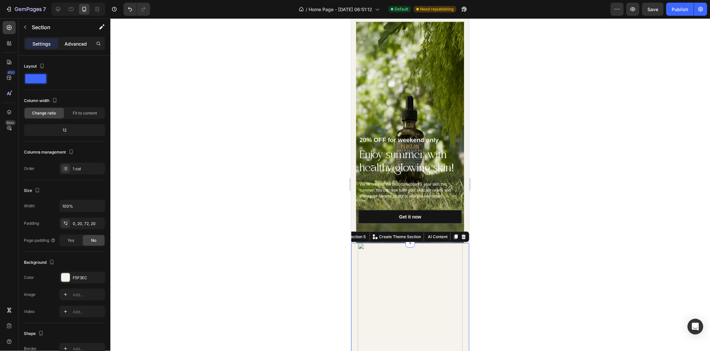
click at [73, 46] on p "Advanced" at bounding box center [76, 43] width 22 height 7
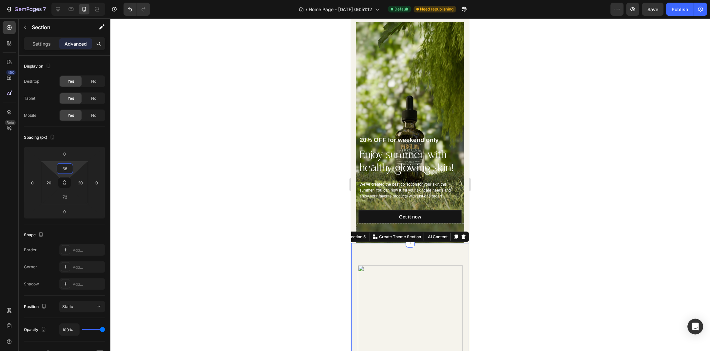
type input "26"
drag, startPoint x: 78, startPoint y: 169, endPoint x: 78, endPoint y: 161, distance: 7.5
click at [78, 0] on html "7 Version history / Home Page - [DATE] 06:51:12 Default Need republishing Previ…" at bounding box center [355, 0] width 710 height 0
click at [206, 158] on div at bounding box center [410, 184] width 600 height 332
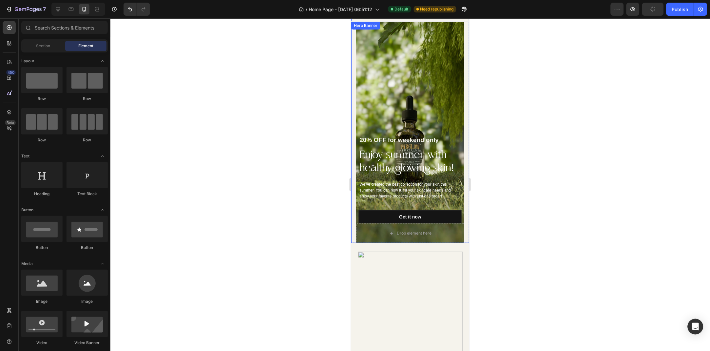
click at [356, 190] on div "20% OFF for weekend only Text block Enjoy summer with healthy glowing skin! Hea…" at bounding box center [410, 122] width 108 height 202
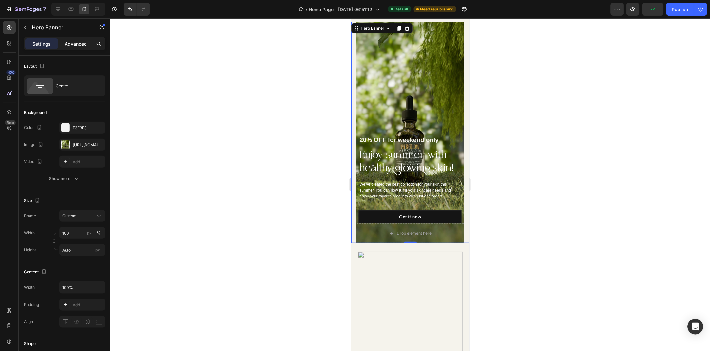
click at [80, 43] on p "Advanced" at bounding box center [76, 43] width 22 height 7
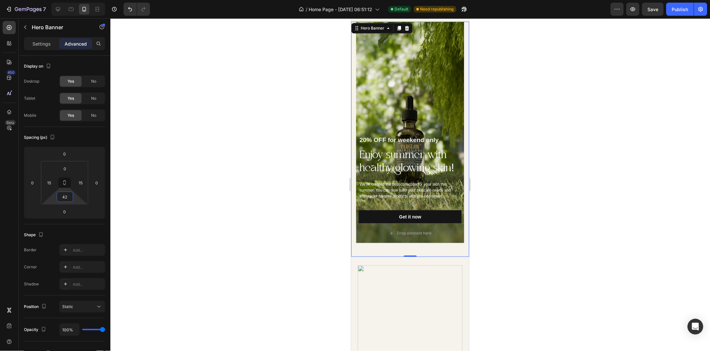
type input "28"
drag, startPoint x: 76, startPoint y: 199, endPoint x: 77, endPoint y: 192, distance: 7.6
click at [77, 0] on html "7 Version history / Home Page - [DATE] 06:51:12 Default Need republishing Previ…" at bounding box center [355, 0] width 710 height 0
click at [214, 228] on div at bounding box center [410, 184] width 600 height 332
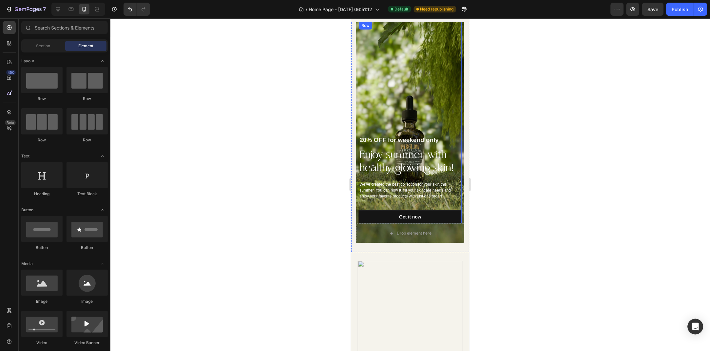
click at [418, 124] on div "20% OFF for weekend only Text block Enjoy summer with healthy glowing skin! Hea…" at bounding box center [410, 122] width 103 height 202
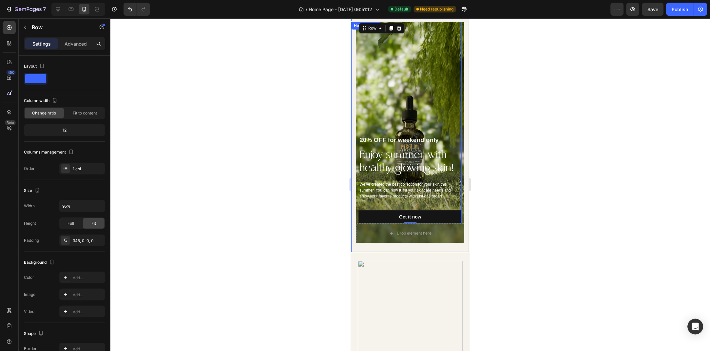
click at [356, 113] on div "20% OFF for weekend only Text block Enjoy summer with healthy glowing skin! Hea…" at bounding box center [410, 122] width 108 height 202
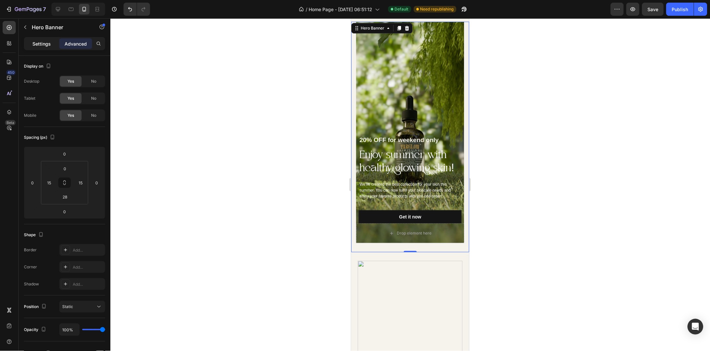
click at [47, 42] on p "Settings" at bounding box center [41, 43] width 18 height 7
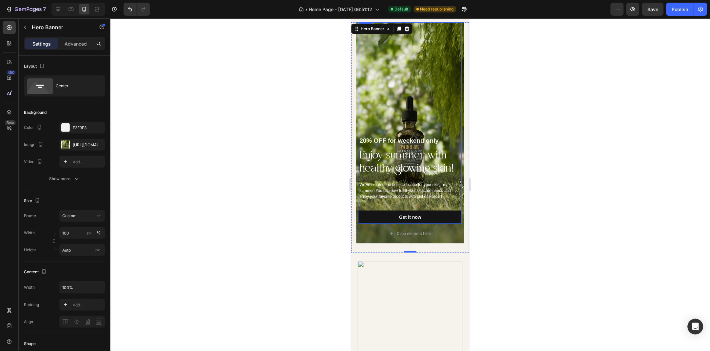
scroll to position [671, 0]
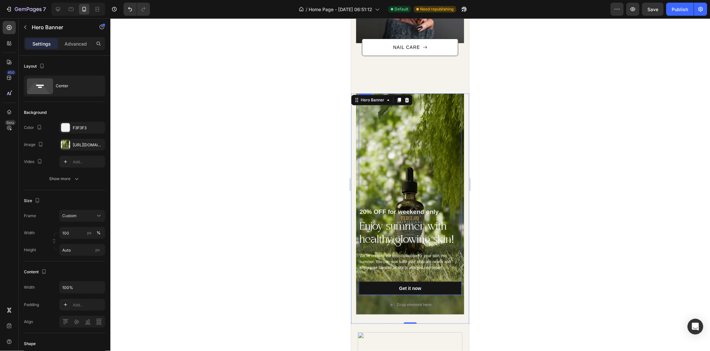
click at [84, 38] on div "Settings Advanced" at bounding box center [64, 43] width 81 height 13
click at [84, 45] on p "Advanced" at bounding box center [76, 43] width 22 height 7
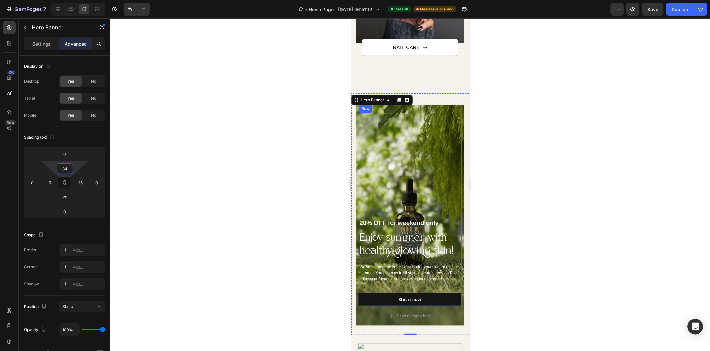
type input "26"
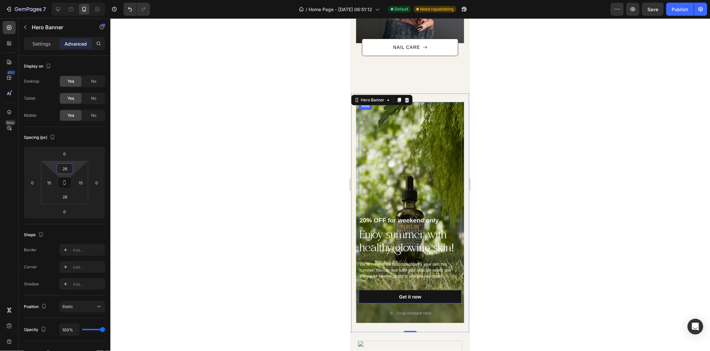
drag, startPoint x: 74, startPoint y: 168, endPoint x: 74, endPoint y: 160, distance: 7.5
click at [74, 0] on html "7 Version history / Home Page - [DATE] 06:51:12 Default Need republishing Previ…" at bounding box center [355, 0] width 710 height 0
click at [53, 46] on div "Settings" at bounding box center [41, 43] width 33 height 10
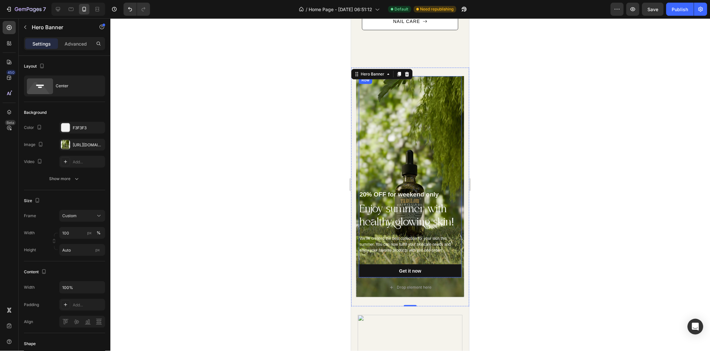
scroll to position [707, 0]
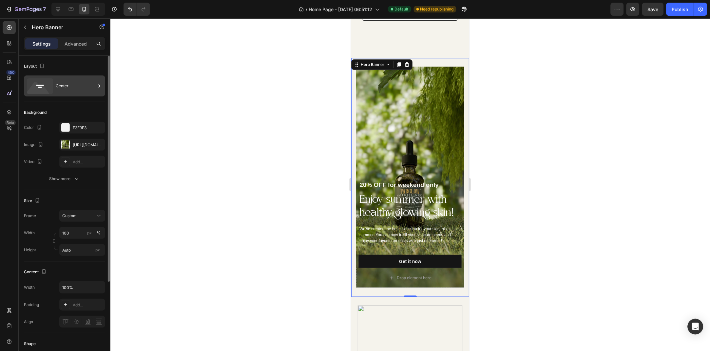
click at [58, 86] on div "Center" at bounding box center [76, 85] width 40 height 15
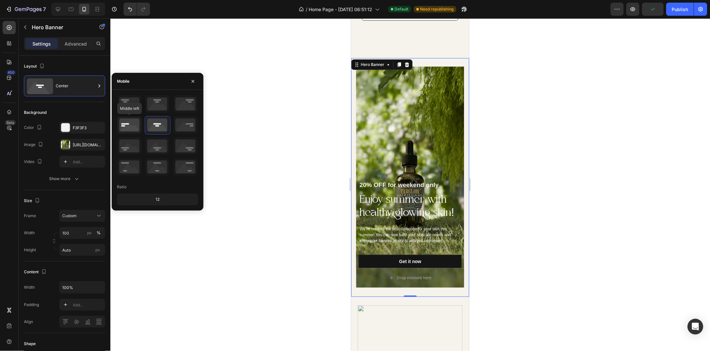
click at [134, 120] on icon at bounding box center [129, 124] width 24 height 17
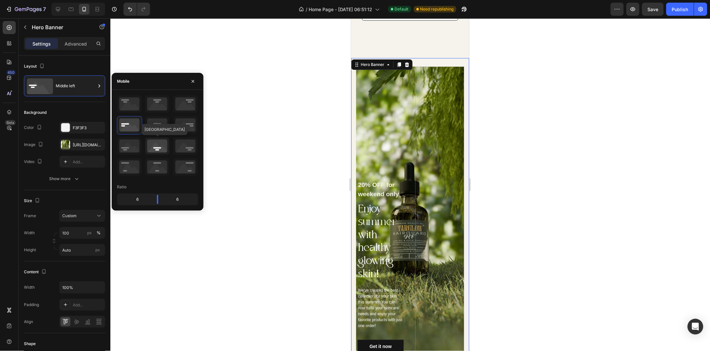
click at [155, 147] on icon at bounding box center [157, 145] width 24 height 17
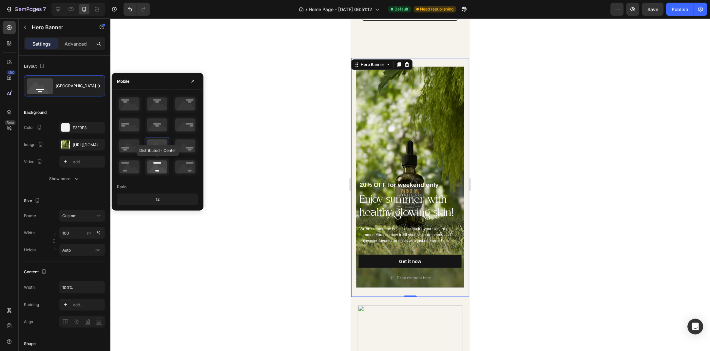
click at [166, 165] on icon at bounding box center [157, 166] width 24 height 17
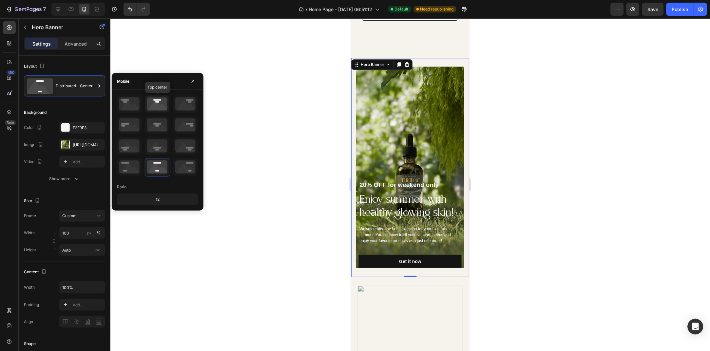
click at [158, 100] on icon at bounding box center [157, 103] width 24 height 17
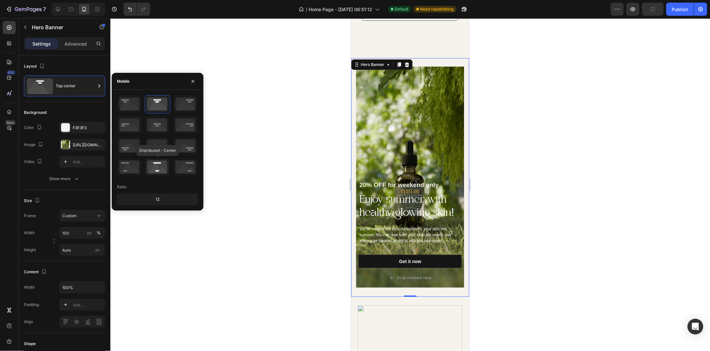
click at [160, 168] on icon at bounding box center [157, 166] width 24 height 17
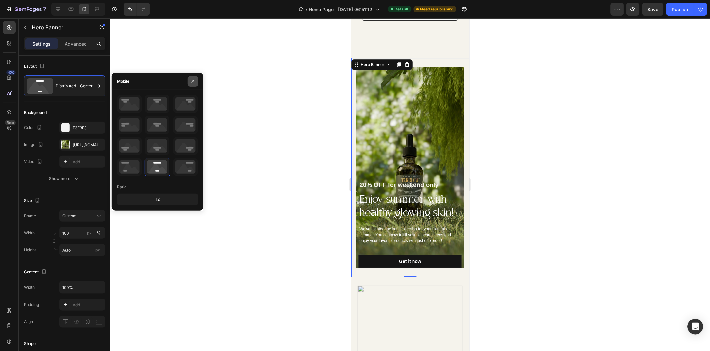
click at [192, 83] on icon "button" at bounding box center [192, 81] width 5 height 5
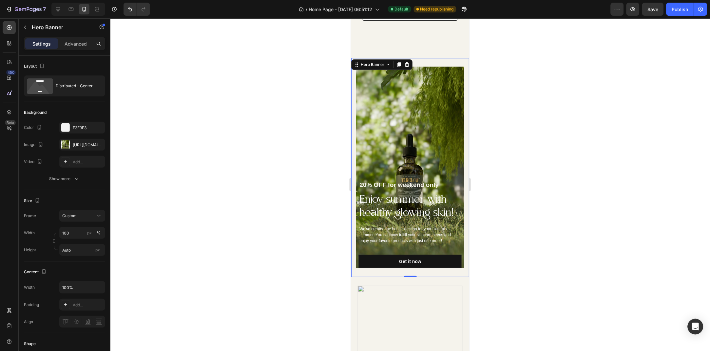
click at [251, 57] on div at bounding box center [410, 184] width 600 height 332
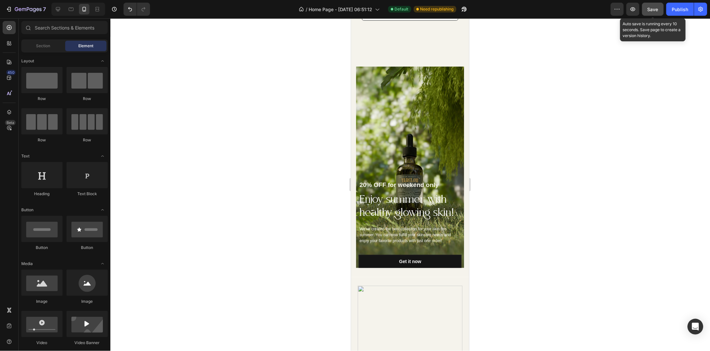
click at [658, 8] on span "Save" at bounding box center [653, 10] width 11 height 6
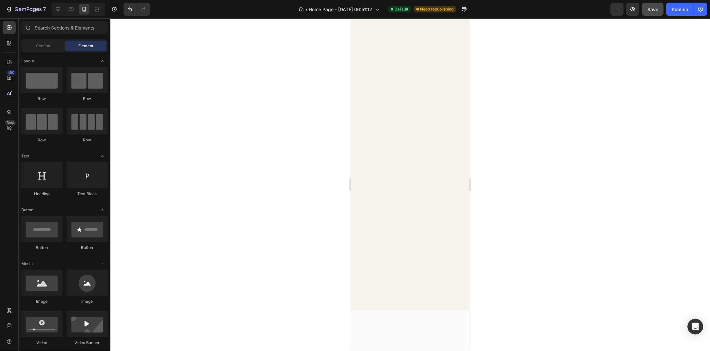
scroll to position [0, 0]
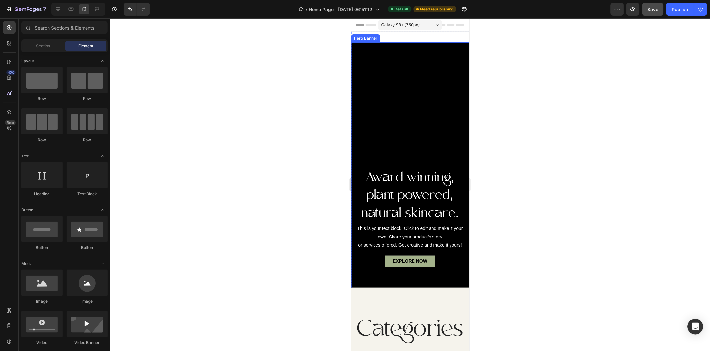
click at [399, 253] on div "Overlay" at bounding box center [410, 165] width 118 height 246
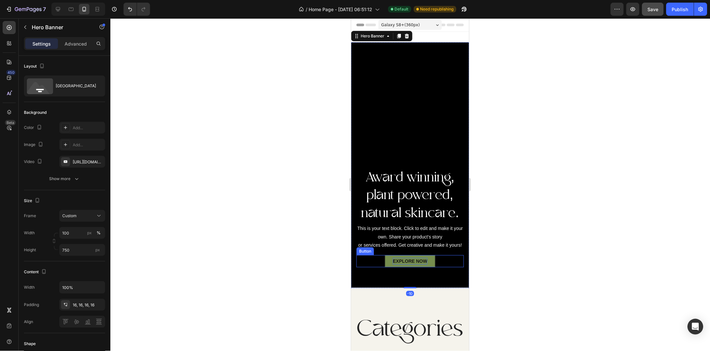
click at [399, 261] on div "EXPLORE NOW" at bounding box center [410, 260] width 34 height 7
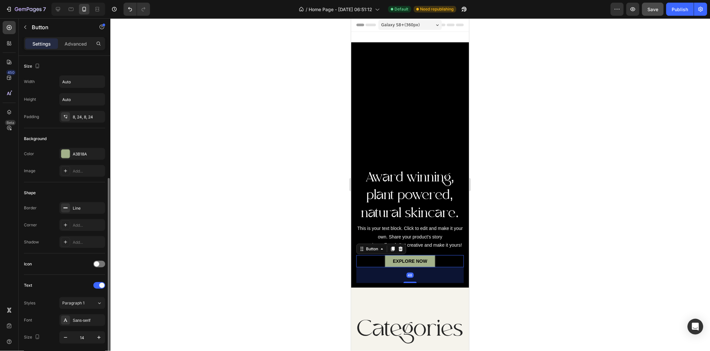
scroll to position [137, 0]
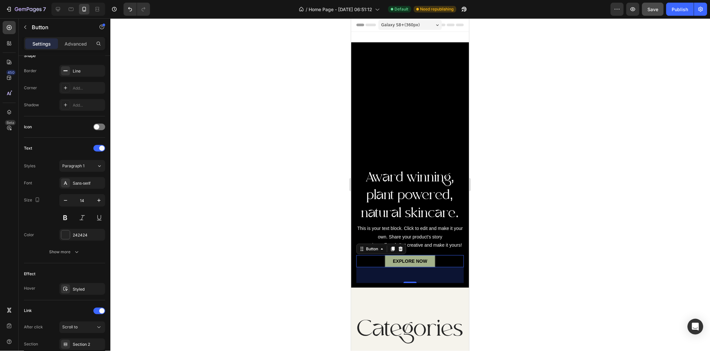
click at [624, 122] on div at bounding box center [410, 184] width 600 height 332
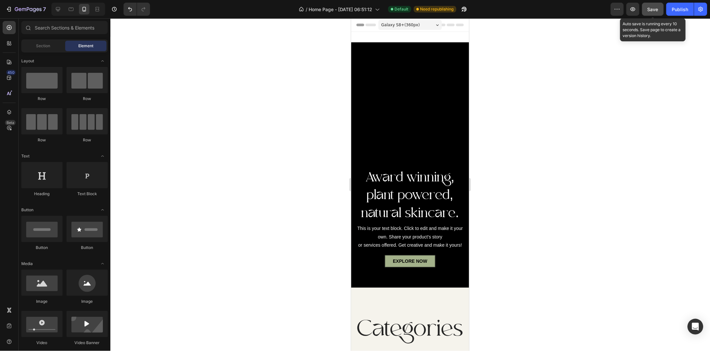
click at [653, 12] on div "Save" at bounding box center [653, 9] width 11 height 7
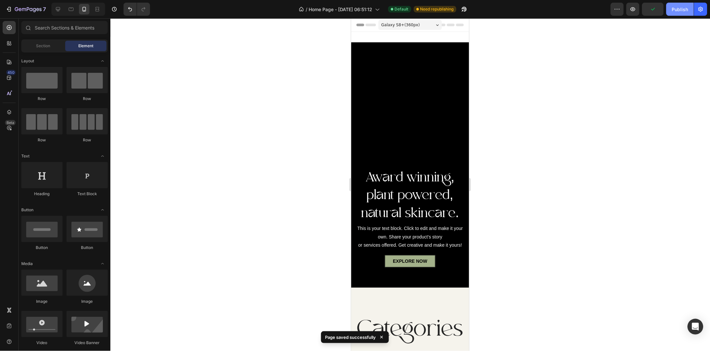
click at [674, 12] on div "Publish" at bounding box center [680, 9] width 16 height 7
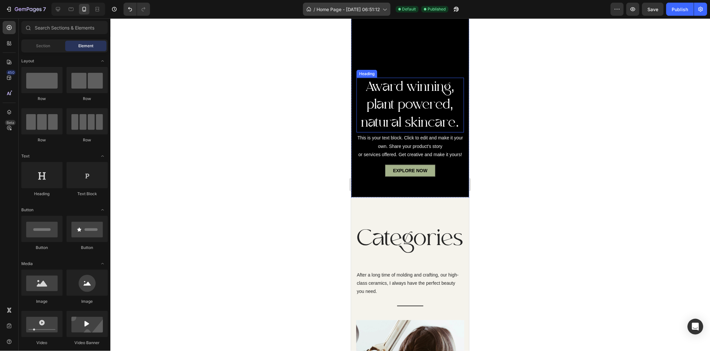
scroll to position [156, 0]
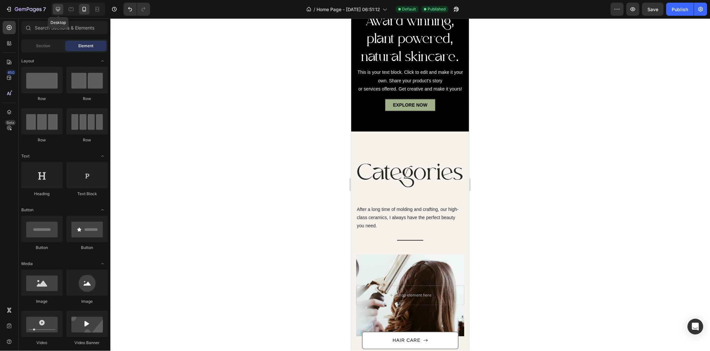
click at [53, 11] on div at bounding box center [58, 9] width 10 height 10
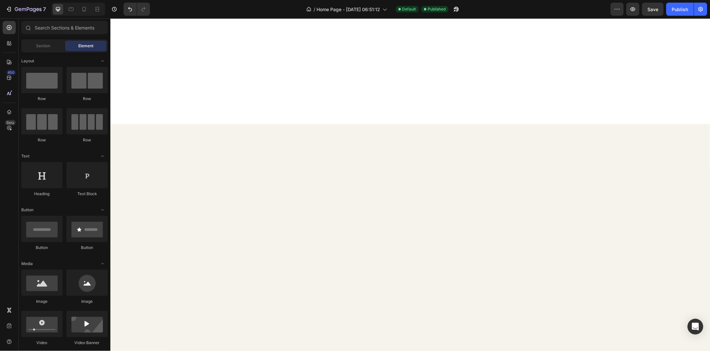
scroll to position [916, 0]
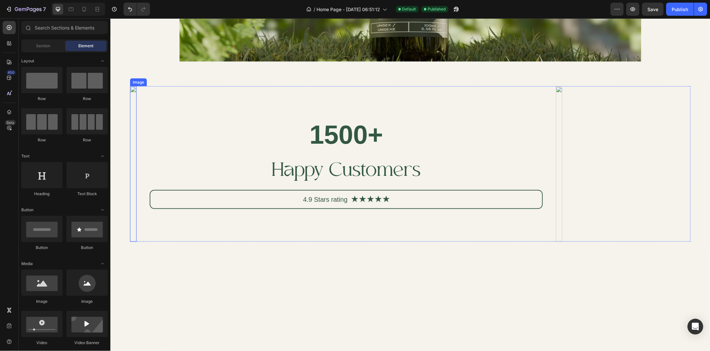
click at [136, 171] on img at bounding box center [133, 163] width 7 height 155
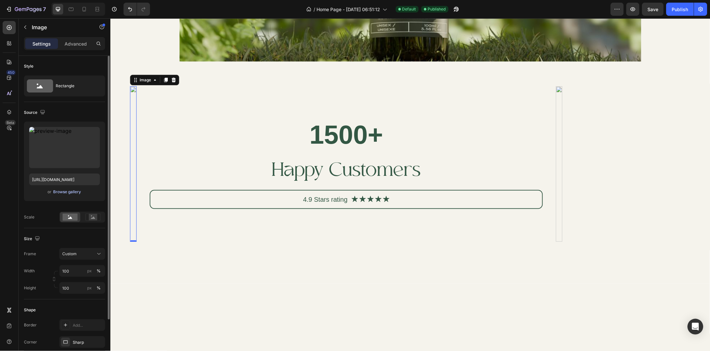
click at [69, 189] on div "Browse gallery" at bounding box center [67, 192] width 28 height 6
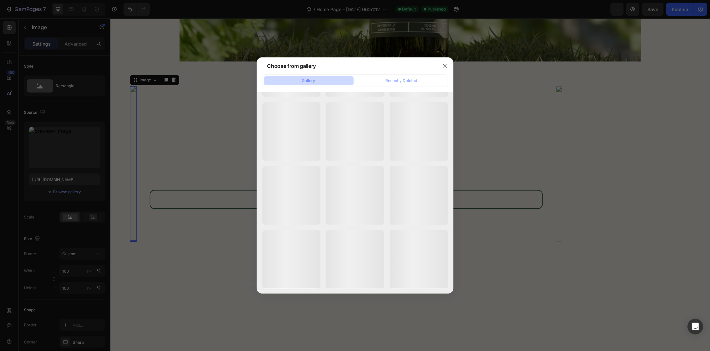
scroll to position [0, 0]
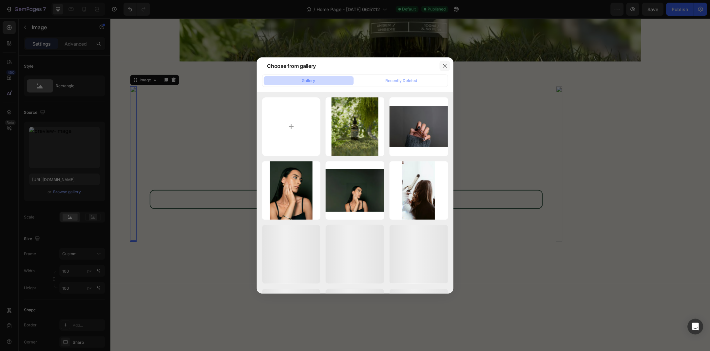
click at [447, 69] on button "button" at bounding box center [445, 66] width 10 height 10
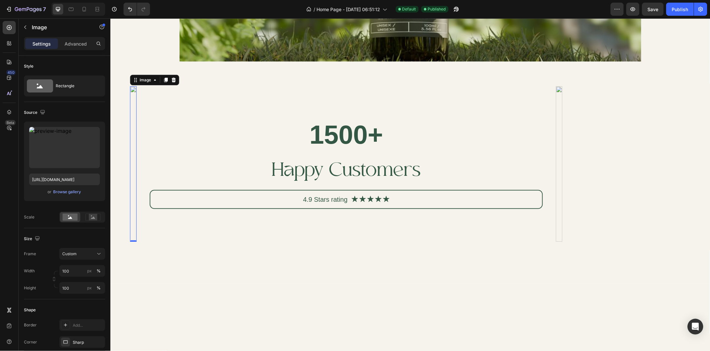
click at [136, 122] on img at bounding box center [133, 163] width 7 height 155
click at [71, 182] on input "[URL][DOMAIN_NAME]" at bounding box center [64, 179] width 71 height 12
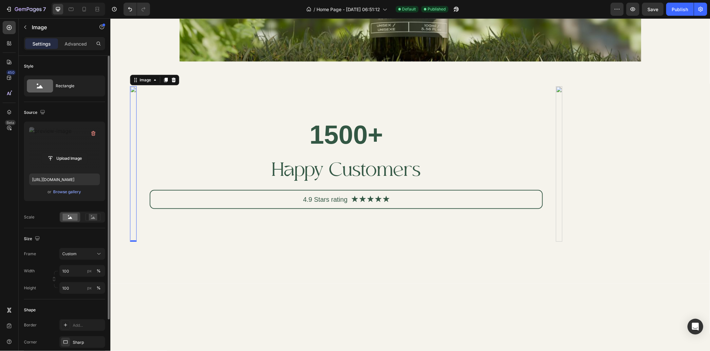
click at [82, 142] on label at bounding box center [64, 147] width 71 height 41
click at [82, 153] on input "file" at bounding box center [64, 158] width 45 height 11
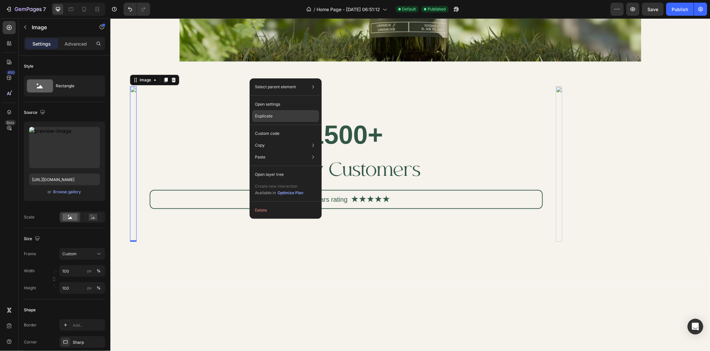
click at [308, 128] on div "Duplicate" at bounding box center [285, 134] width 67 height 12
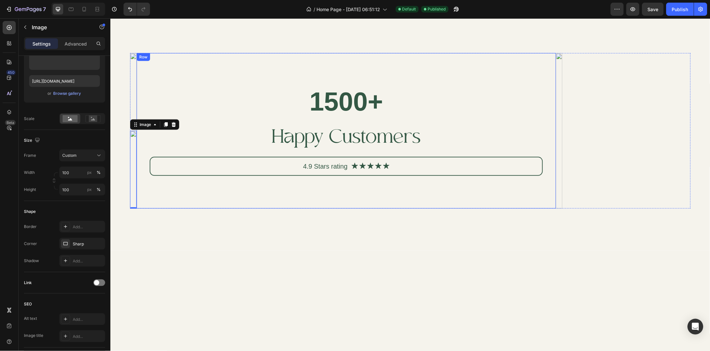
scroll to position [1007, 0]
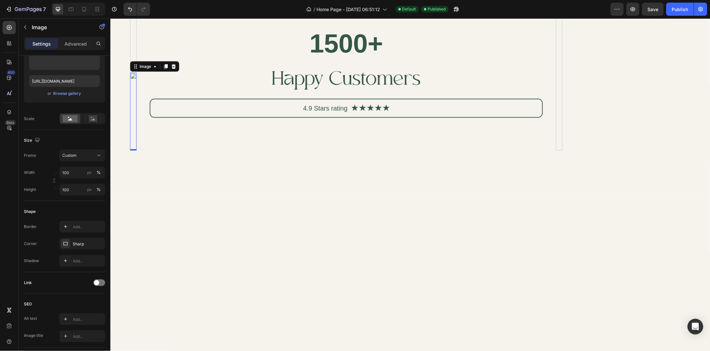
click at [176, 71] on div "Image" at bounding box center [154, 66] width 49 height 10
click at [176, 70] on div at bounding box center [173, 66] width 8 height 8
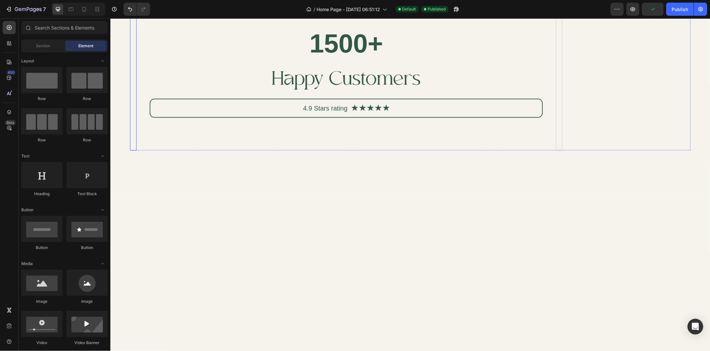
click at [136, 150] on img at bounding box center [133, 72] width 7 height 155
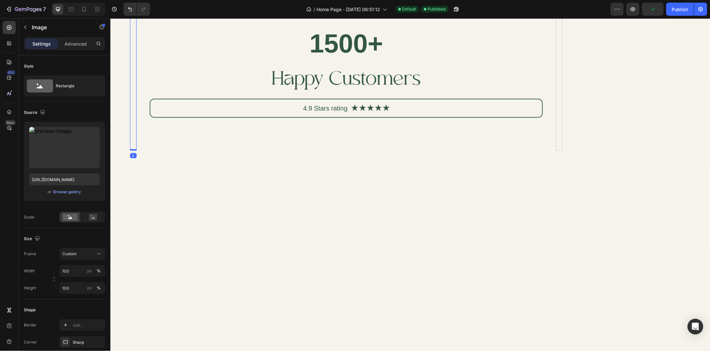
scroll to position [936, 0]
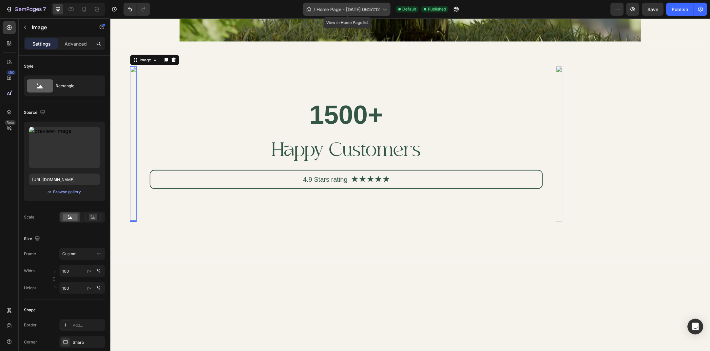
click at [328, 6] on span "Home Page - [DATE] 06:51:12" at bounding box center [349, 9] width 64 height 7
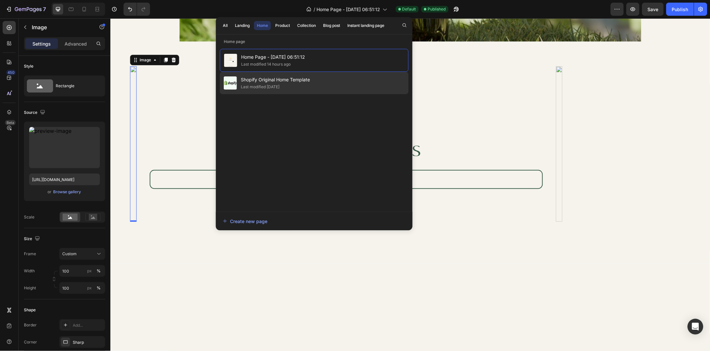
click at [302, 87] on div "Last modified [DATE]" at bounding box center [275, 87] width 69 height 7
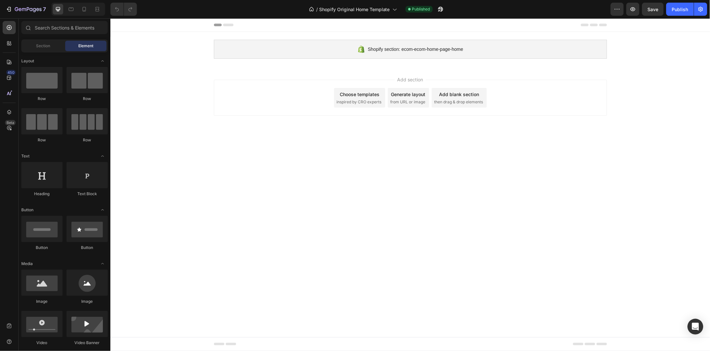
click at [2, 83] on div "450 Beta" at bounding box center [9, 184] width 19 height 332
click at [4, 79] on div "450" at bounding box center [9, 77] width 13 height 13
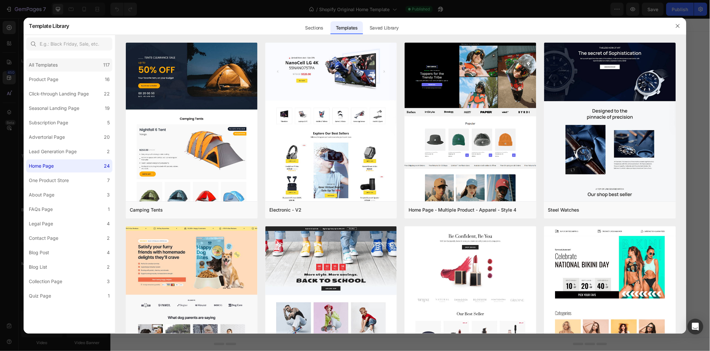
click at [59, 65] on div "All Templates" at bounding box center [44, 65] width 31 height 8
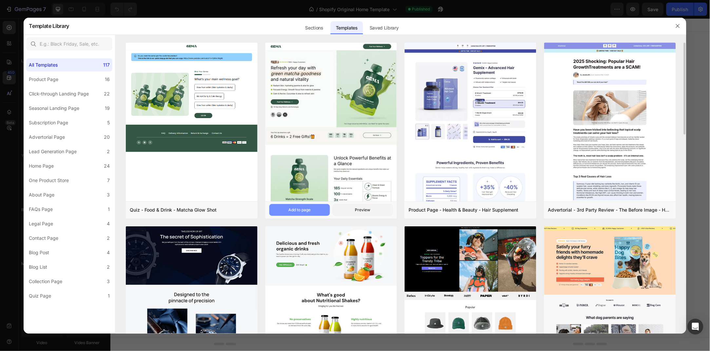
click at [315, 209] on button "Add to page" at bounding box center [299, 210] width 61 height 12
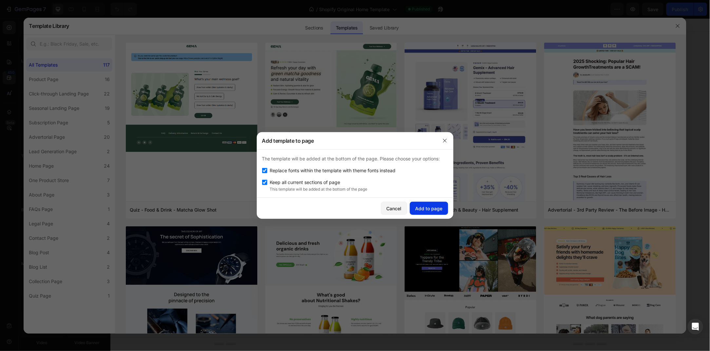
click at [418, 211] on div "Add to page" at bounding box center [429, 208] width 27 height 7
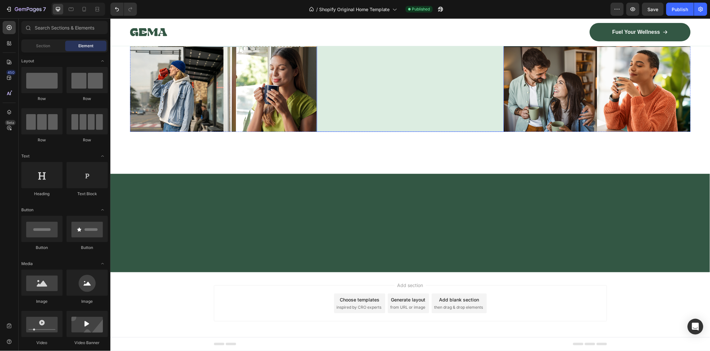
scroll to position [3000, 0]
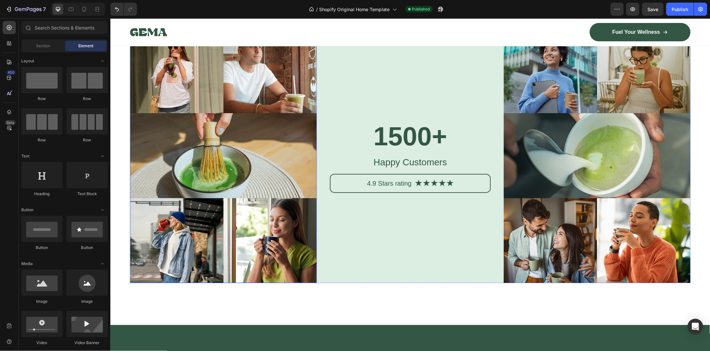
click at [263, 259] on img at bounding box center [223, 155] width 187 height 255
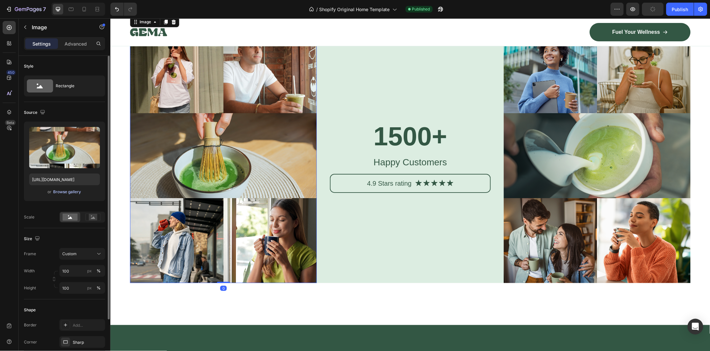
click at [66, 192] on div "Browse gallery" at bounding box center [67, 192] width 28 height 6
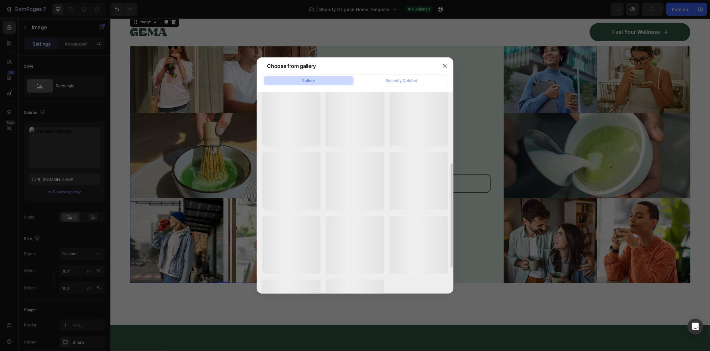
scroll to position [102, 0]
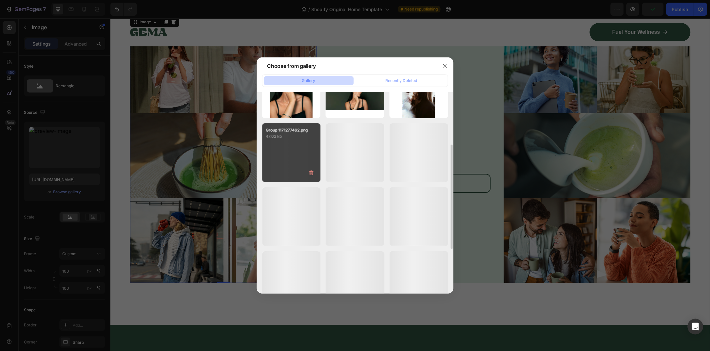
click at [305, 159] on div "Group 1171277462.png 47.02 kb" at bounding box center [291, 152] width 59 height 59
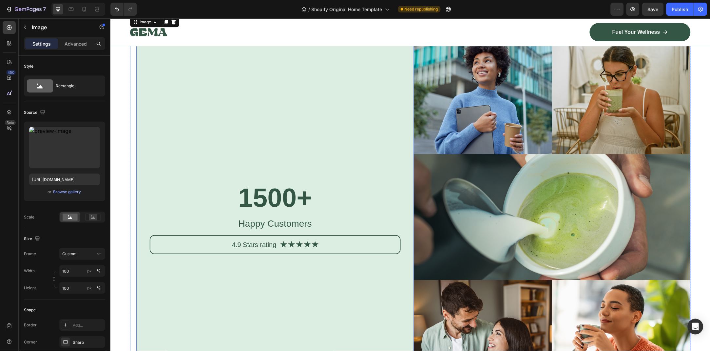
type input "[URL][DOMAIN_NAME]"
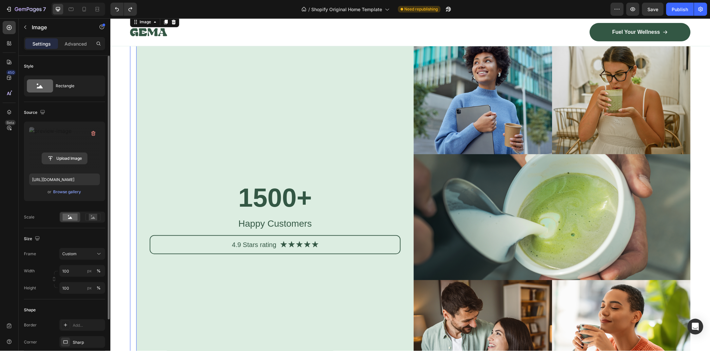
click at [72, 155] on input "file" at bounding box center [64, 158] width 45 height 11
click at [68, 180] on input "[URL][DOMAIN_NAME]" at bounding box center [64, 179] width 71 height 12
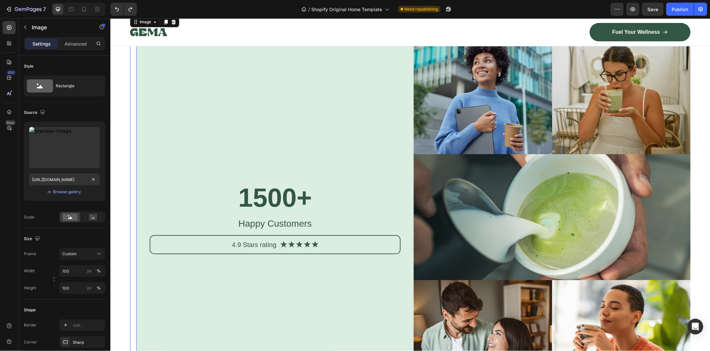
click at [136, 161] on img at bounding box center [133, 217] width 7 height 378
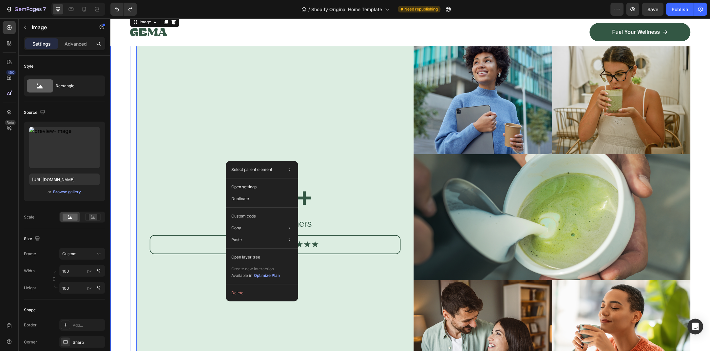
click at [118, 172] on div "Image 0 1500+ Heading Happy Customers Text Block 4.9 Stars rating Text Block Ic…" at bounding box center [410, 238] width 600 height 420
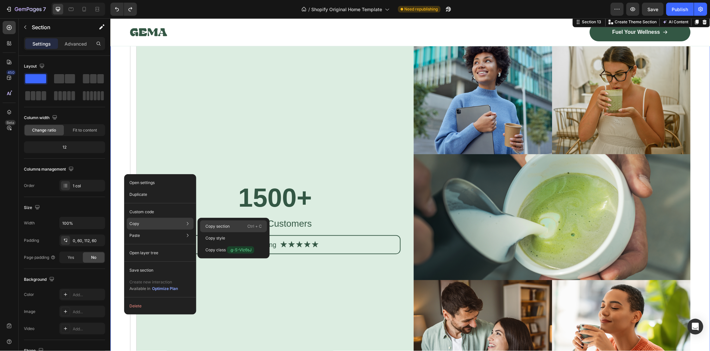
click at [224, 226] on p "Copy section" at bounding box center [218, 226] width 24 height 6
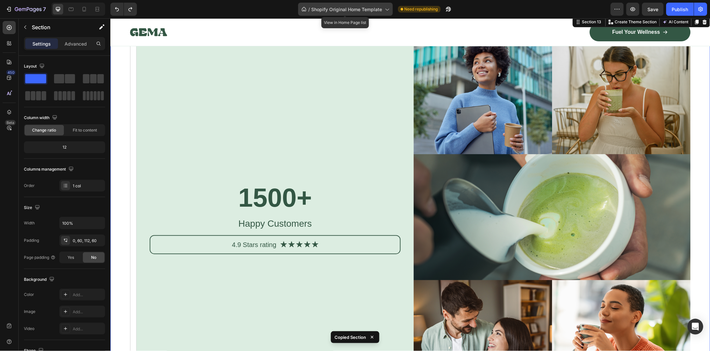
click at [349, 9] on span "Shopify Original Home Template" at bounding box center [347, 9] width 71 height 7
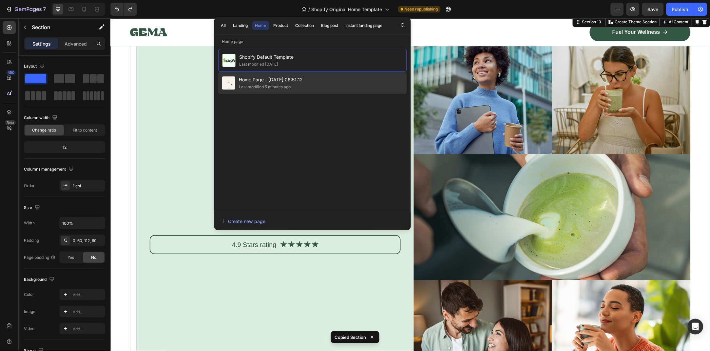
click at [257, 90] on div "Last modified 5 minutes ago" at bounding box center [265, 87] width 52 height 7
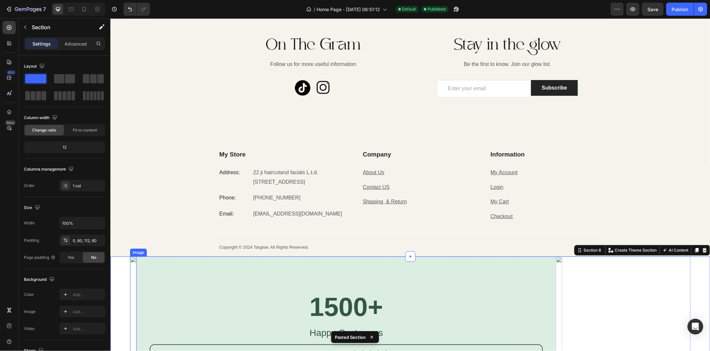
scroll to position [1709, 0]
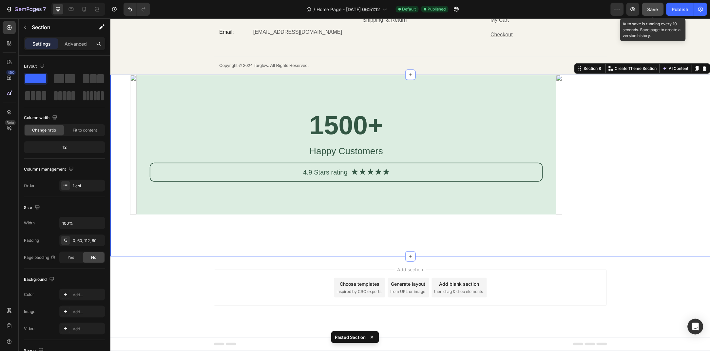
click at [645, 11] on button "Save" at bounding box center [654, 9] width 22 height 13
click at [634, 10] on icon "button" at bounding box center [633, 9] width 7 height 7
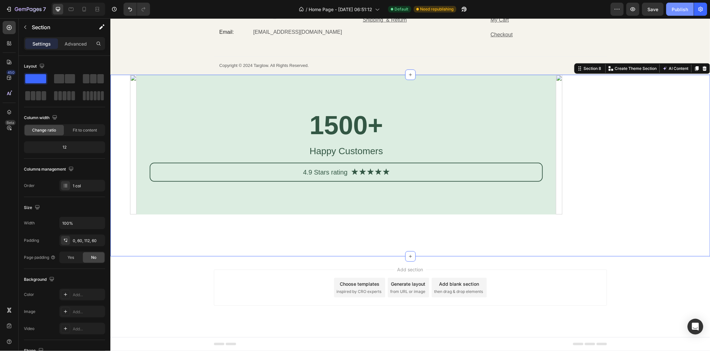
click at [679, 3] on button "Publish" at bounding box center [681, 9] width 28 height 13
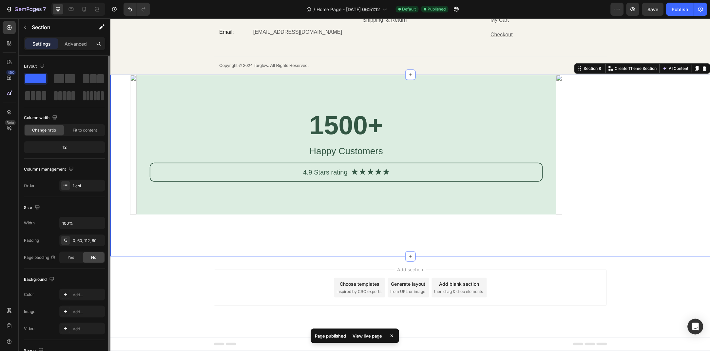
click at [52, 131] on span "Change ratio" at bounding box center [44, 130] width 24 height 6
click at [631, 14] on button "button" at bounding box center [633, 9] width 13 height 13
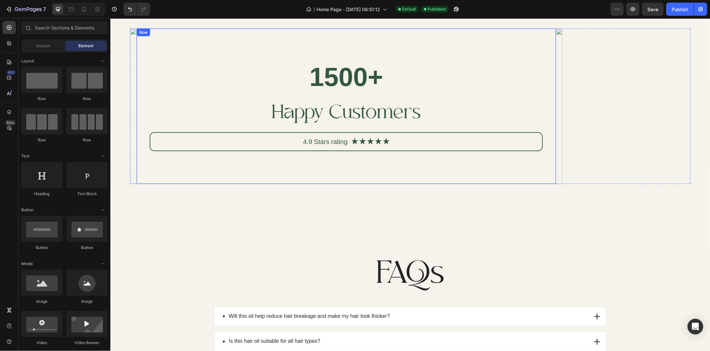
scroll to position [970, 0]
